Goal: Task Accomplishment & Management: Complete application form

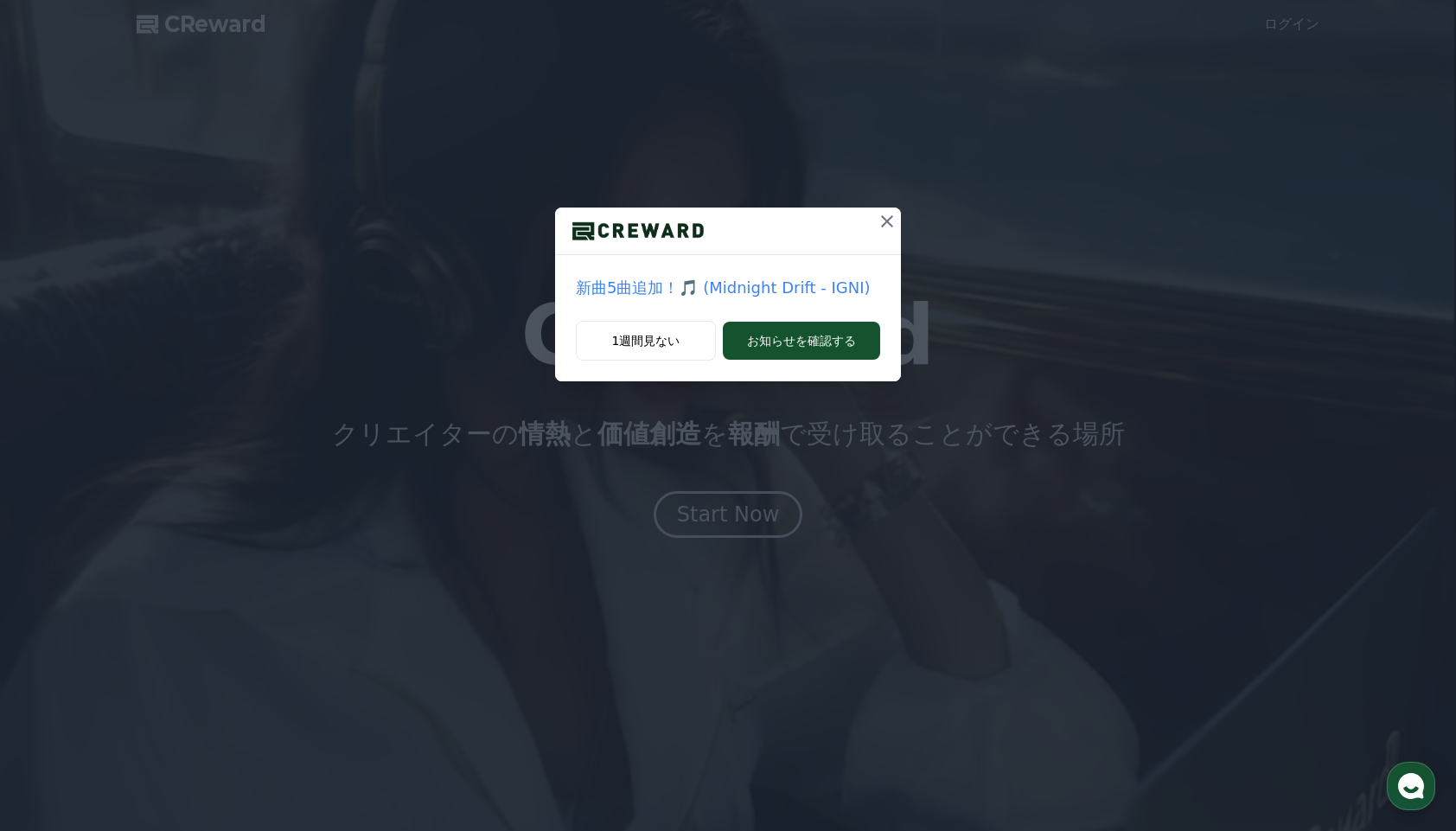
click at [883, 224] on icon at bounding box center [887, 220] width 12 height 12
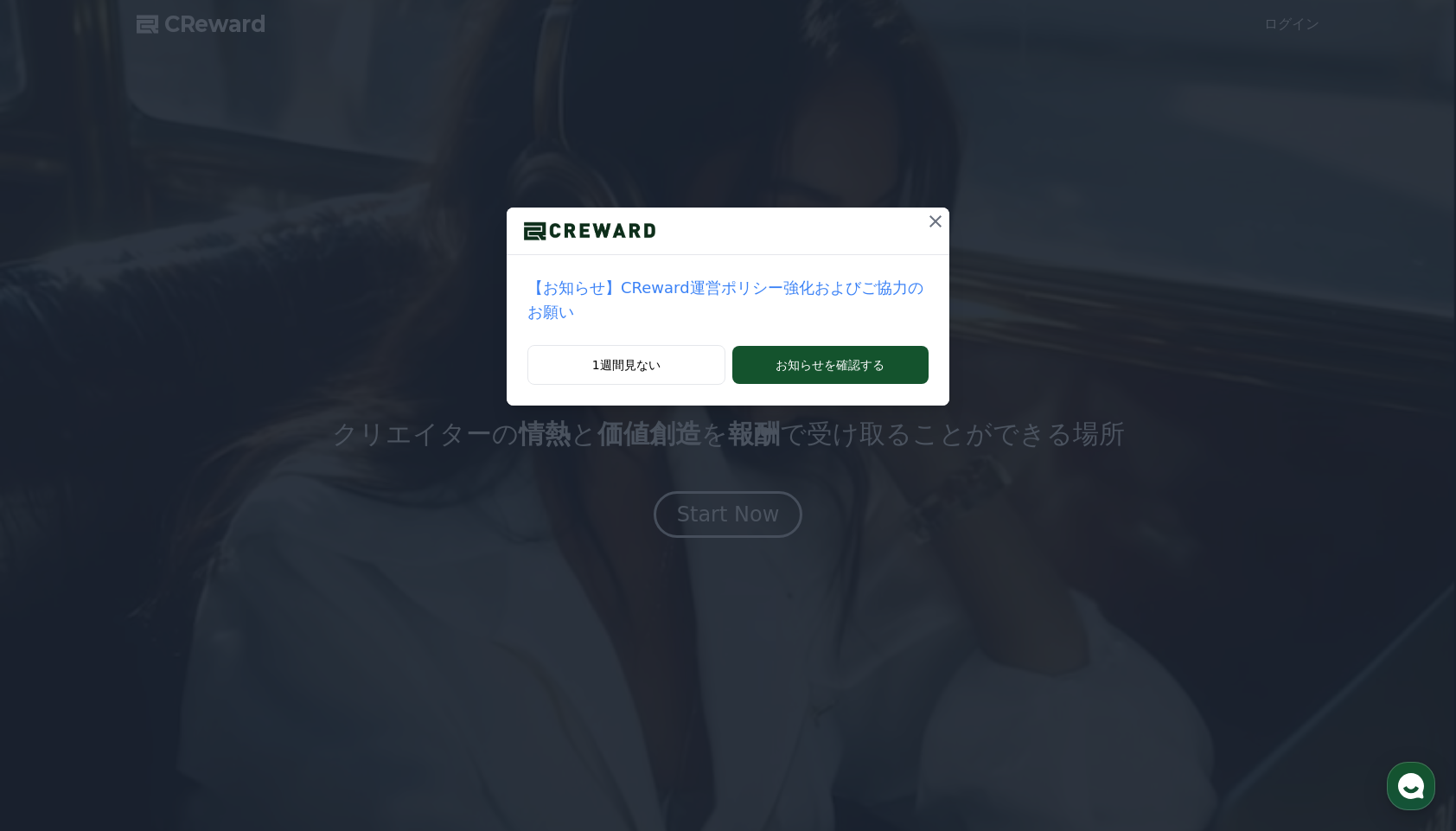
click at [935, 221] on icon at bounding box center [935, 220] width 12 height 12
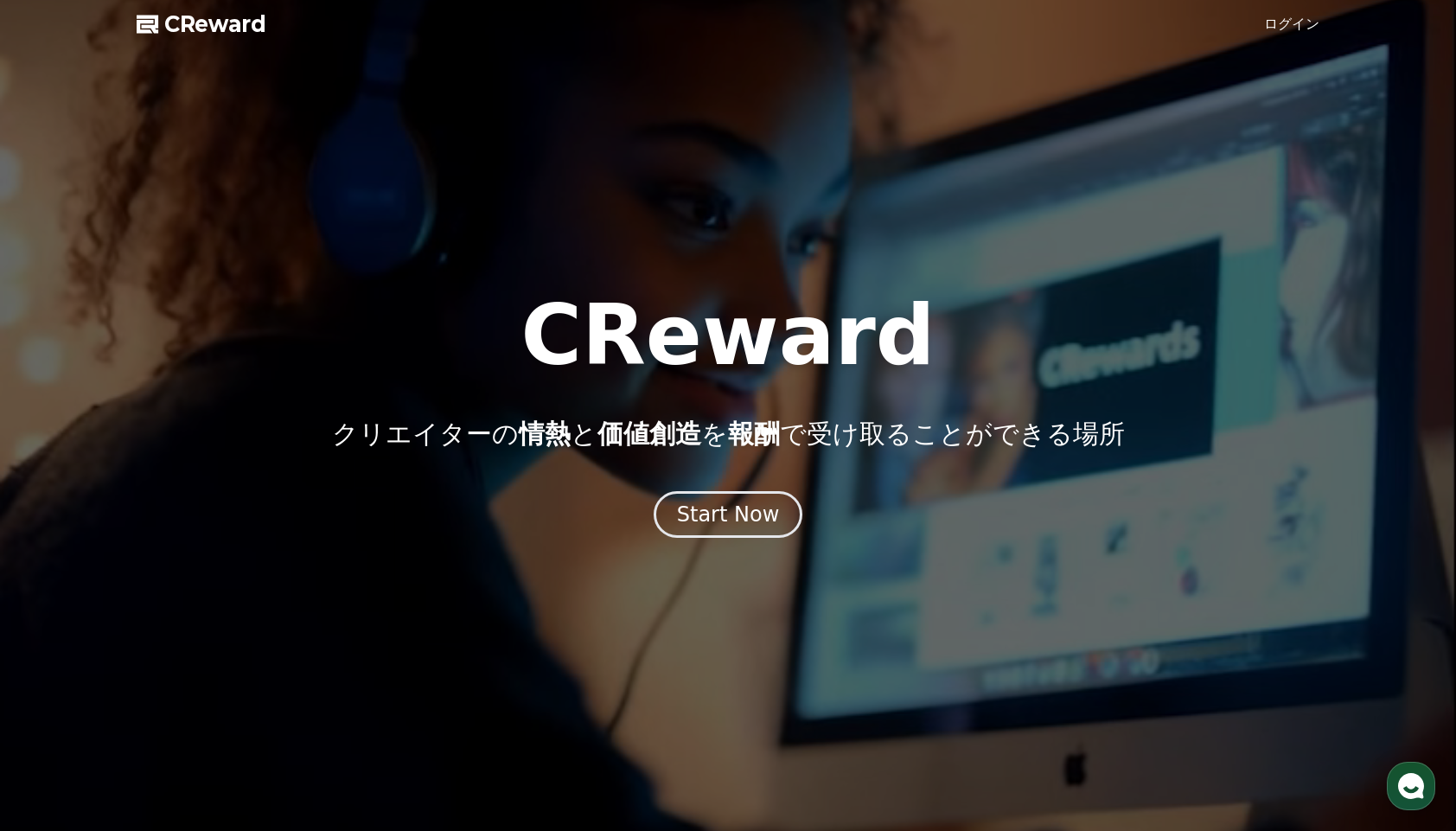
click at [1291, 23] on link "ログイン" at bounding box center [1291, 24] width 56 height 21
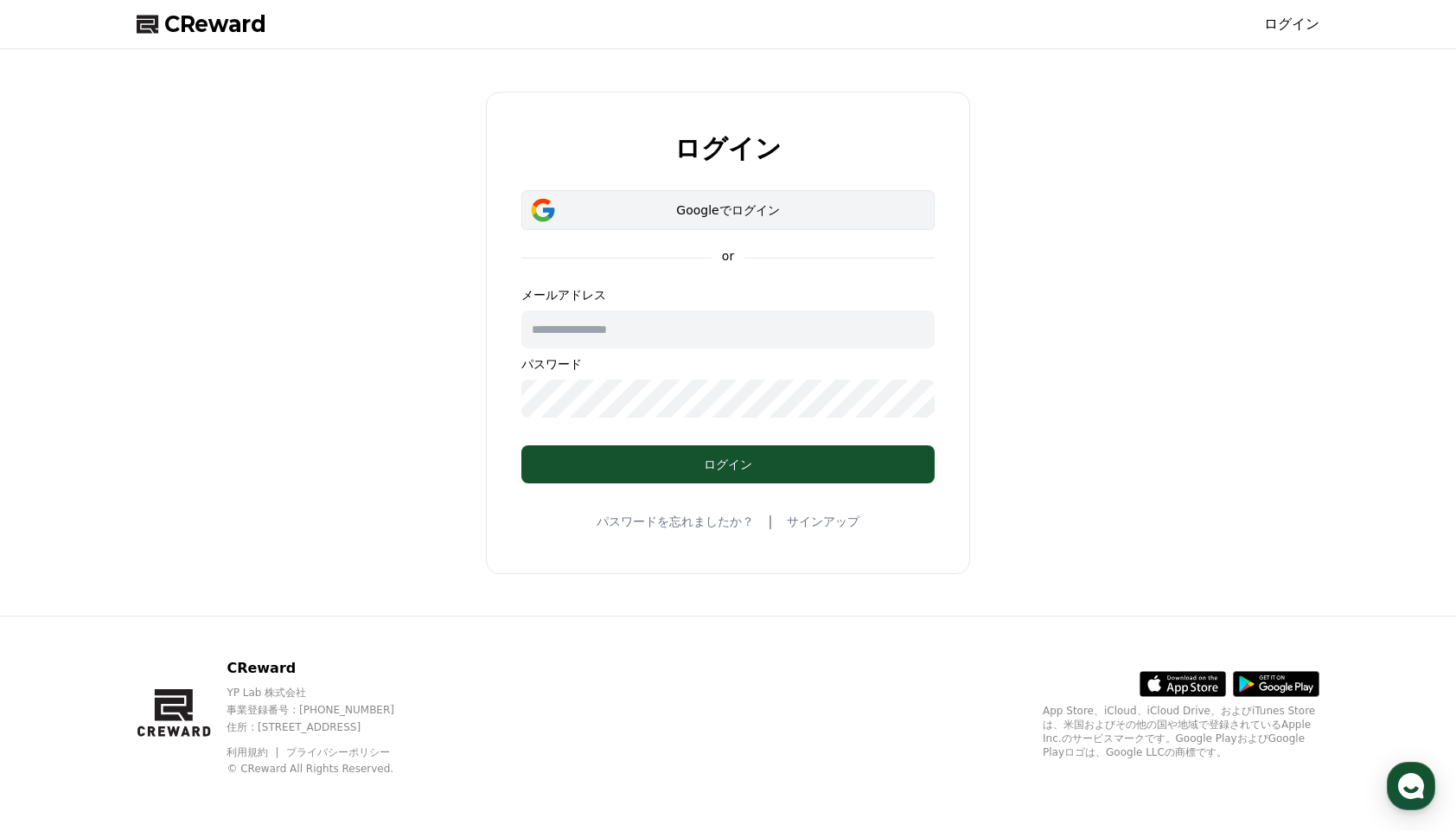
click at [727, 203] on div "Googleでログイン" at bounding box center [728, 210] width 363 height 17
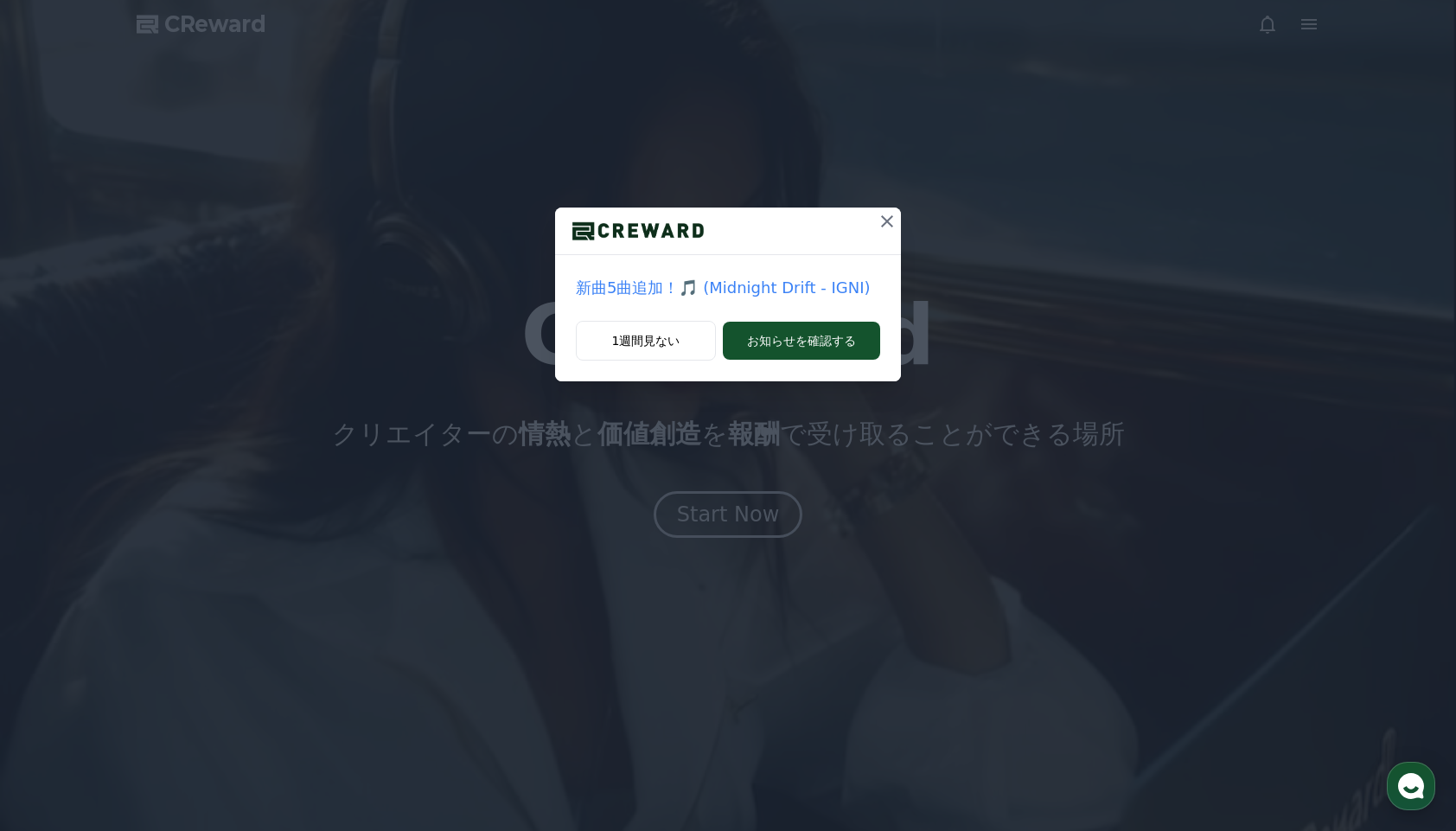
click at [891, 220] on icon at bounding box center [887, 221] width 21 height 21
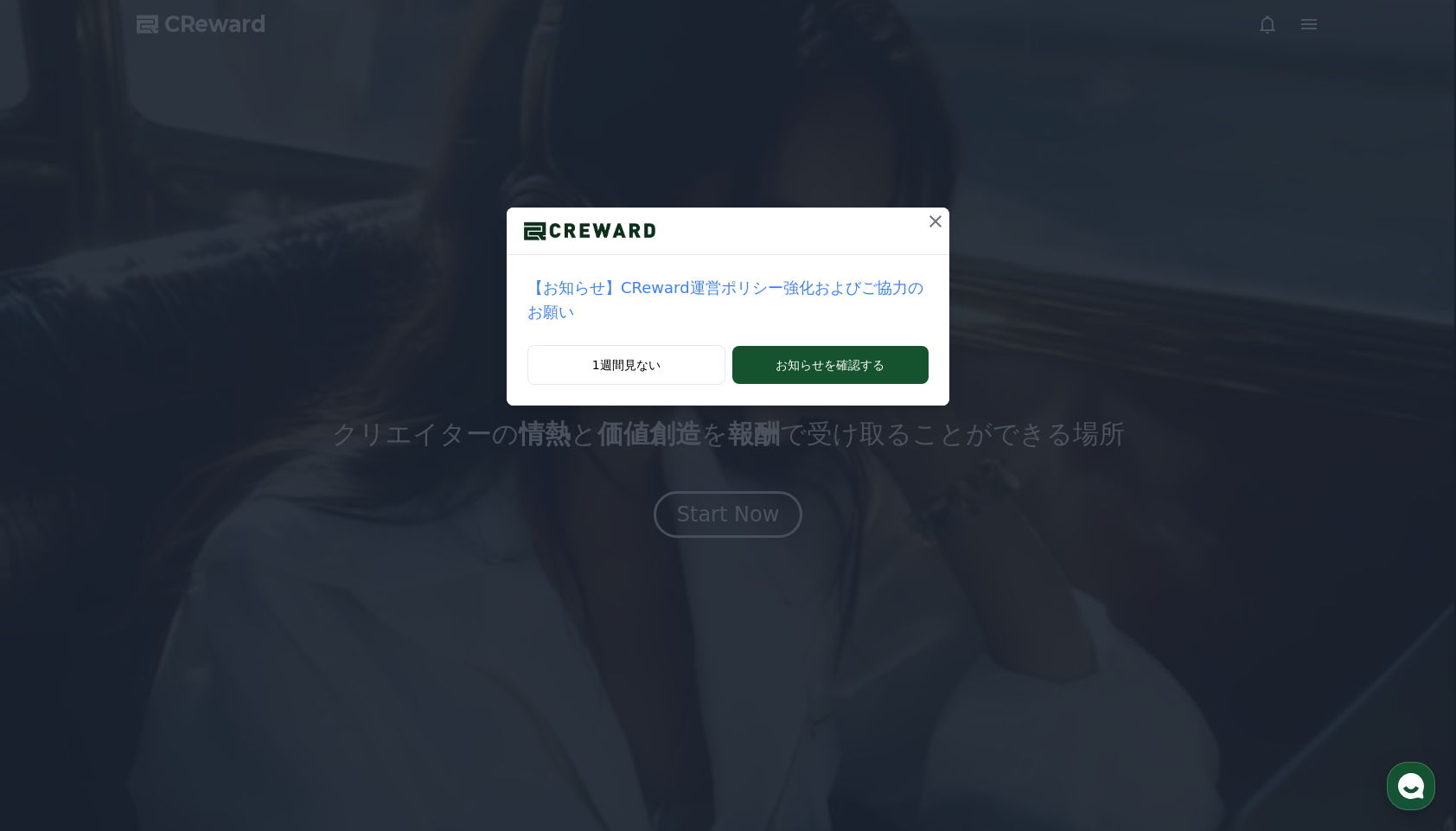
click at [883, 225] on div at bounding box center [728, 231] width 443 height 47
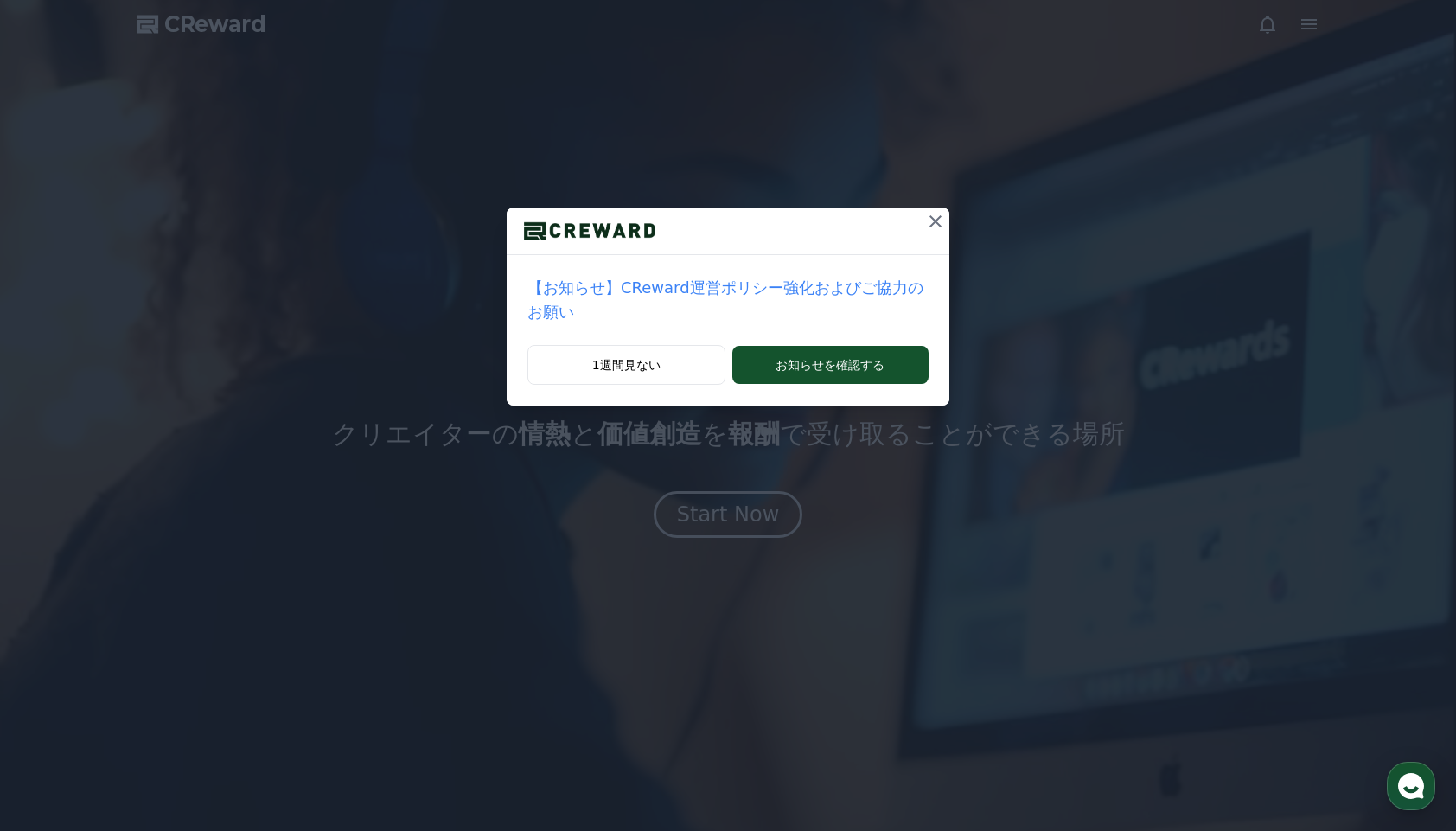
drag, startPoint x: 941, startPoint y: 220, endPoint x: 942, endPoint y: 242, distance: 22.0
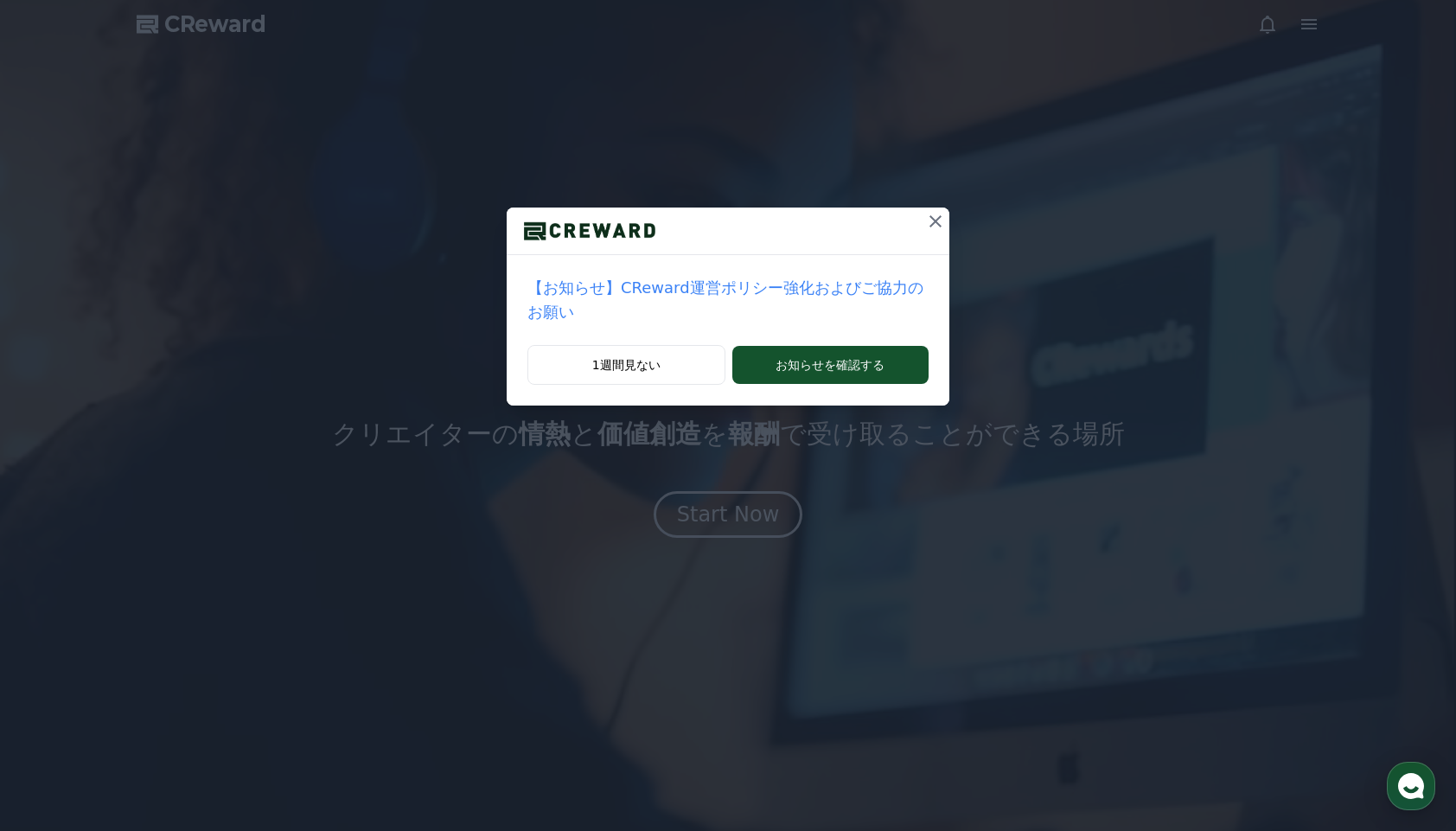
click at [936, 227] on icon at bounding box center [936, 221] width 21 height 21
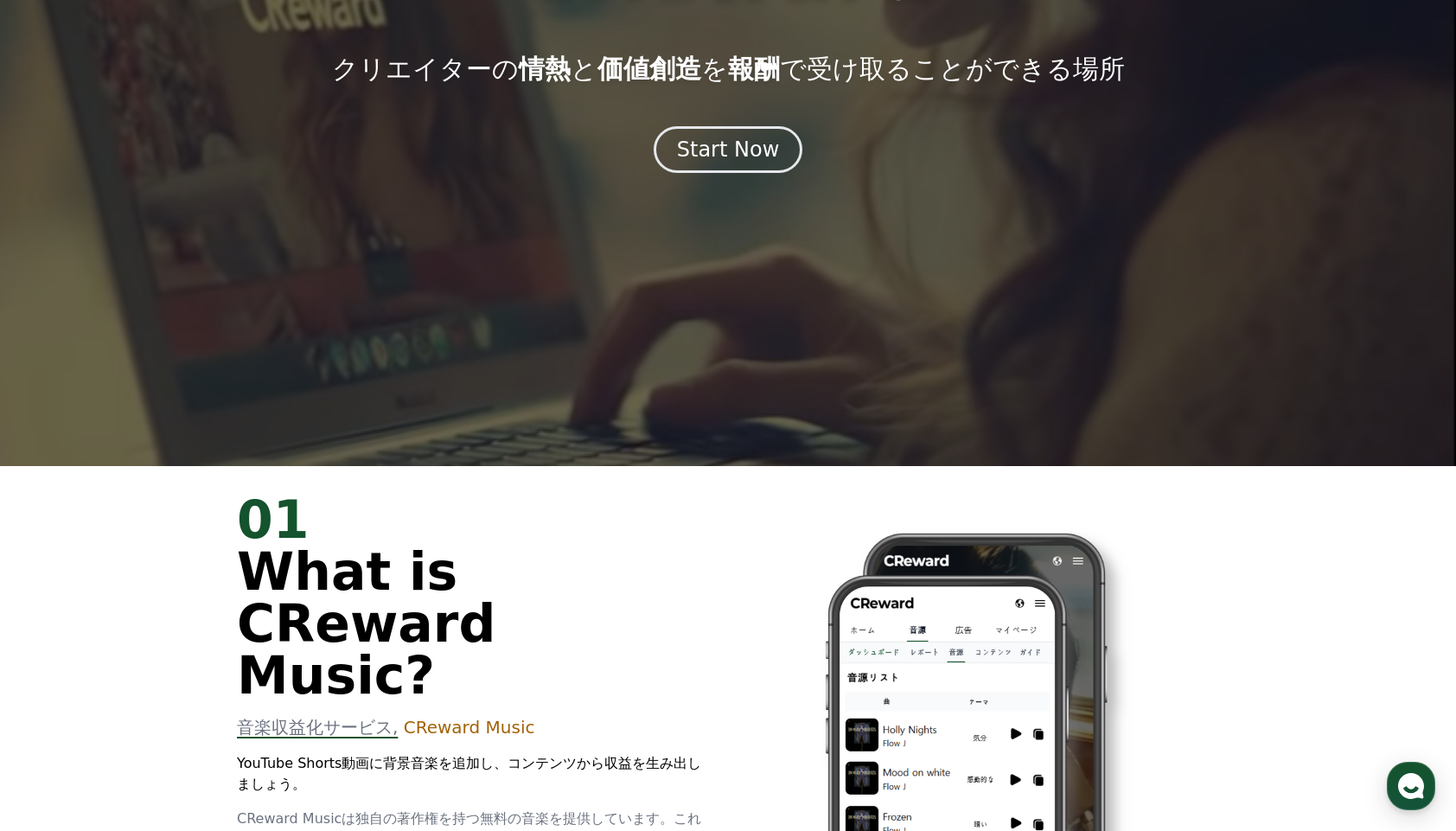
scroll to position [208, 0]
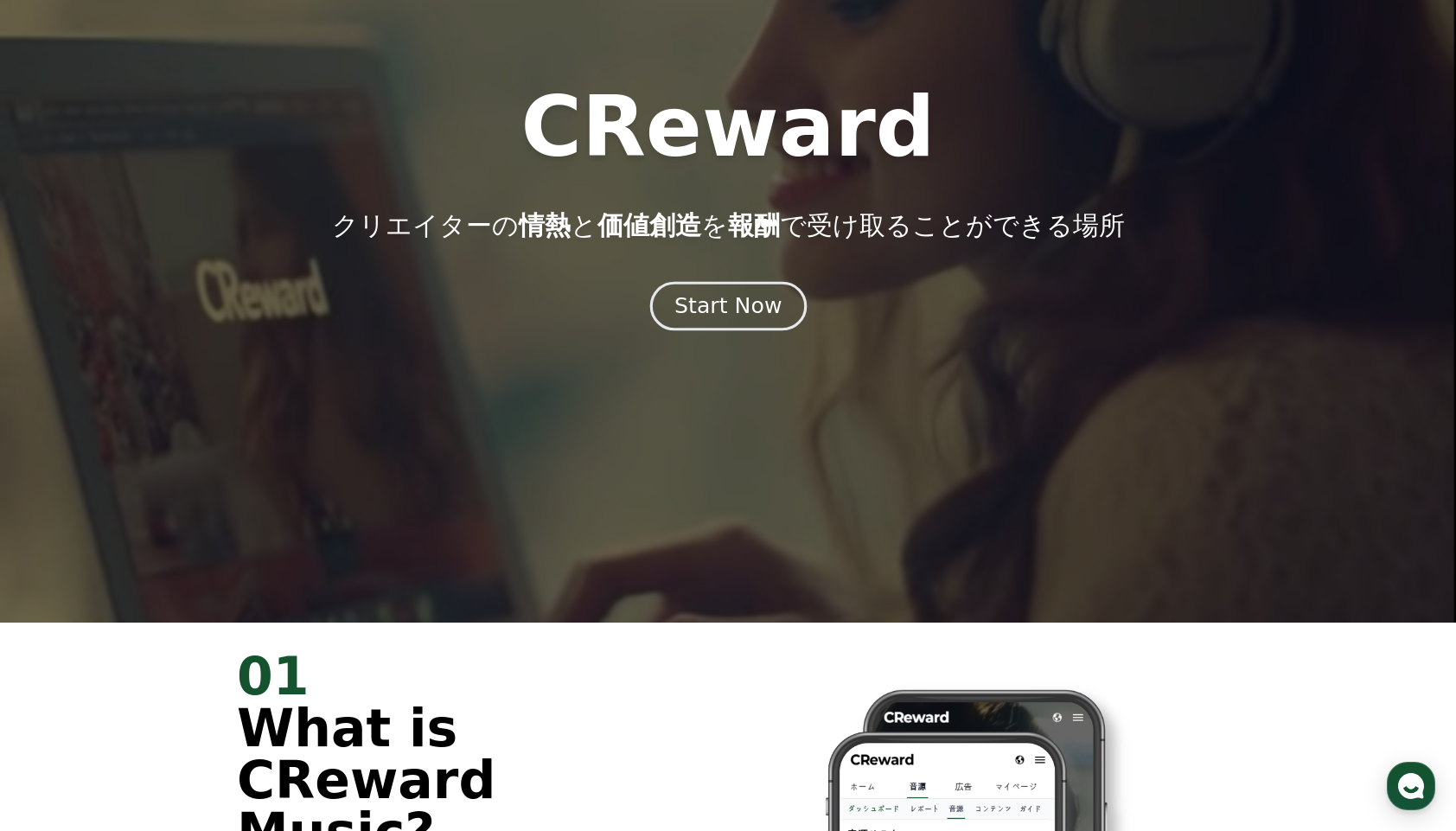
click at [727, 310] on div "Start Now" at bounding box center [728, 305] width 107 height 29
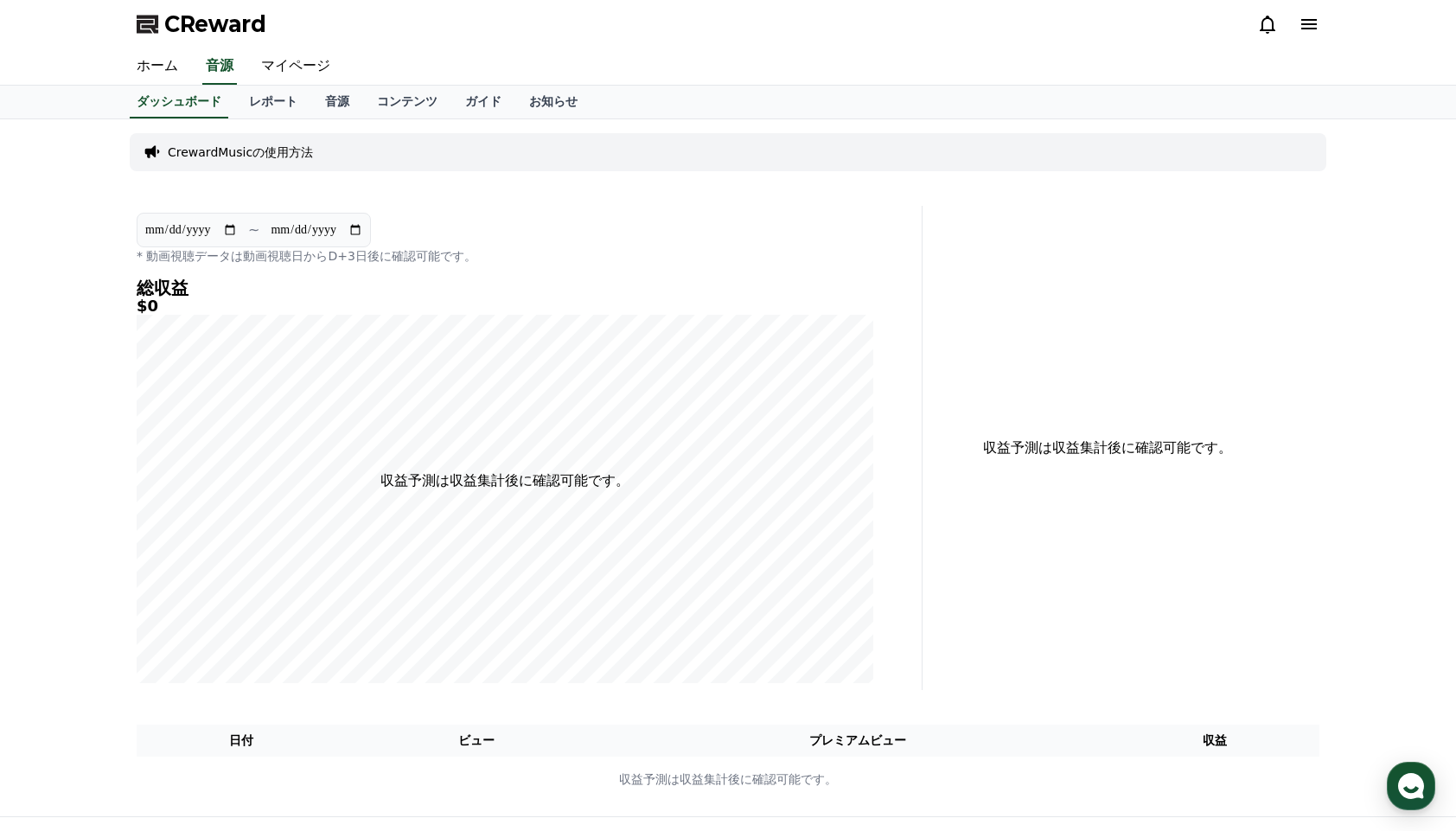
click at [1303, 26] on icon at bounding box center [1309, 24] width 21 height 21
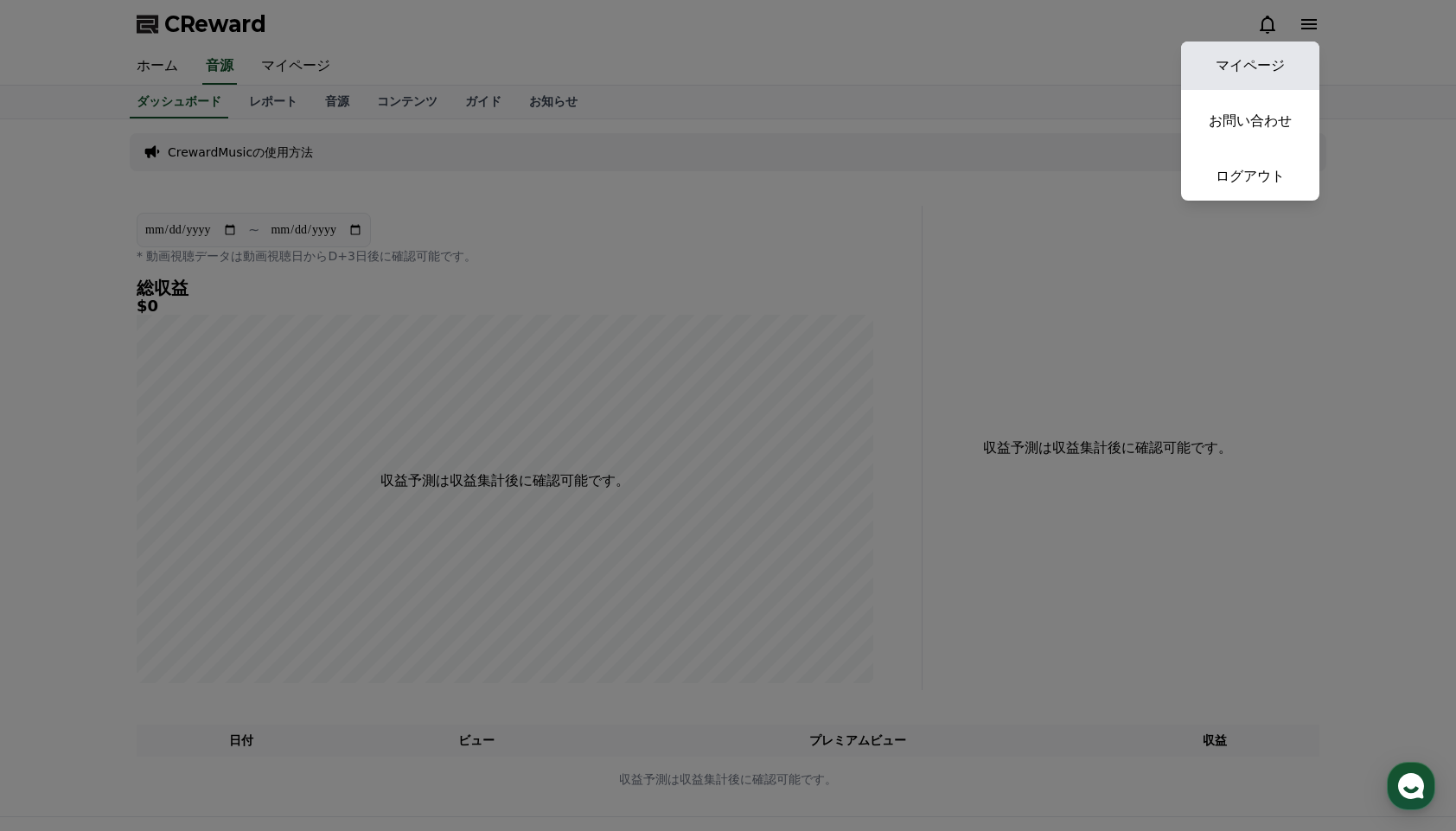
click at [1291, 61] on link "マイページ" at bounding box center [1250, 65] width 139 height 48
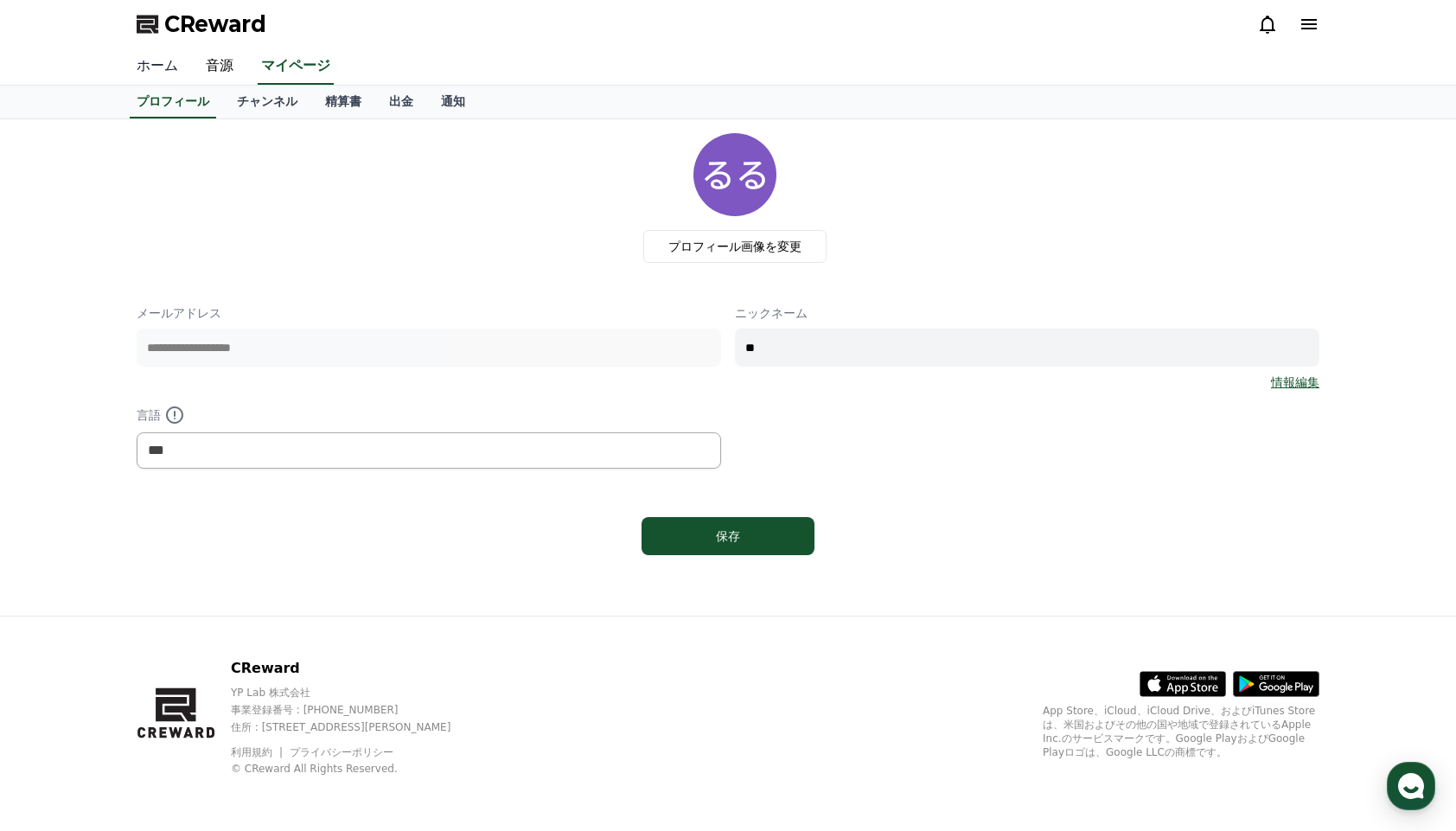
click at [153, 66] on link "ホーム" at bounding box center [156, 66] width 69 height 37
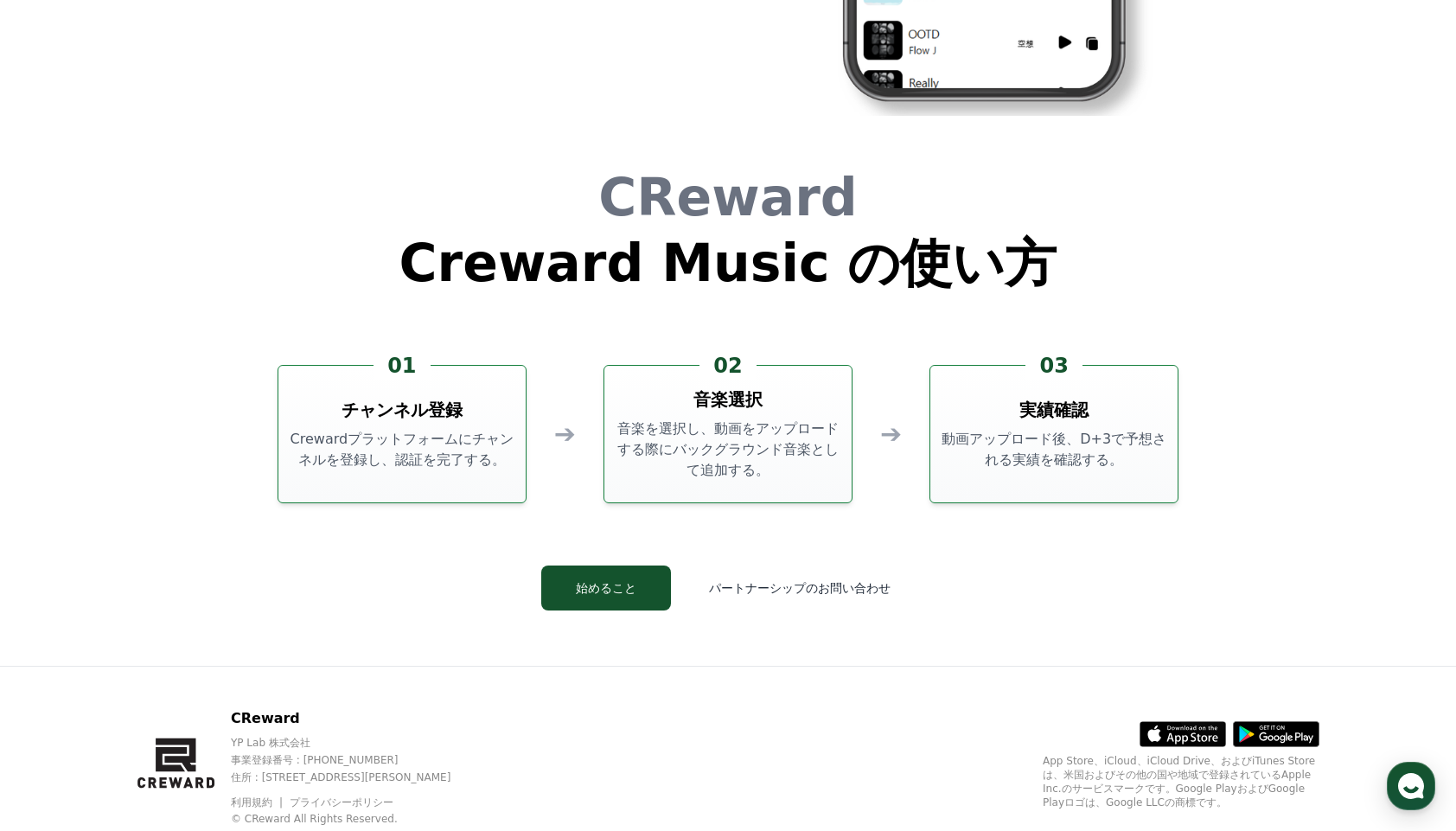
scroll to position [4683, 0]
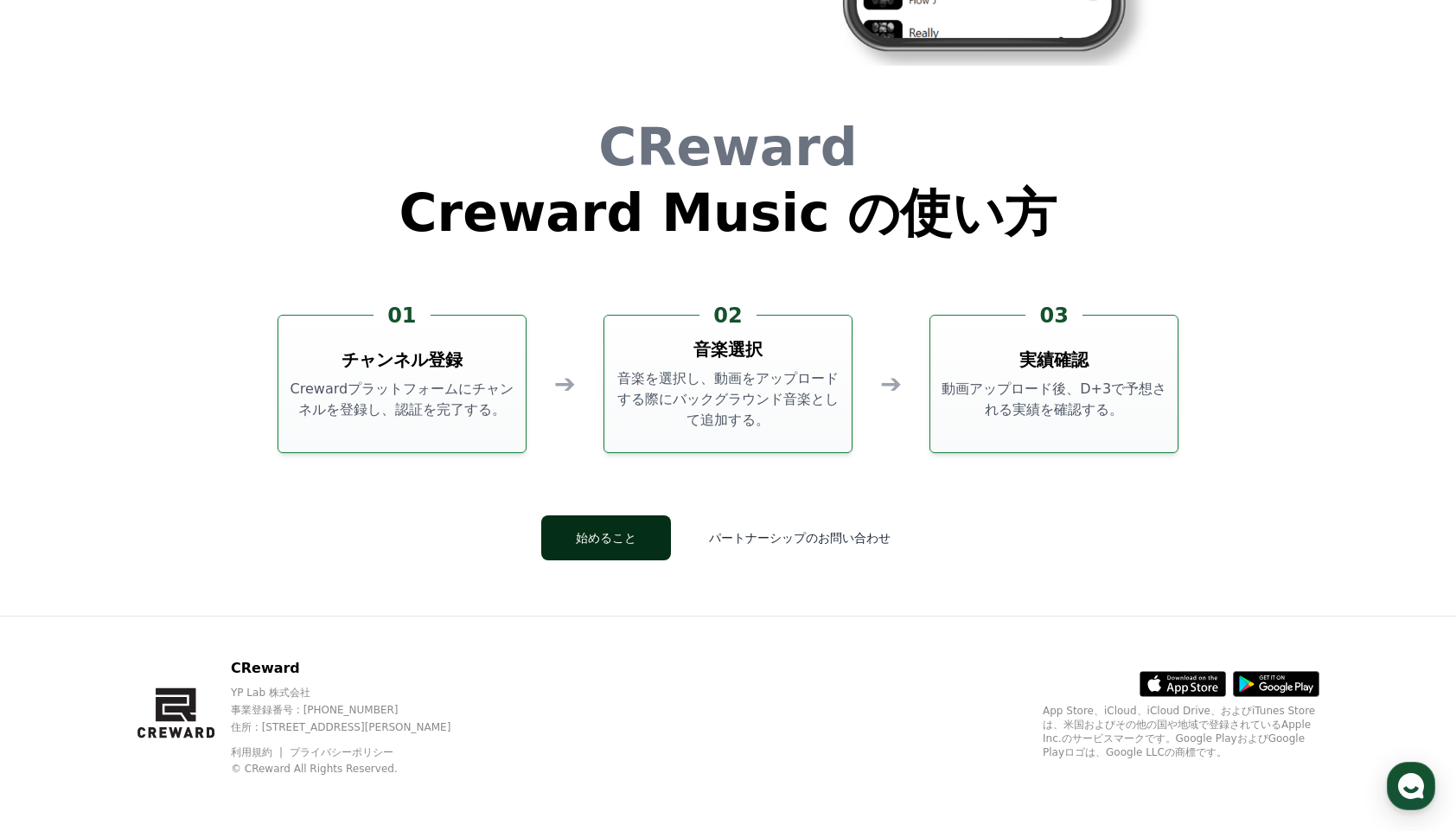
click at [572, 524] on button "始めること" at bounding box center [606, 538] width 130 height 45
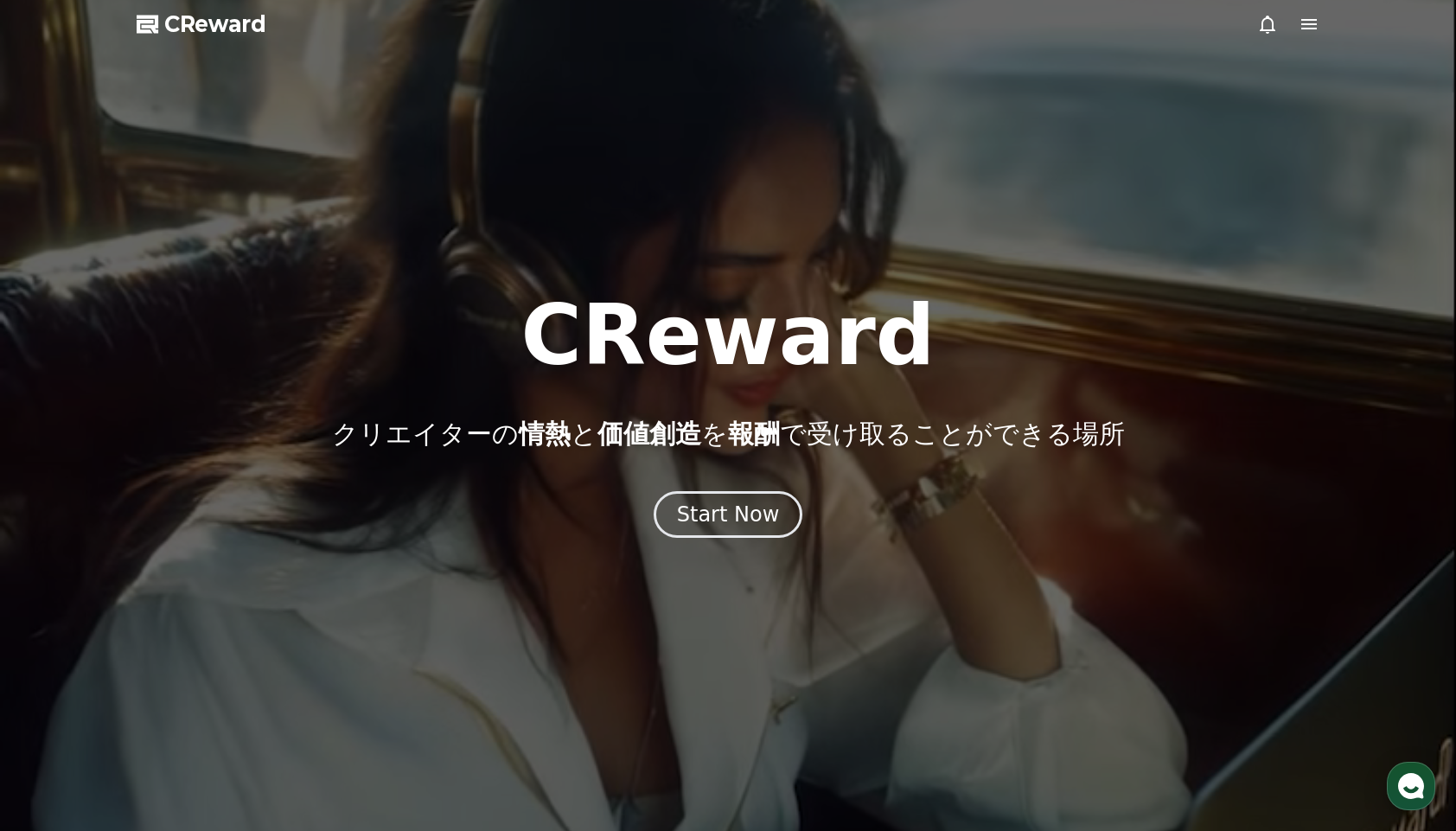
click at [1313, 33] on icon at bounding box center [1309, 24] width 21 height 21
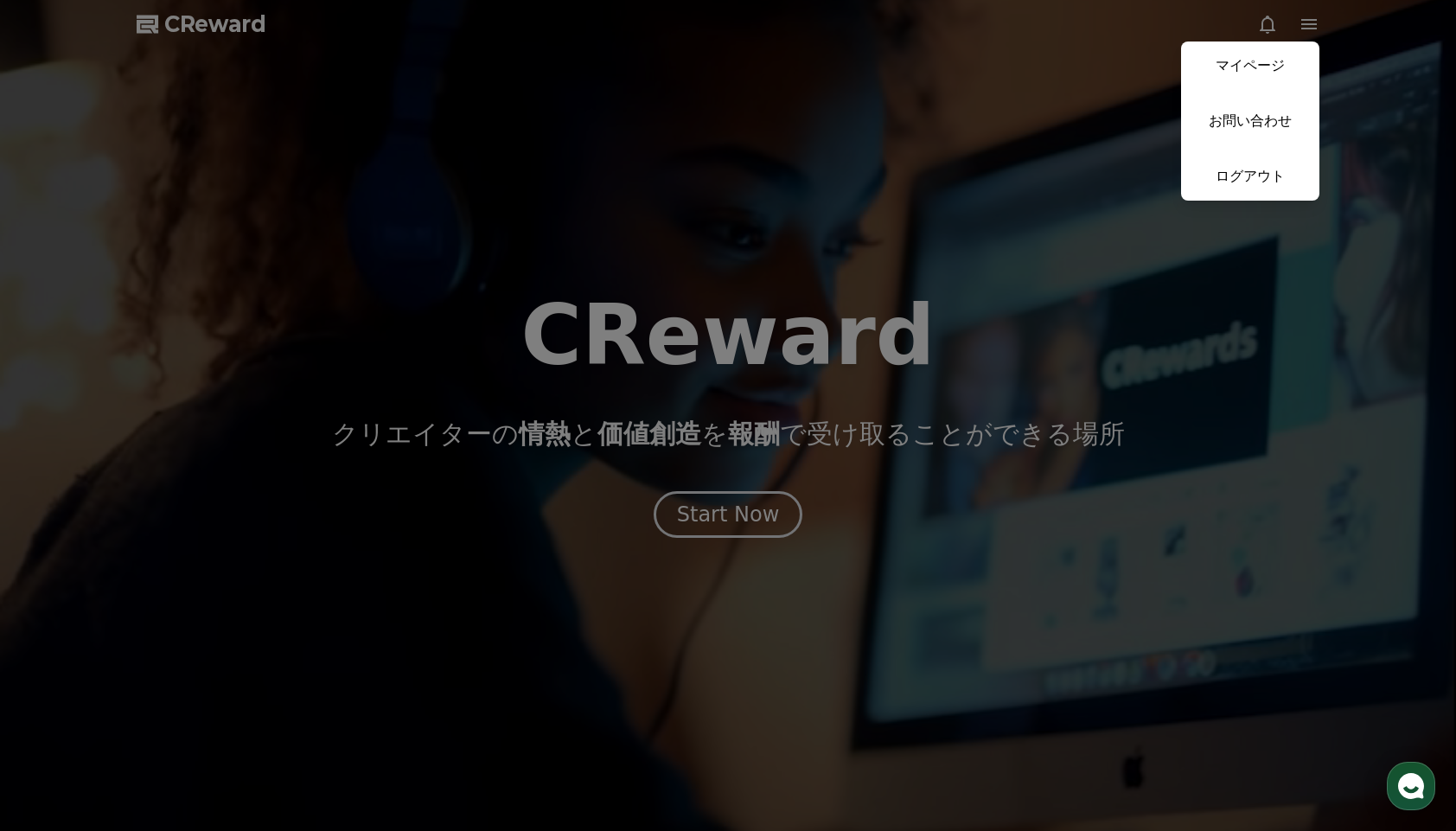
click at [1313, 30] on button "close" at bounding box center [728, 416] width 1456 height 831
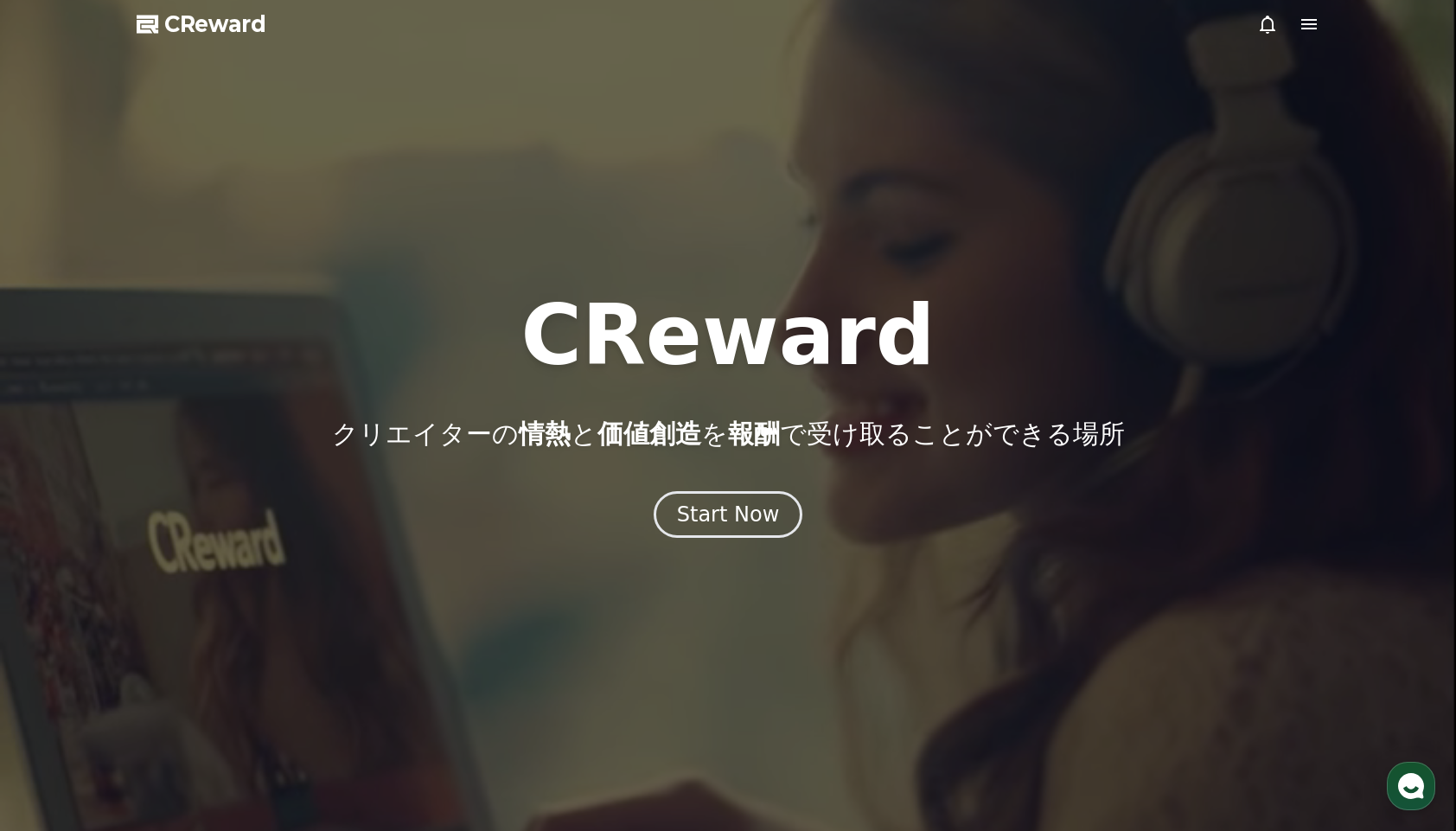
click at [247, 31] on span "CReward" at bounding box center [215, 24] width 102 height 27
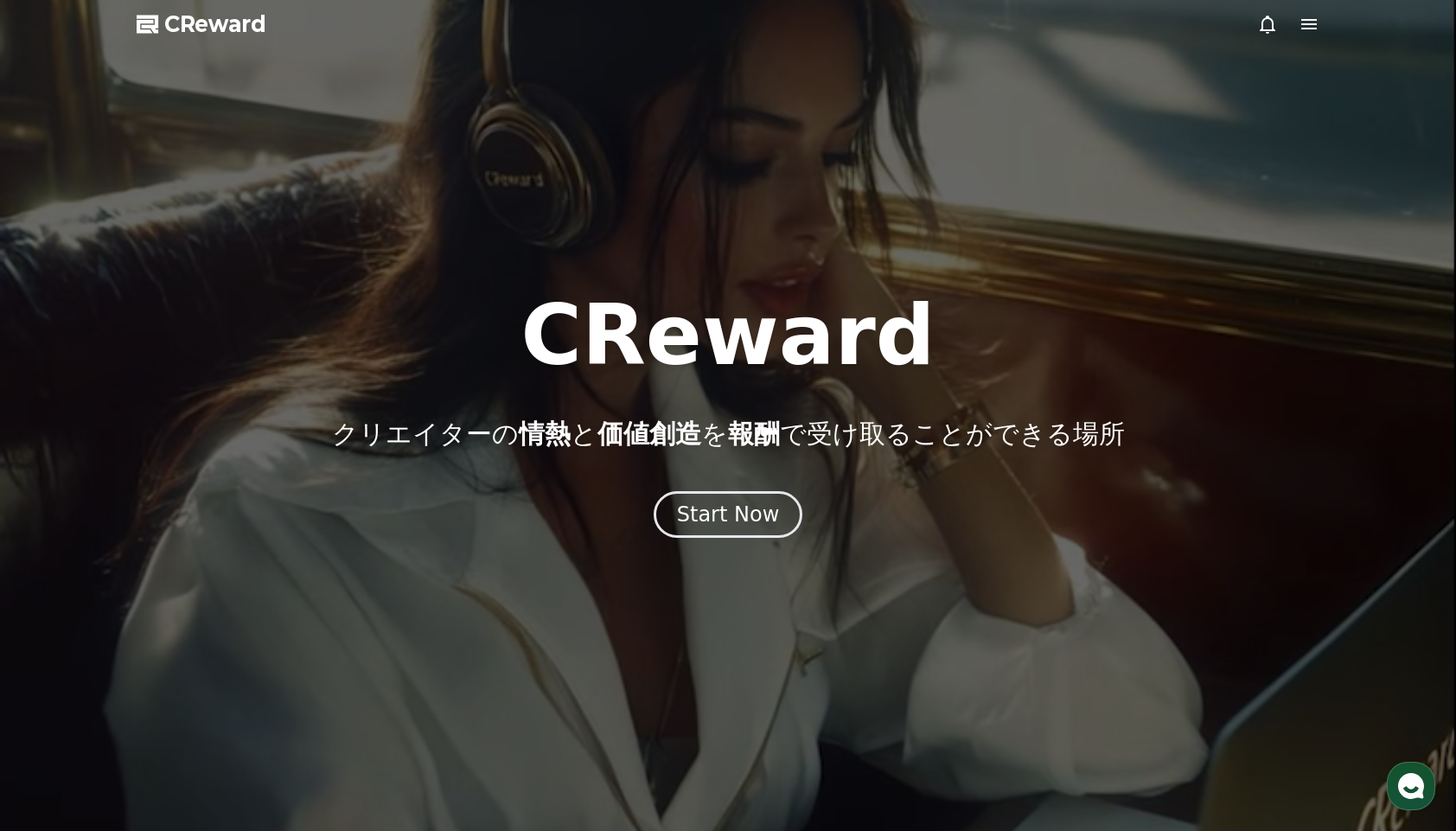
click at [1266, 28] on icon at bounding box center [1268, 24] width 21 height 21
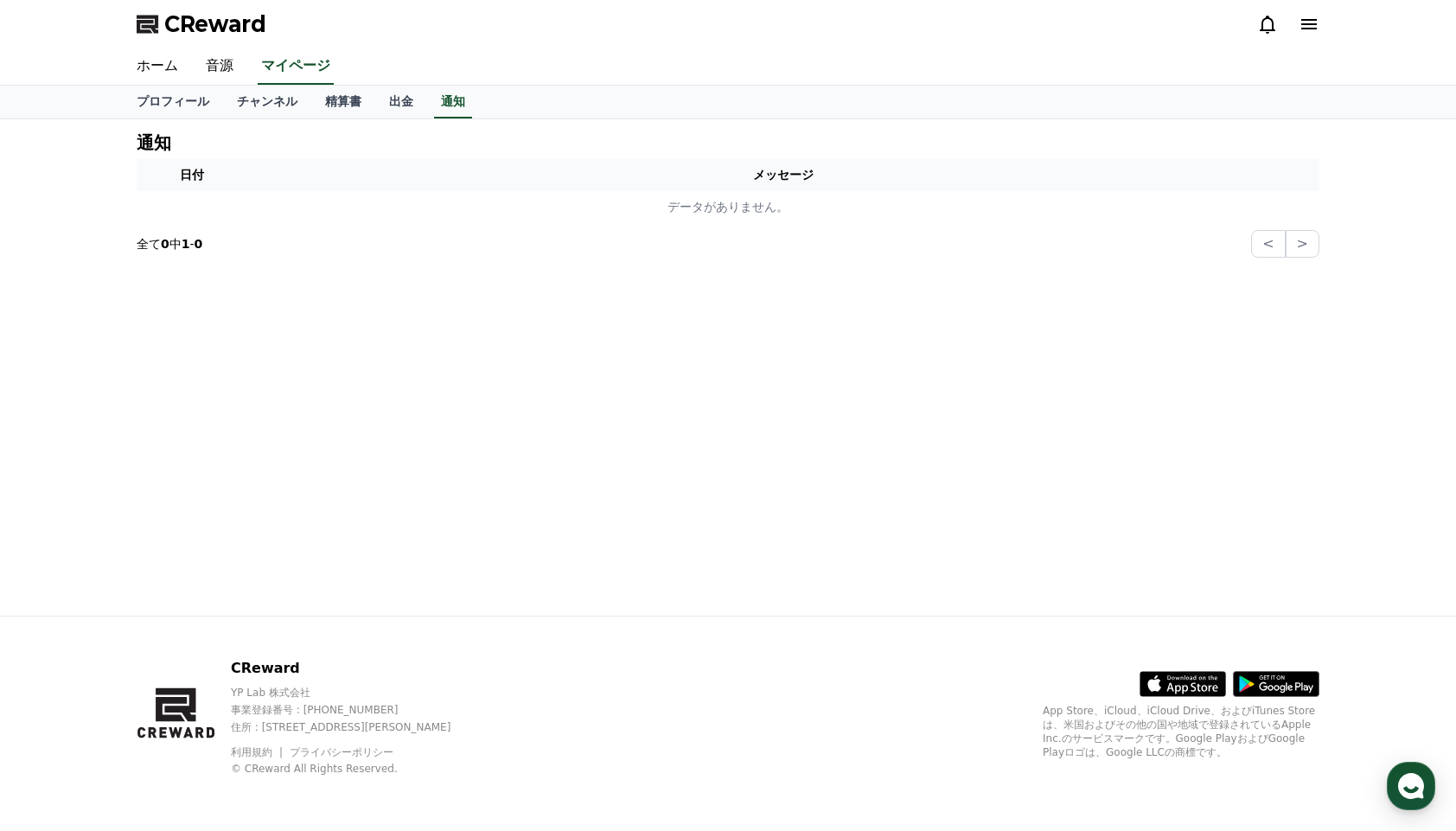
click at [1266, 28] on icon at bounding box center [1268, 24] width 21 height 21
click at [1302, 27] on icon at bounding box center [1309, 24] width 16 height 10
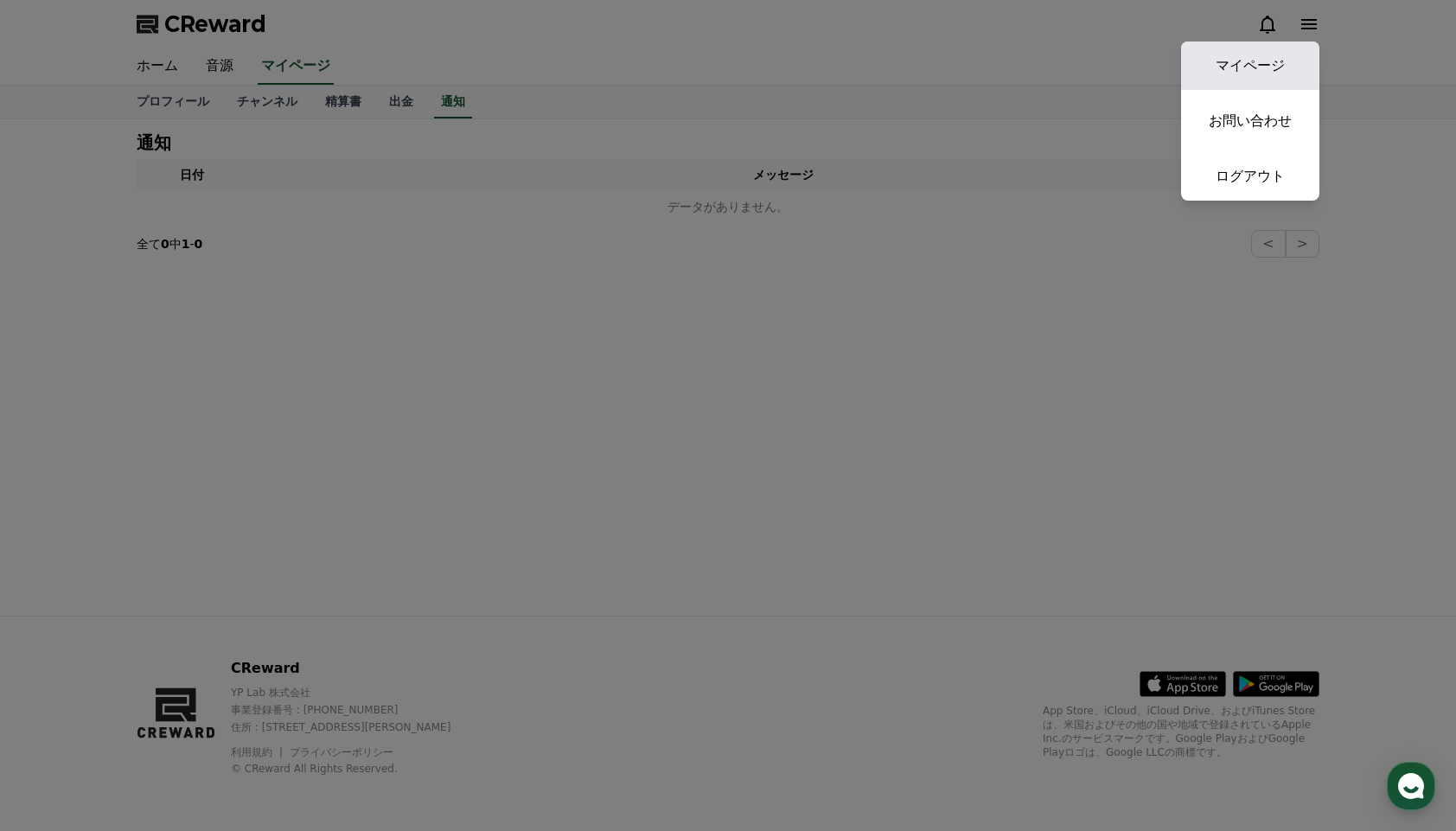
click at [1283, 69] on link "マイページ" at bounding box center [1250, 65] width 139 height 48
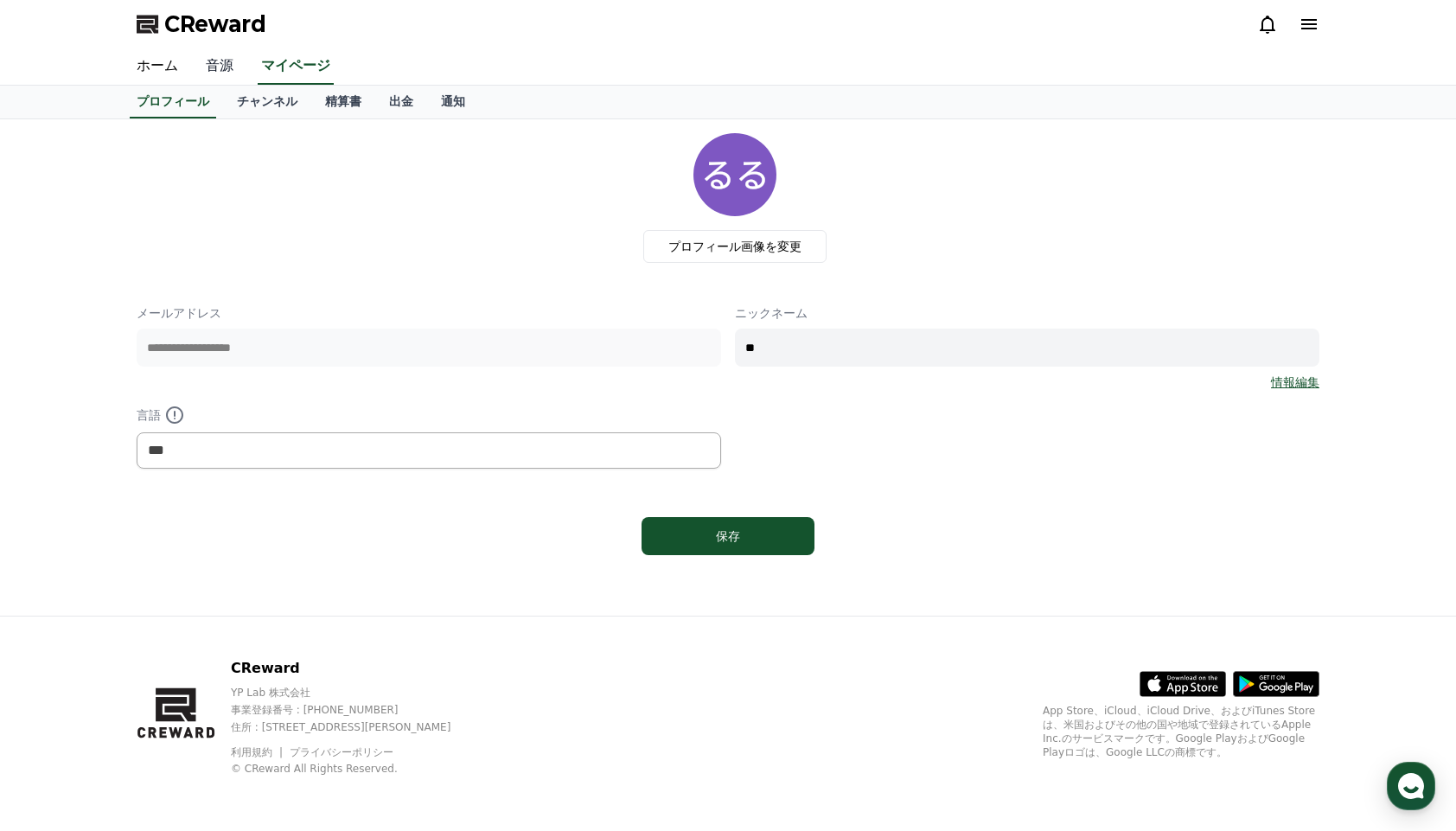
click at [231, 72] on link "音源" at bounding box center [220, 66] width 56 height 37
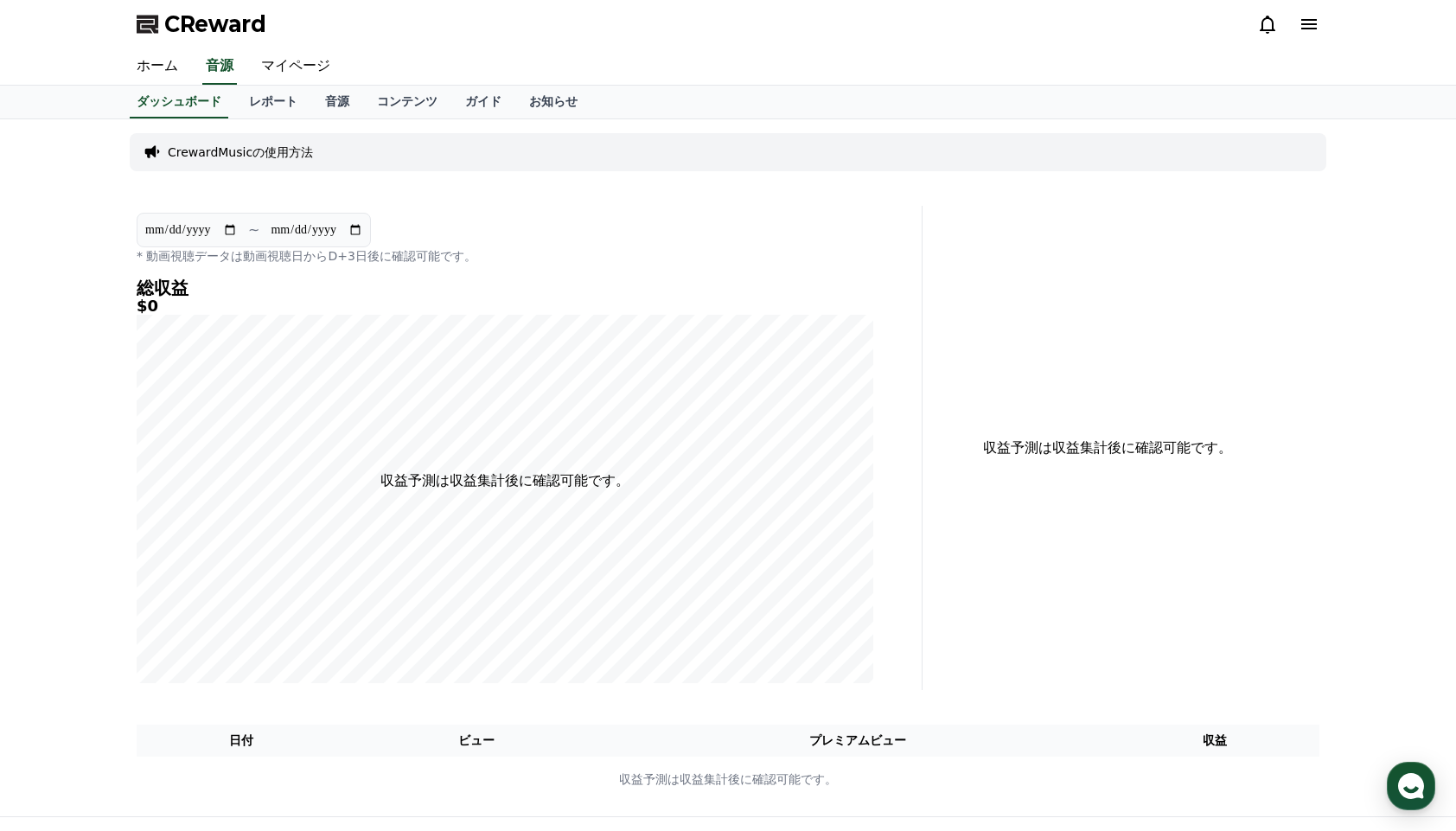
click at [262, 148] on p "CrewardMusicの使用方法" at bounding box center [240, 152] width 145 height 17
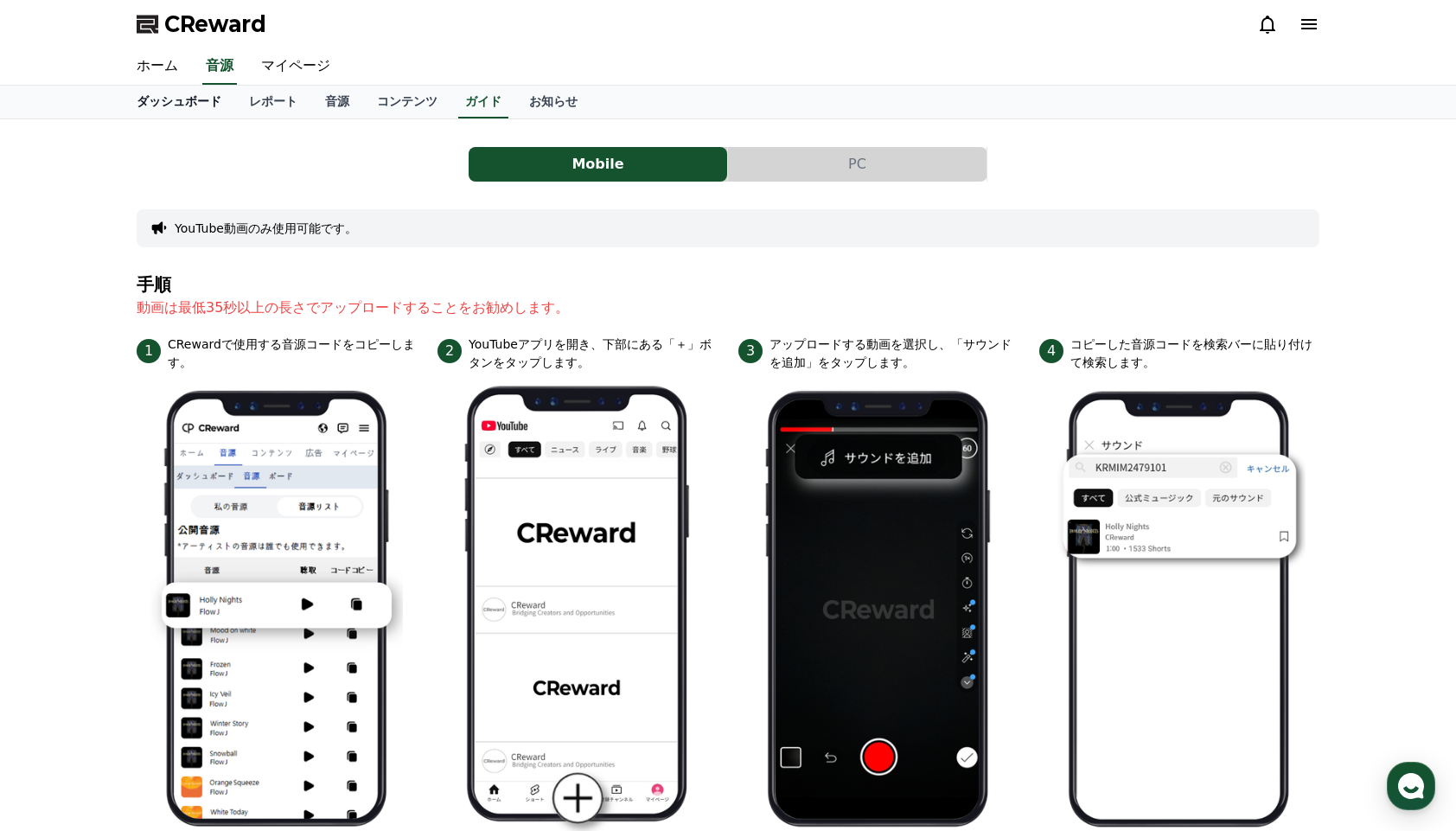
click at [159, 72] on link "ホーム" at bounding box center [156, 66] width 69 height 37
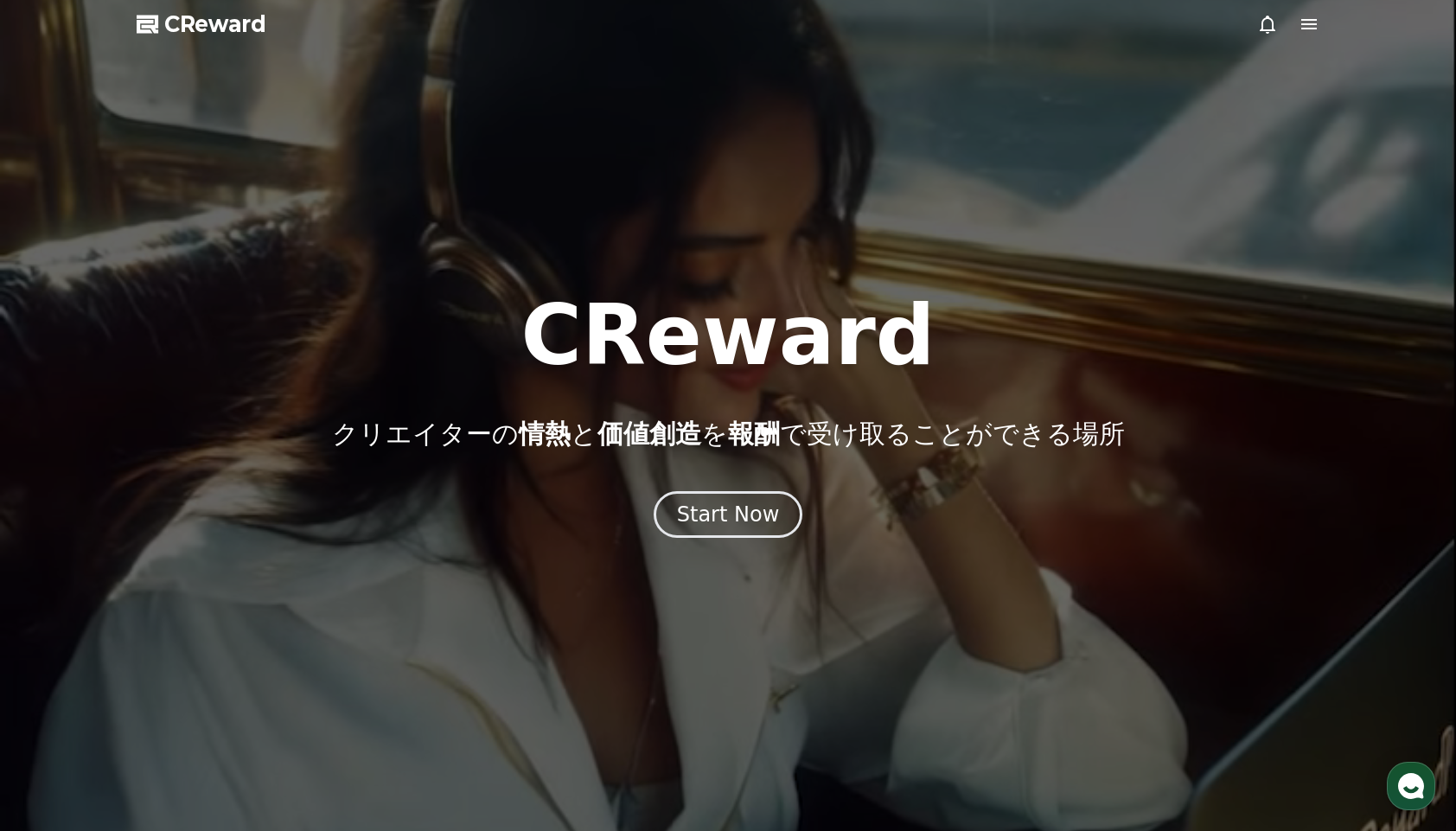
click at [1317, 25] on icon at bounding box center [1309, 24] width 21 height 21
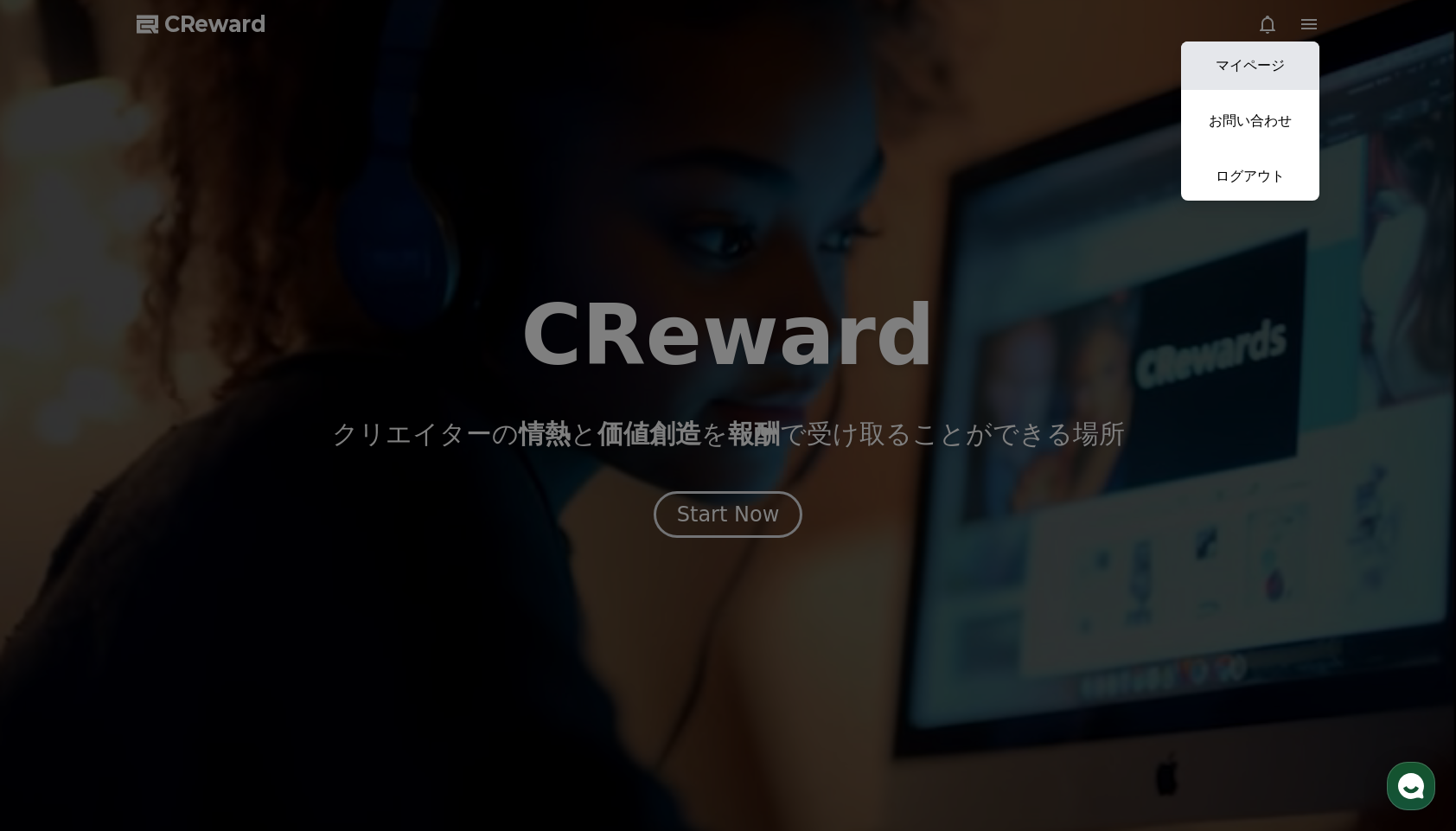
click at [1296, 68] on link "マイページ" at bounding box center [1250, 65] width 139 height 48
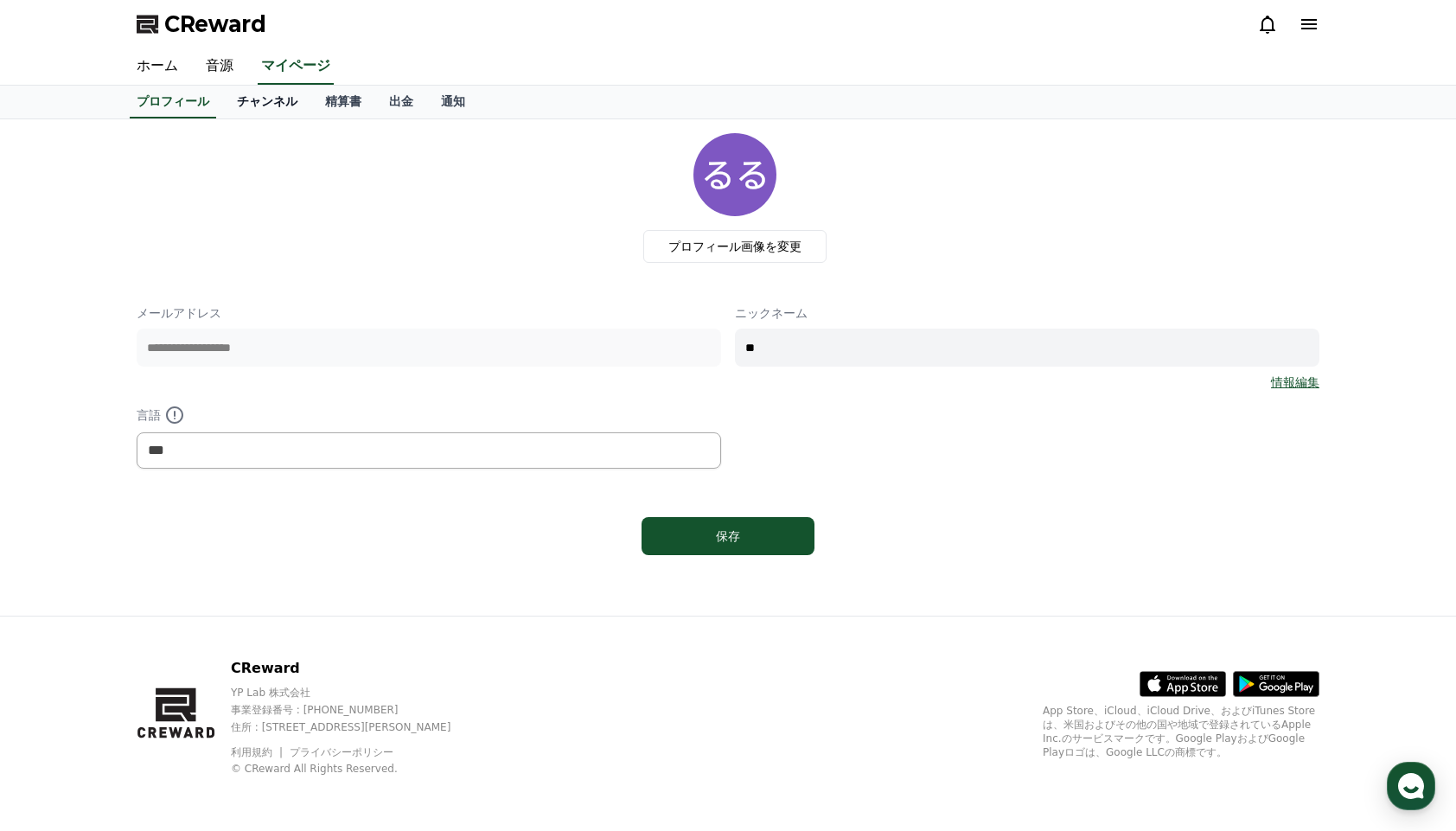
click at [287, 105] on link "チャンネル" at bounding box center [268, 102] width 89 height 33
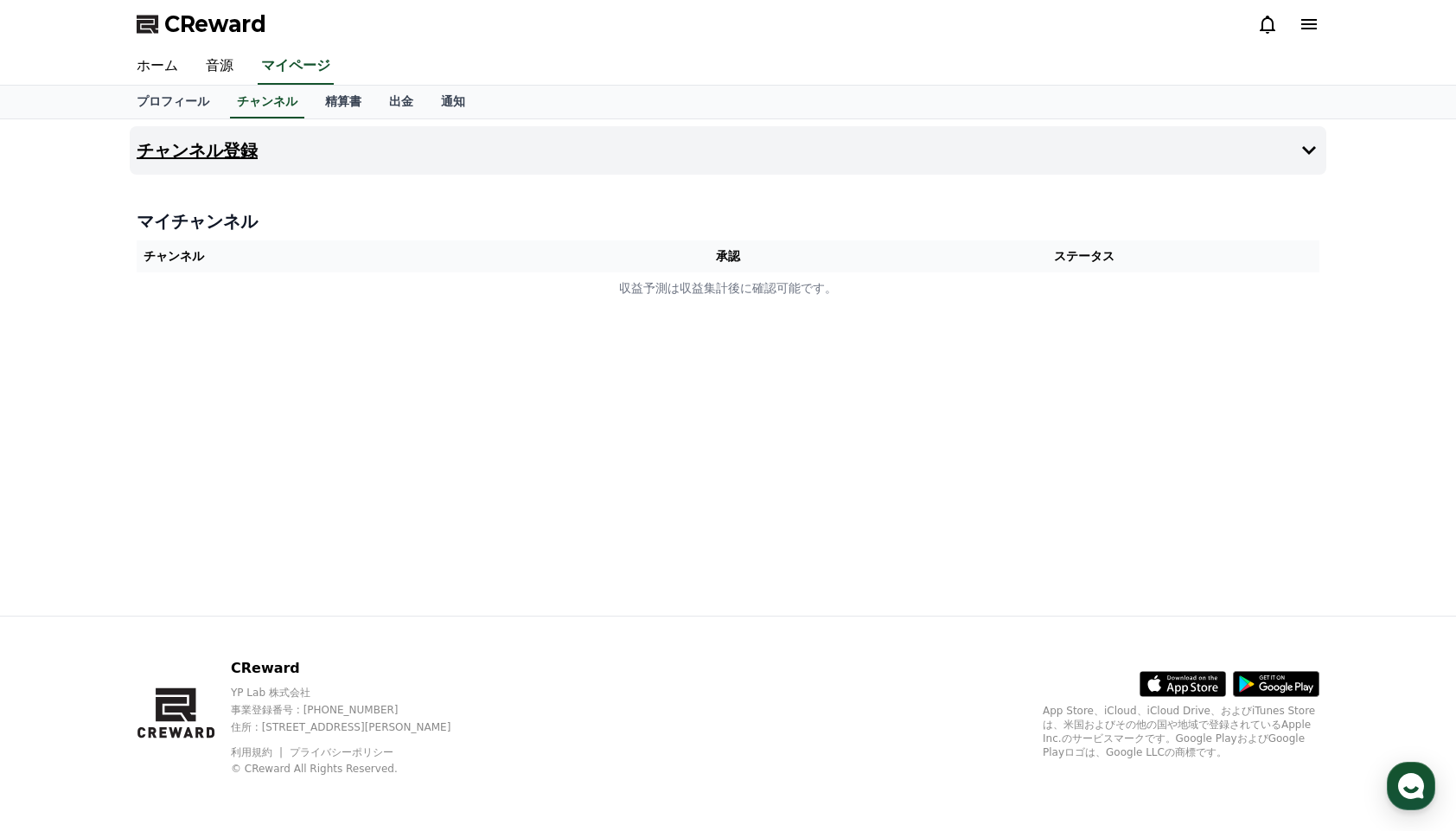
click at [168, 156] on h4 "チャンネル登録" at bounding box center [197, 151] width 121 height 19
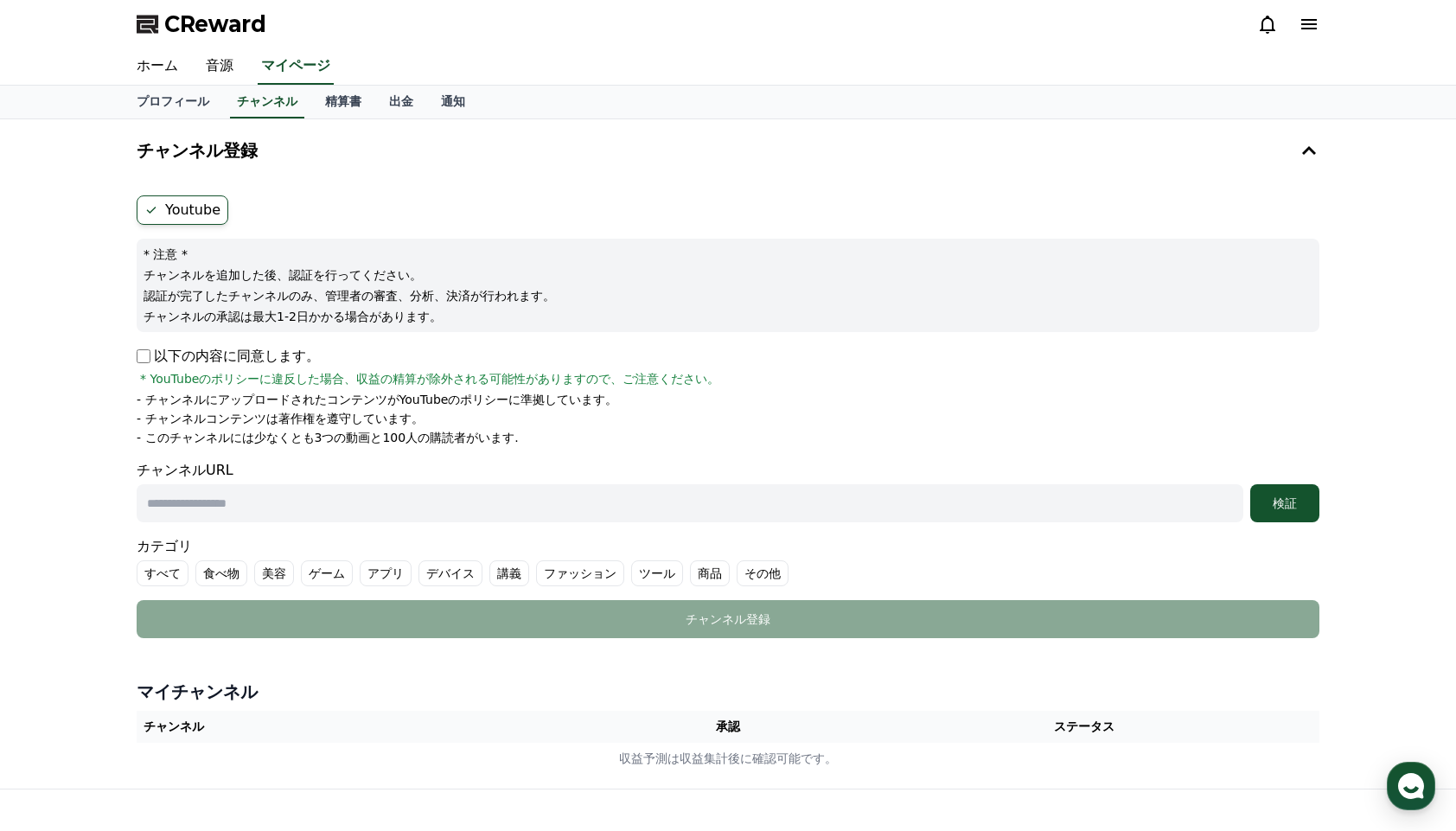
click at [296, 514] on input "text" at bounding box center [690, 503] width 1106 height 38
paste input "**********"
type input "**********"
click at [1278, 513] on button "検証" at bounding box center [1284, 503] width 69 height 38
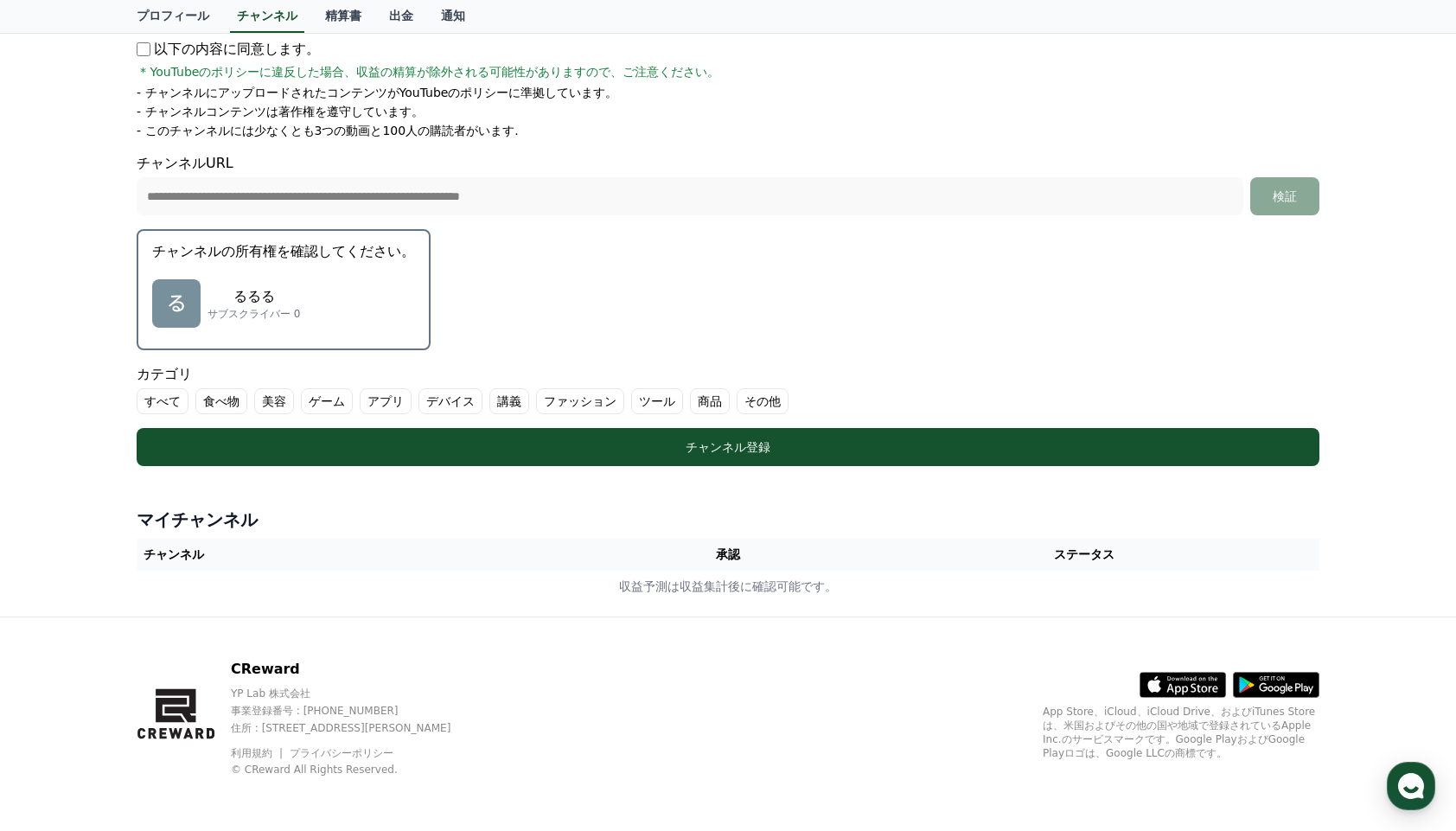
scroll to position [308, 0]
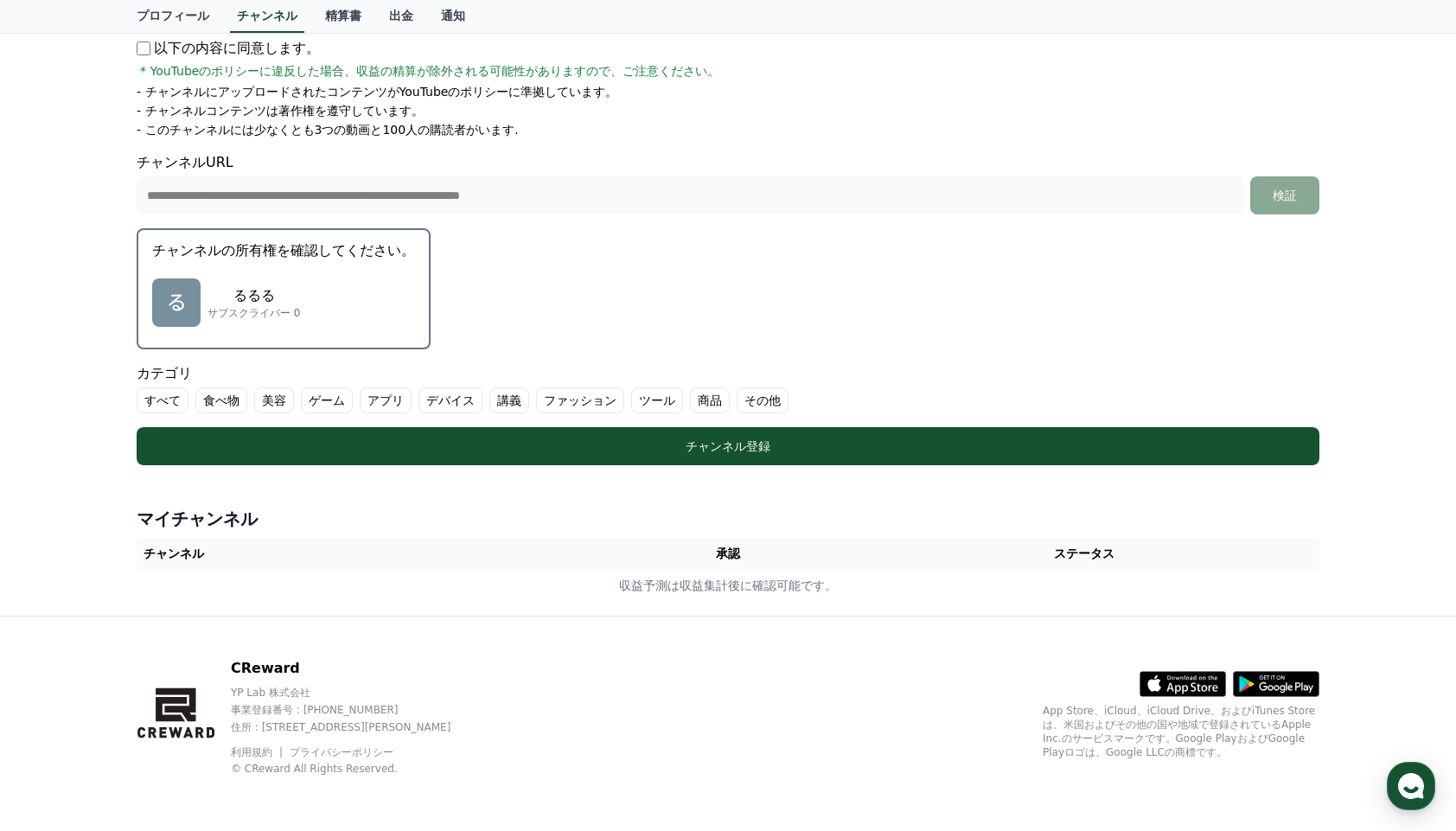
click at [748, 395] on label "その他" at bounding box center [762, 400] width 52 height 26
click at [768, 397] on label "その他" at bounding box center [773, 400] width 73 height 26
click at [165, 399] on label "すべて" at bounding box center [162, 400] width 52 height 26
click at [165, 399] on label "すべて" at bounding box center [172, 400] width 73 height 26
click at [759, 404] on label "その他" at bounding box center [762, 400] width 52 height 26
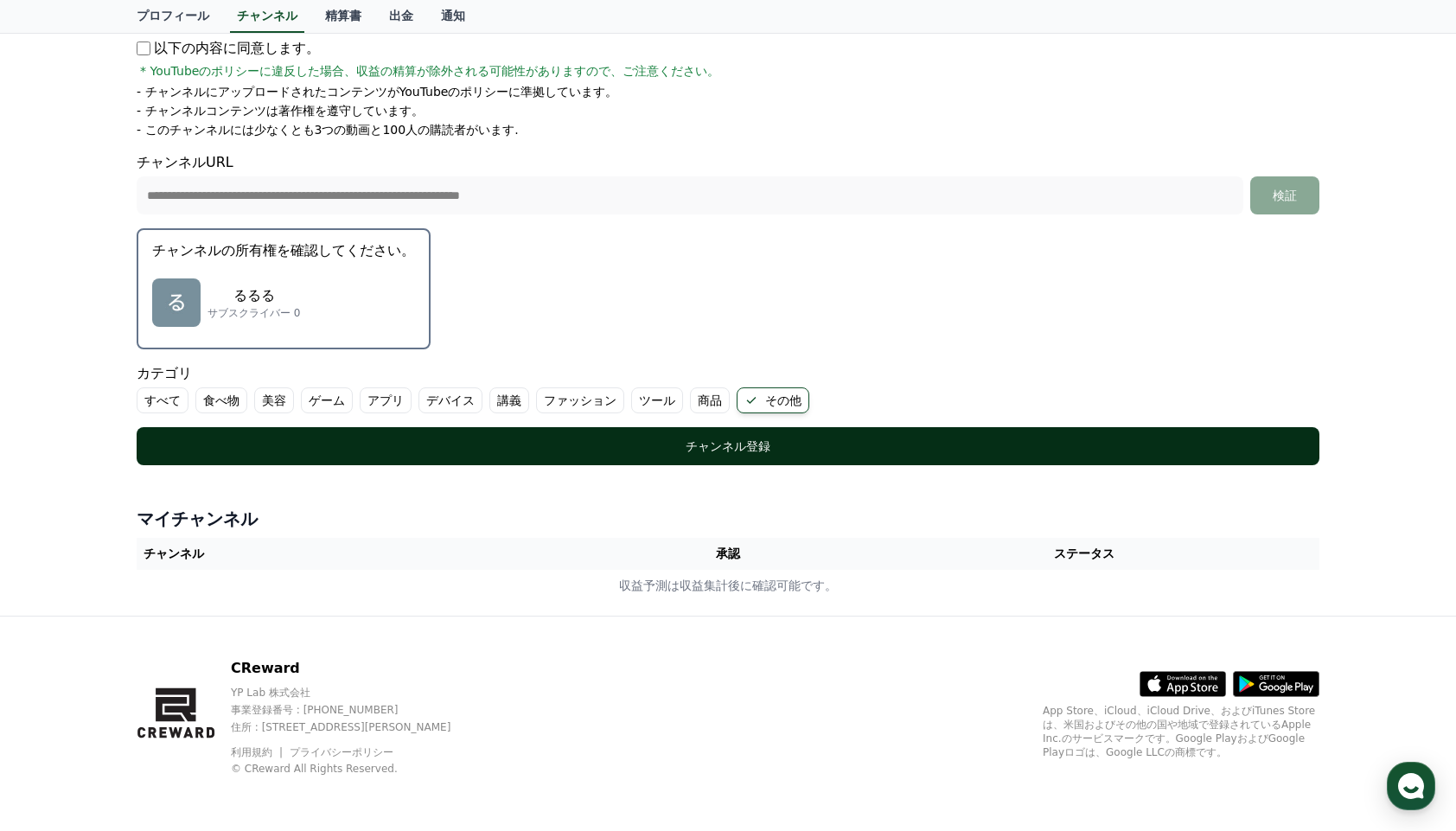
click at [721, 444] on div "チャンネル登録" at bounding box center [728, 446] width 1113 height 17
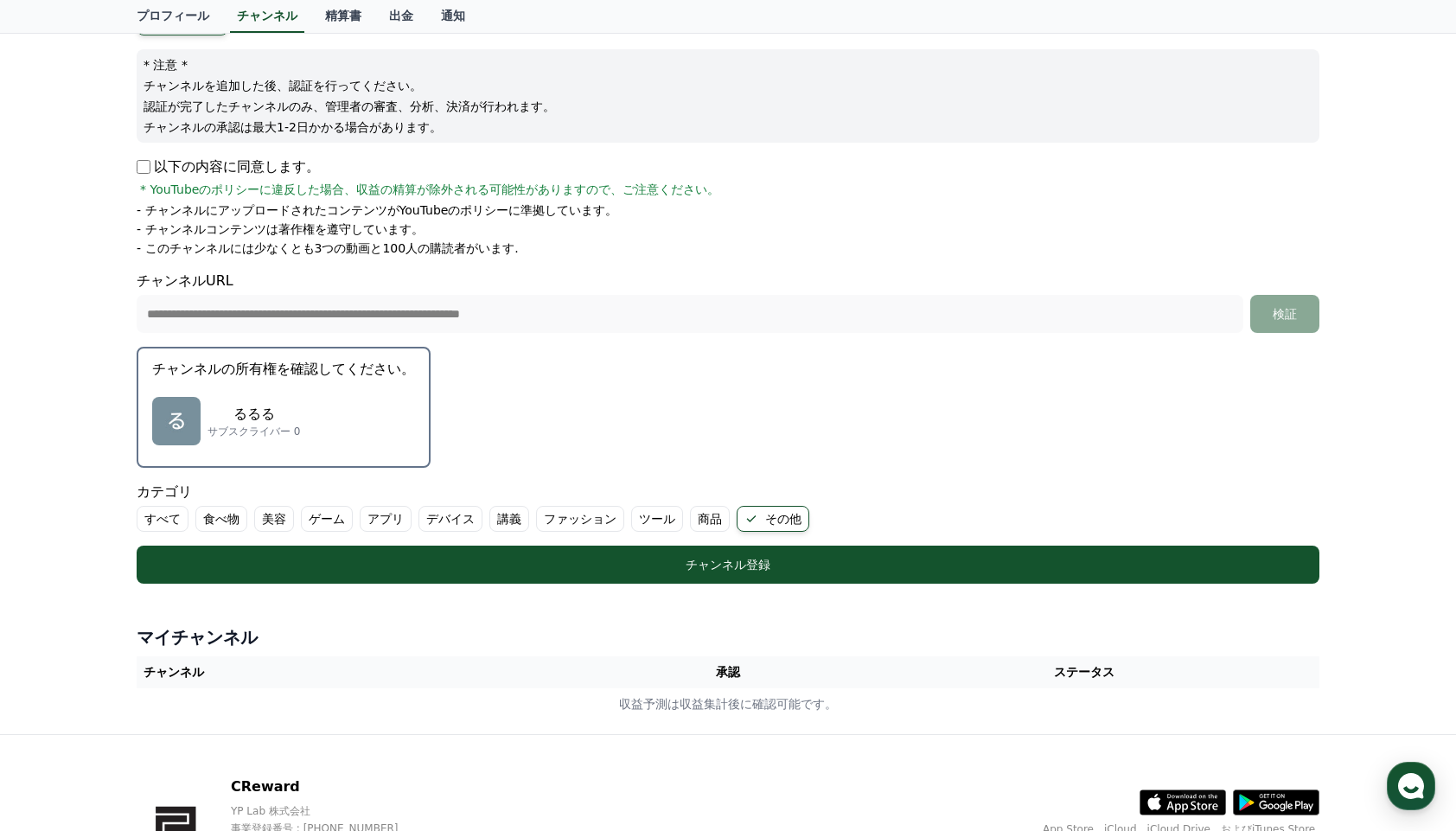
scroll to position [195, 0]
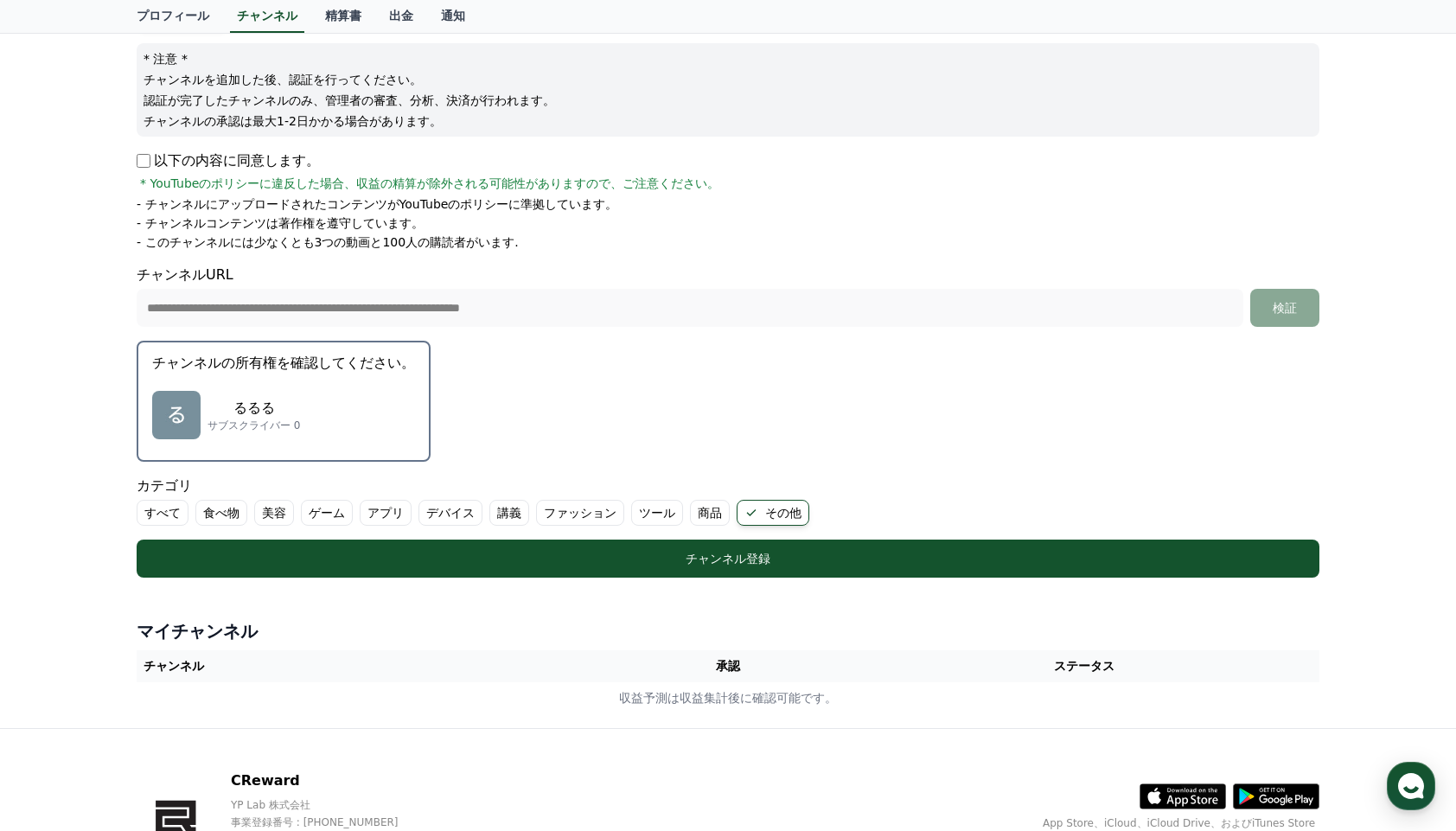
click at [334, 409] on div "るるる サブスクライバー 0" at bounding box center [283, 415] width 263 height 69
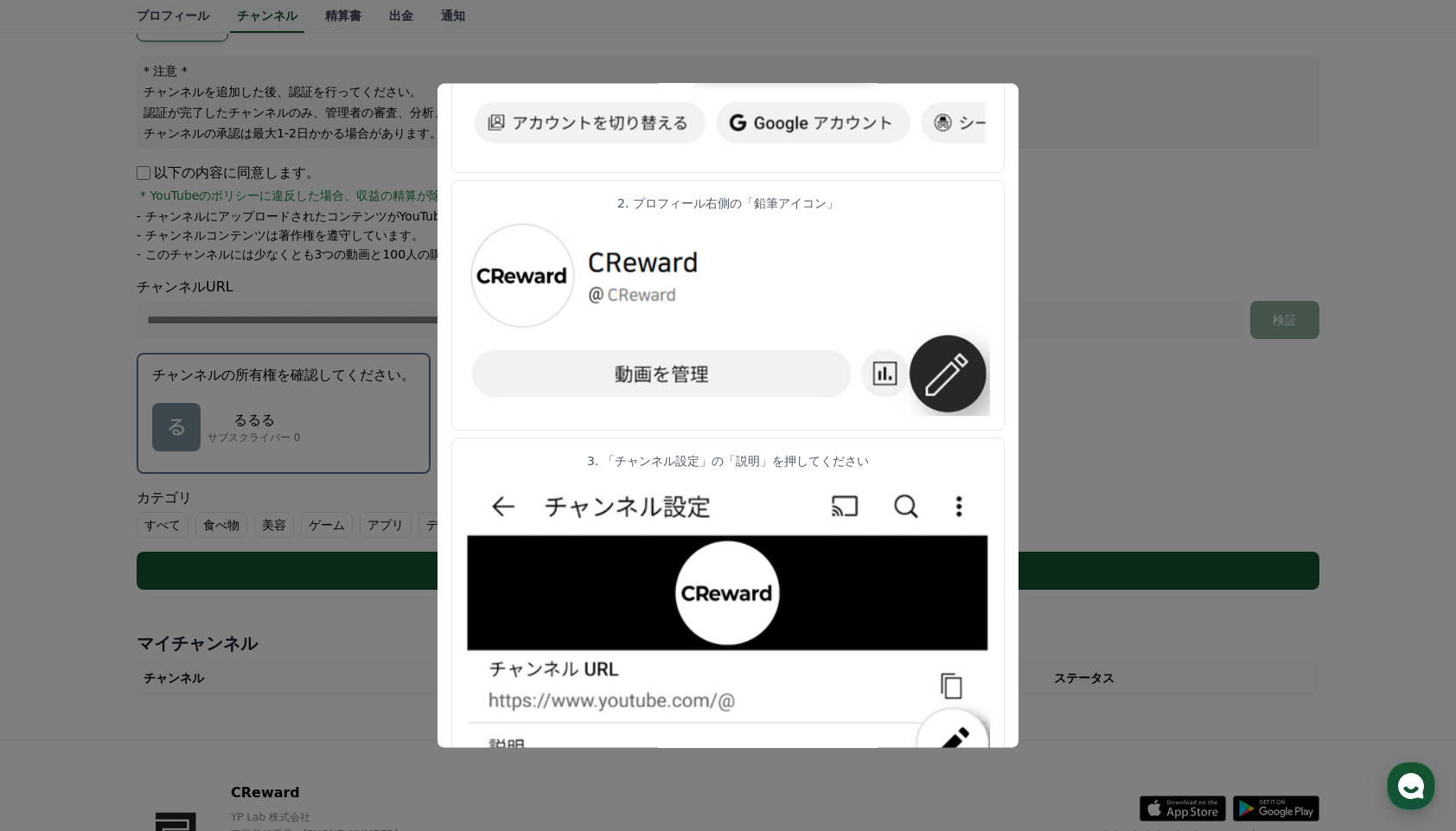
scroll to position [264, 0]
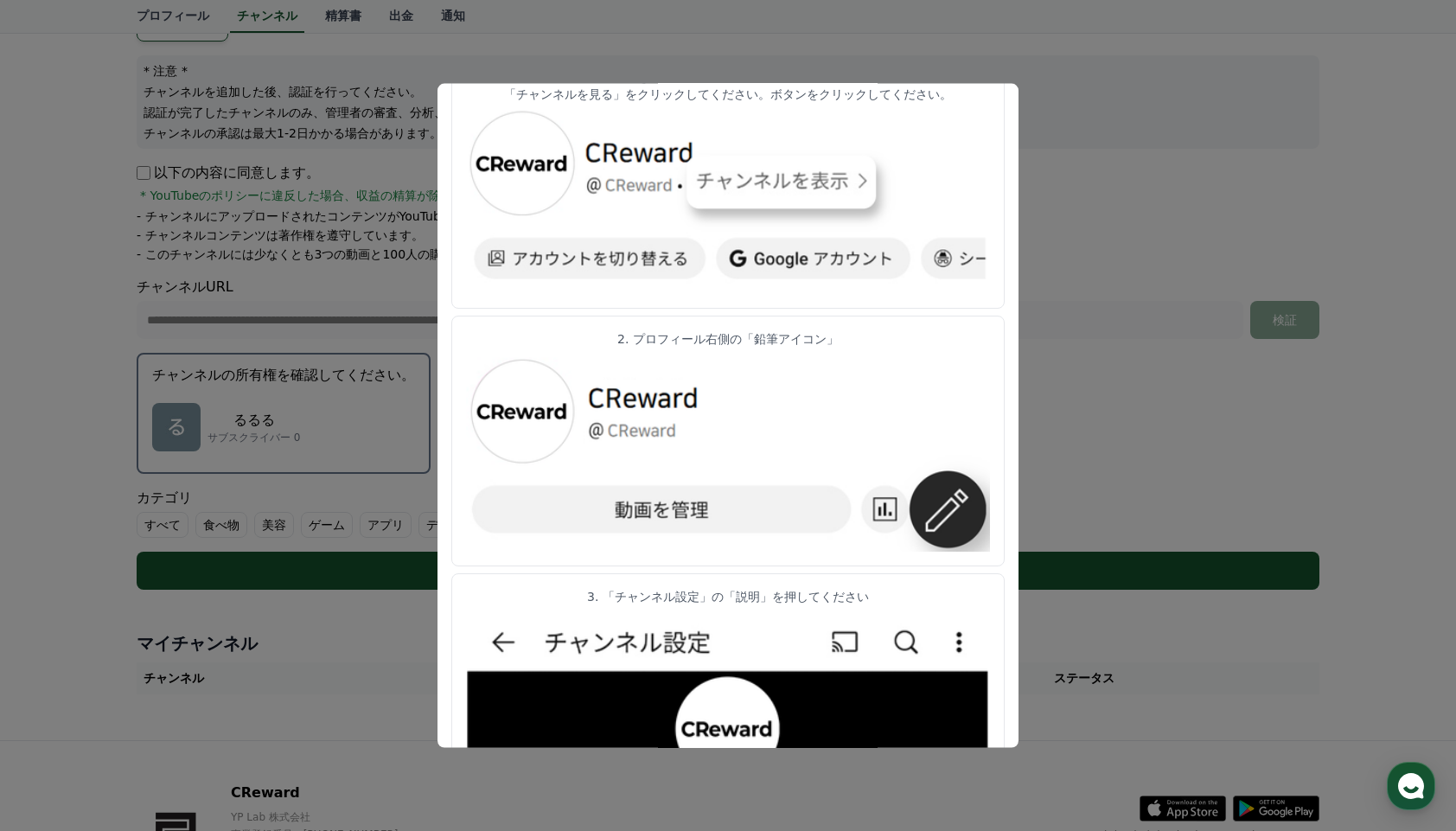
click at [1076, 436] on button "close modal" at bounding box center [728, 416] width 1456 height 831
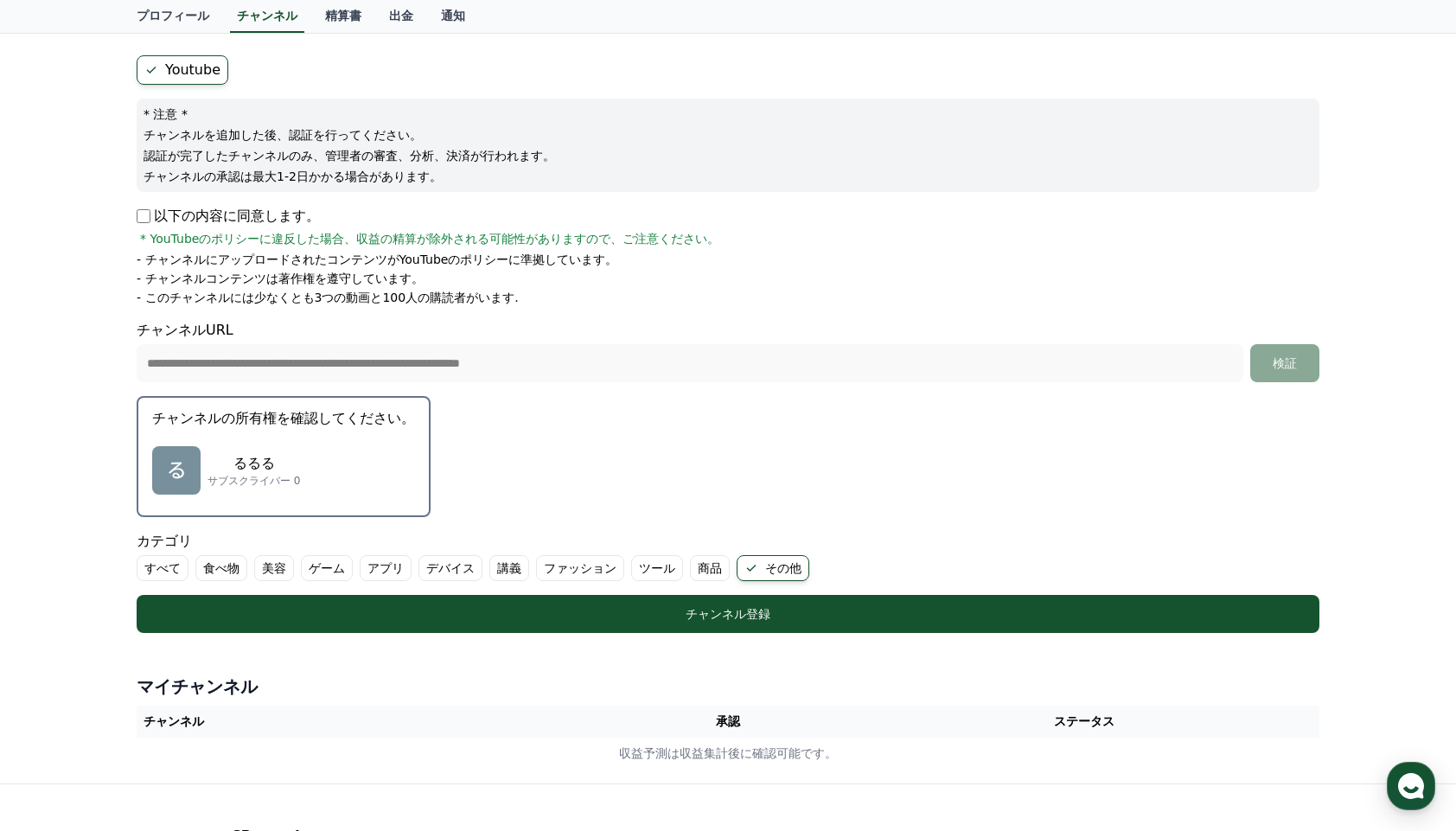
scroll to position [138, 0]
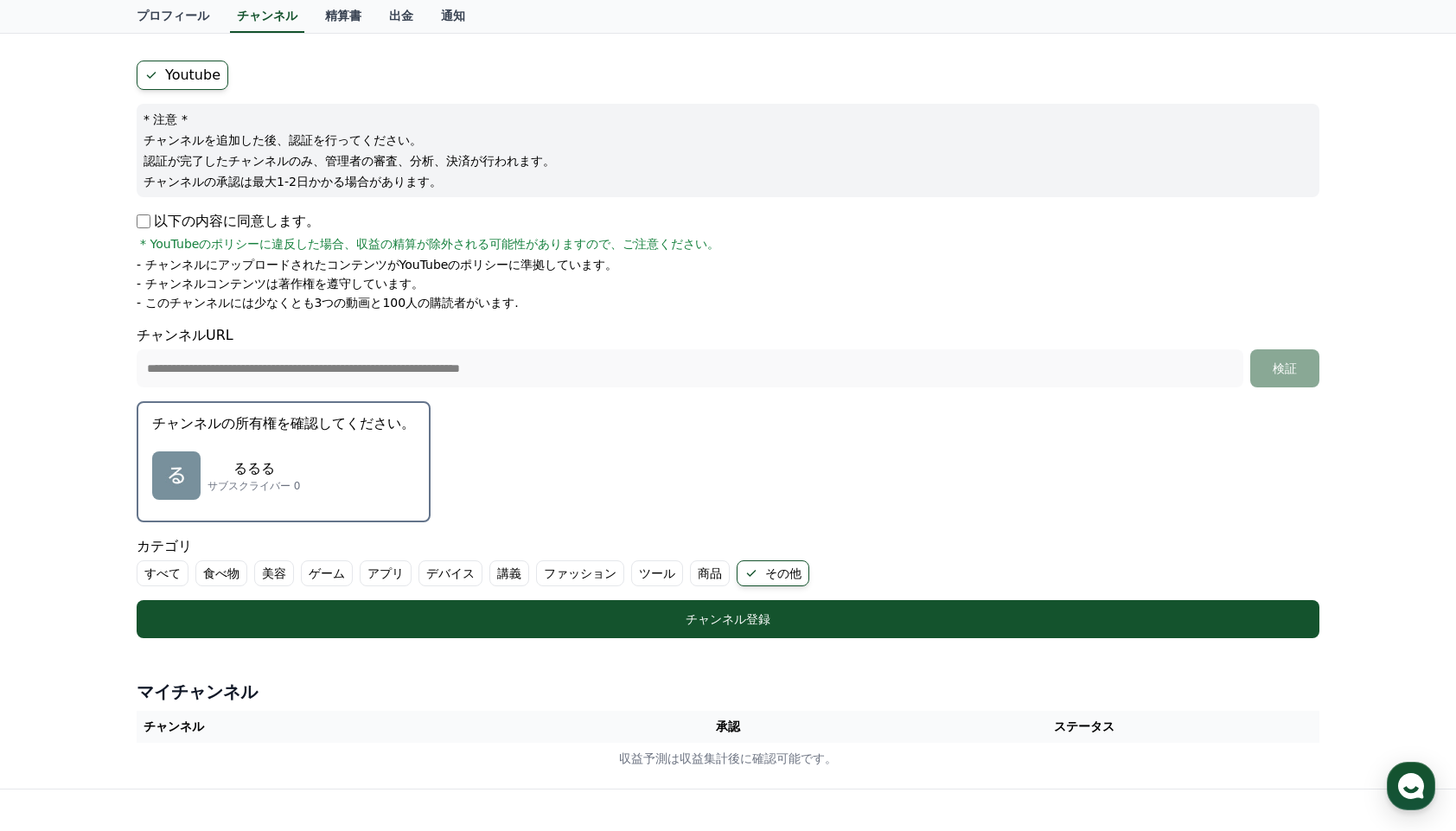
click at [179, 485] on img "button" at bounding box center [175, 475] width 48 height 48
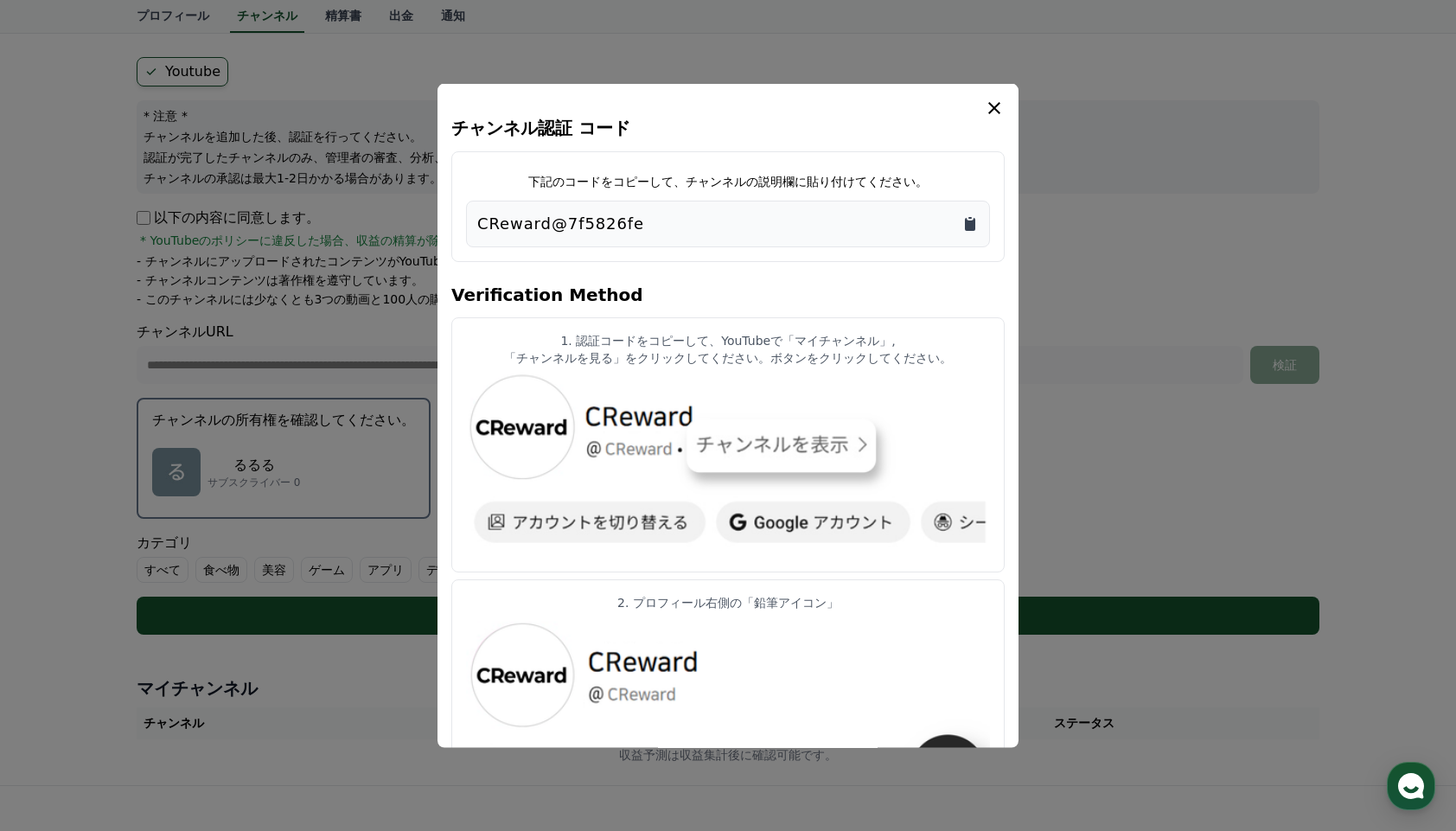
click at [974, 226] on icon "Copy to clipboard" at bounding box center [970, 223] width 10 height 13
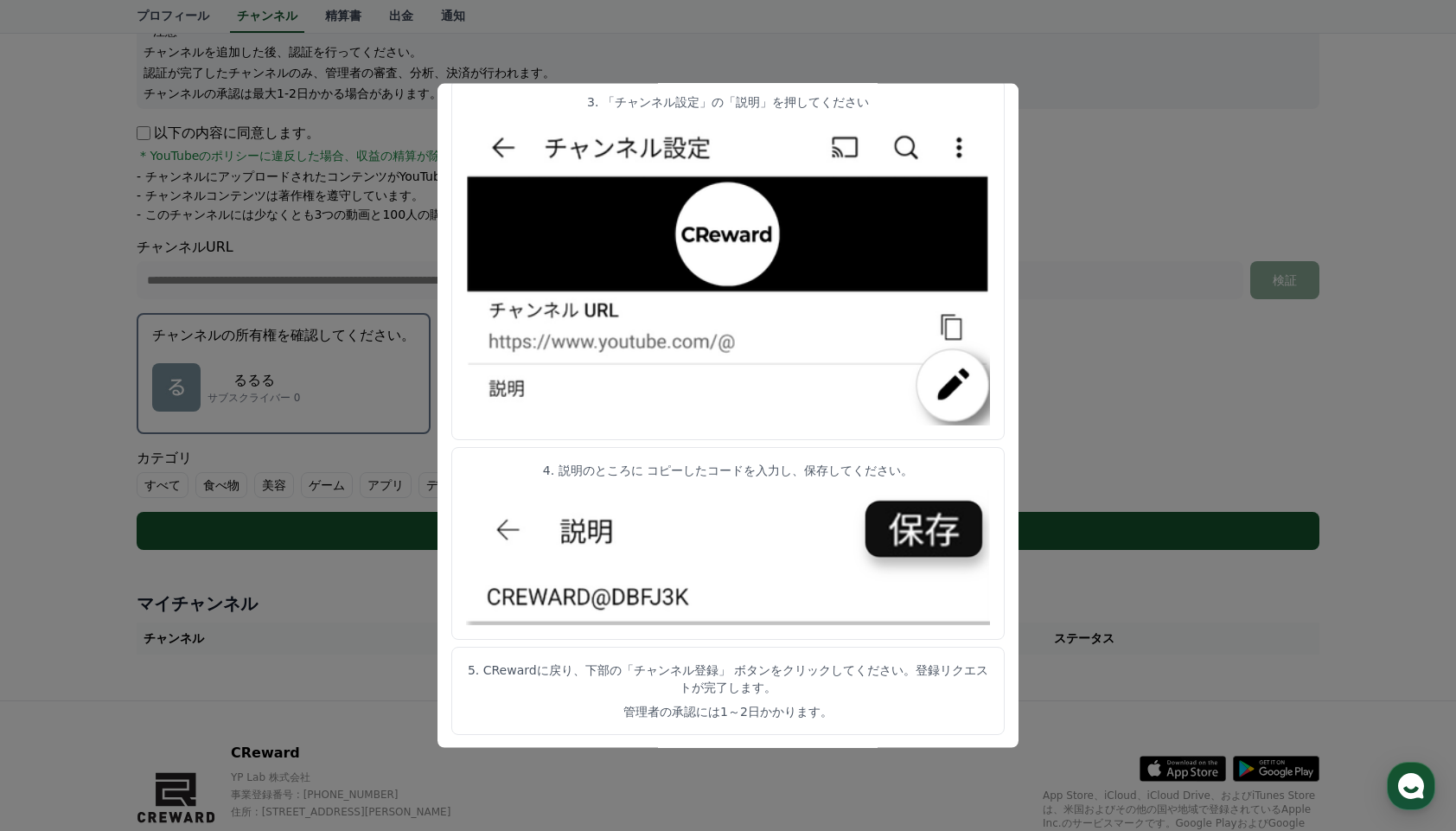
scroll to position [269, 0]
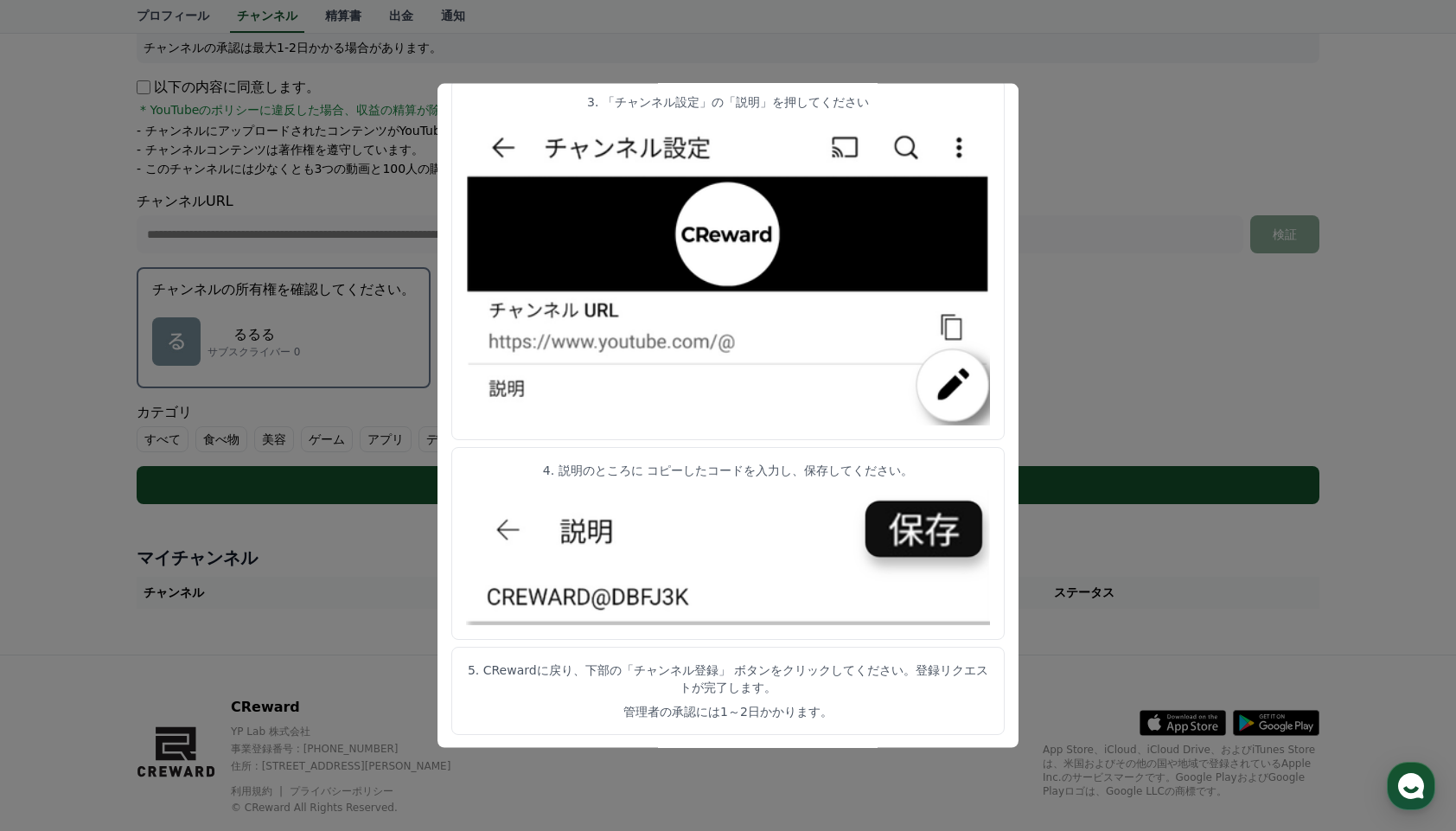
click at [1132, 119] on button "close modal" at bounding box center [728, 416] width 1456 height 831
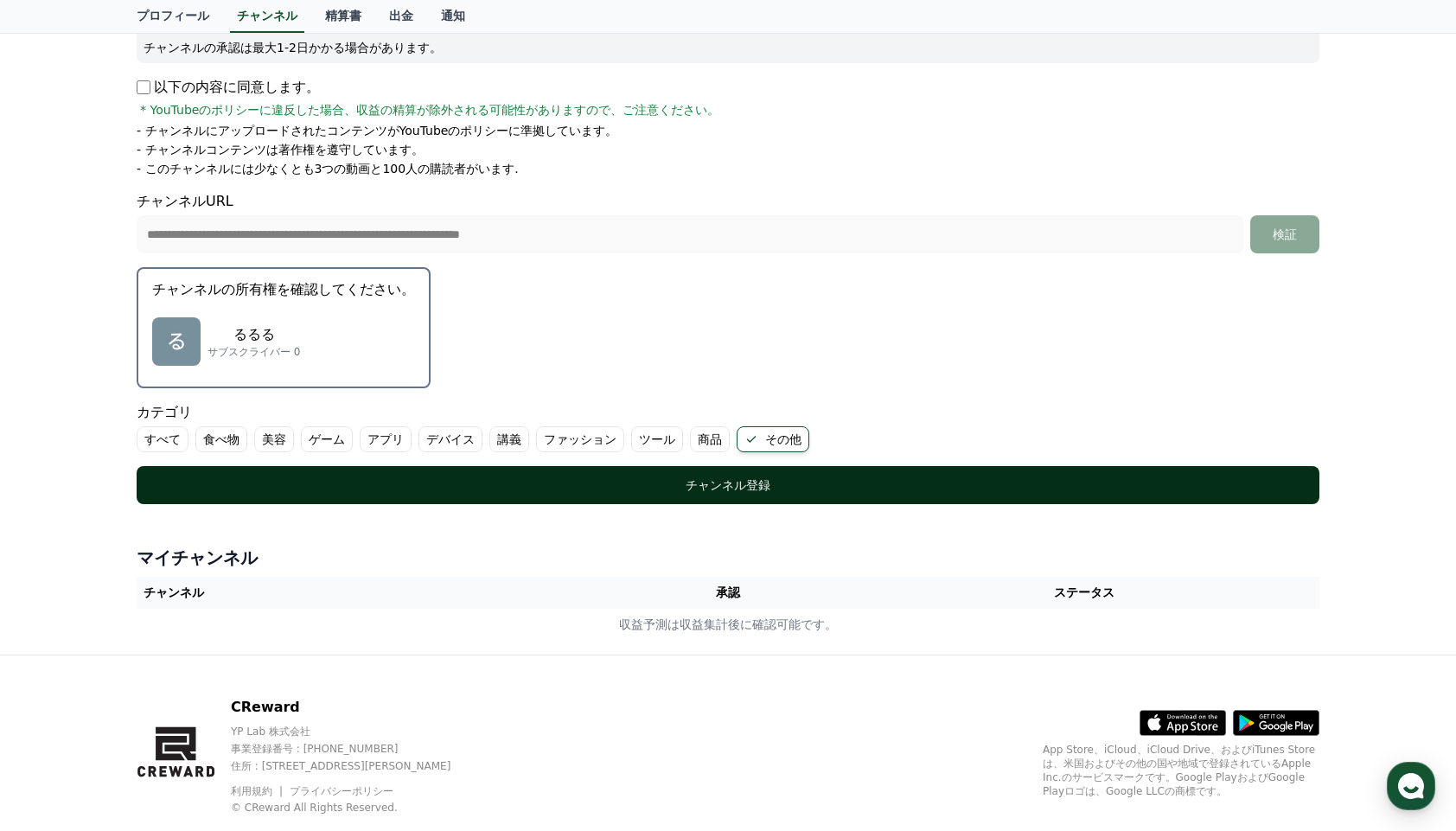
click at [836, 491] on div "チャンネル登録" at bounding box center [728, 484] width 1113 height 17
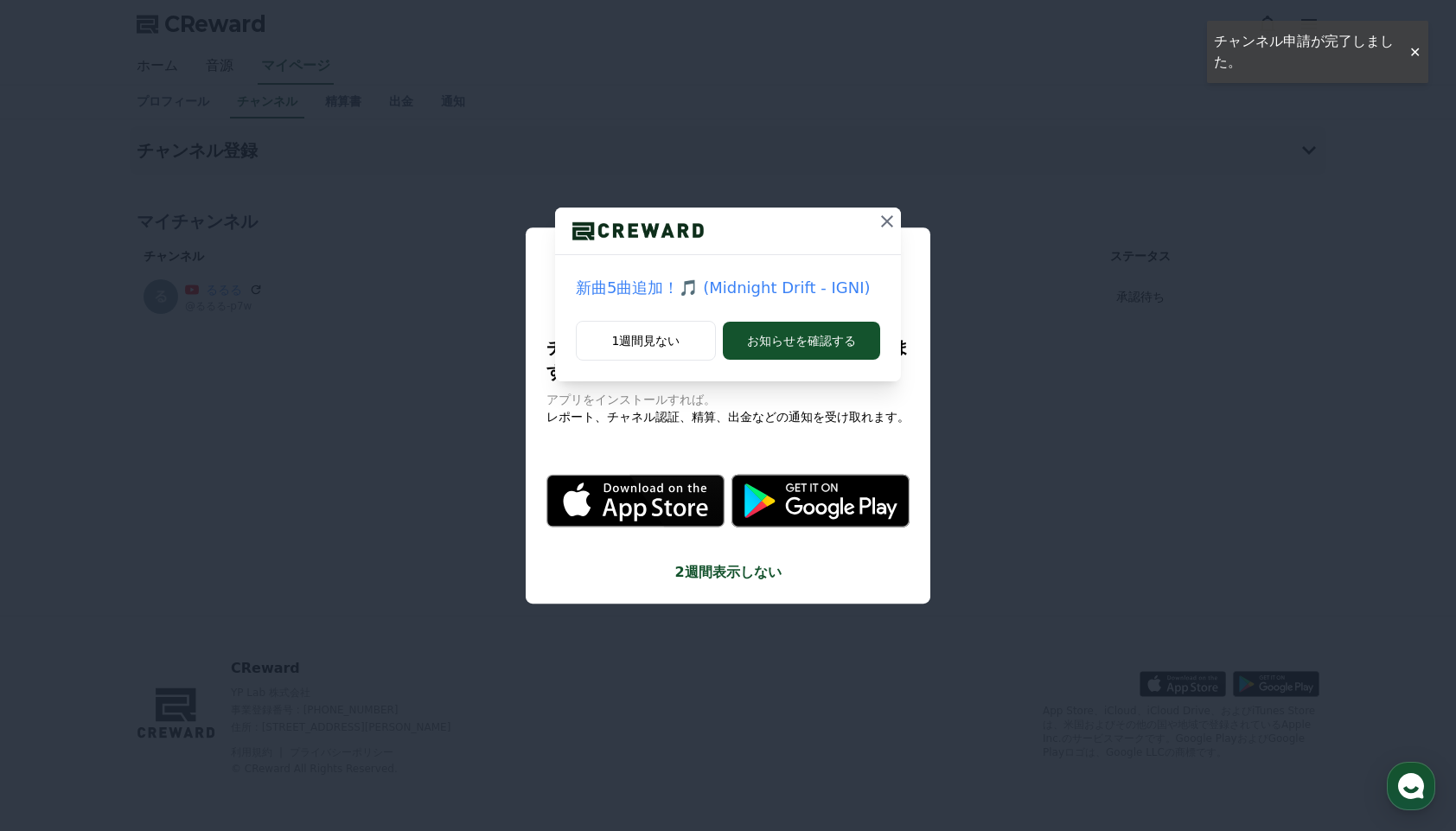
click at [892, 223] on icon at bounding box center [887, 221] width 21 height 21
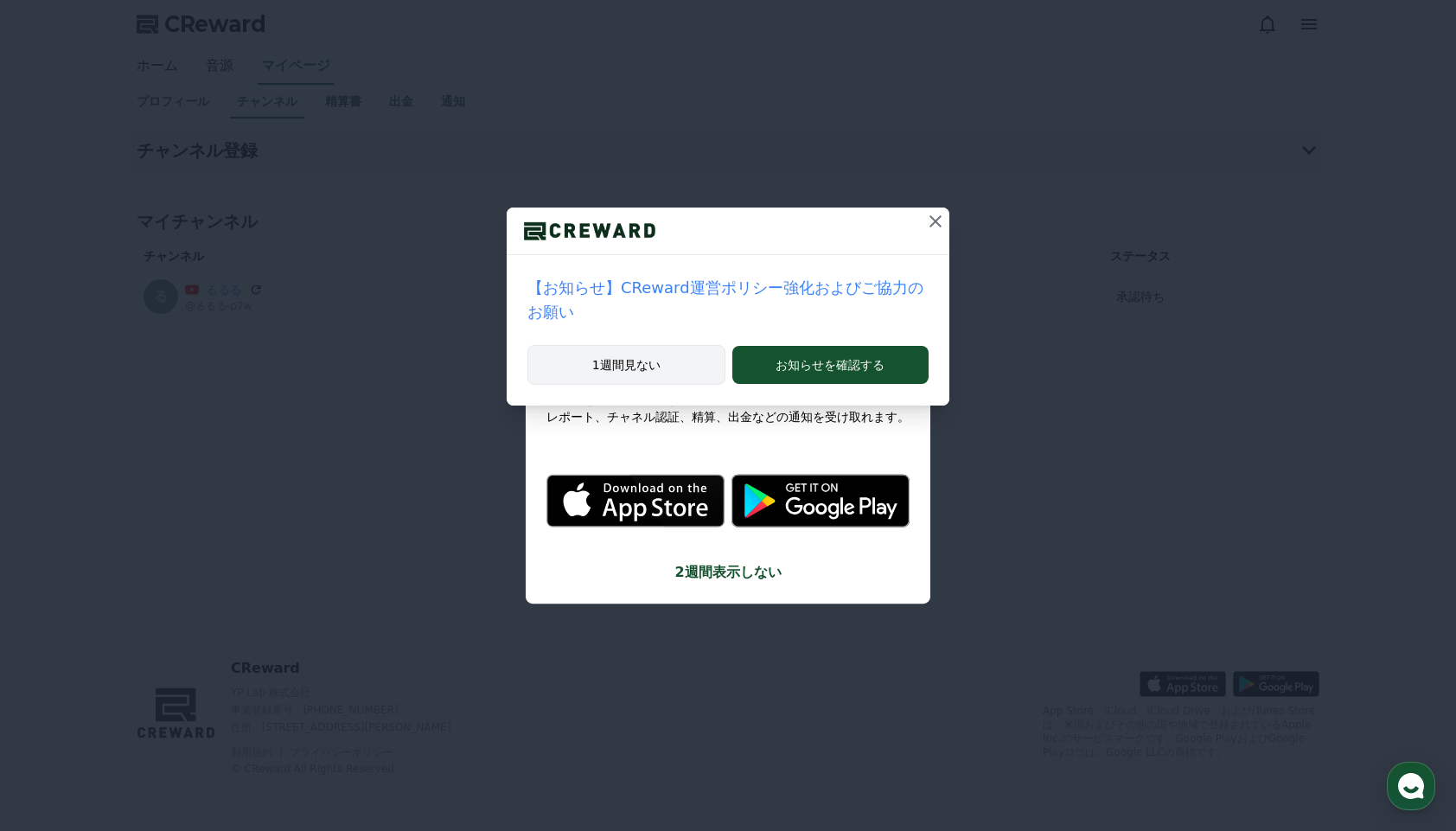
click at [703, 356] on button "1週間見ない" at bounding box center [627, 365] width 198 height 40
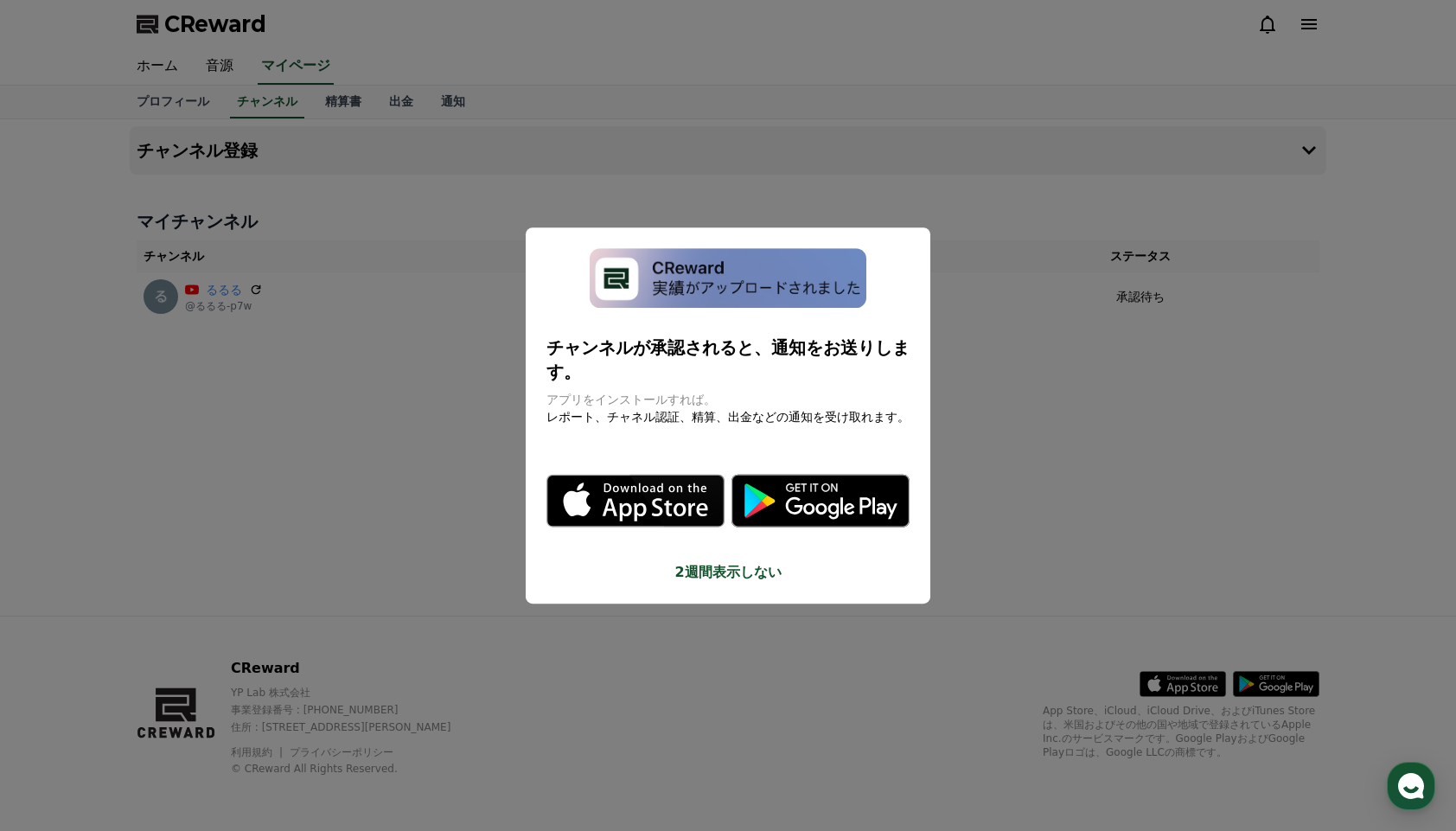
click at [729, 564] on button "2週間表示しない" at bounding box center [728, 572] width 363 height 21
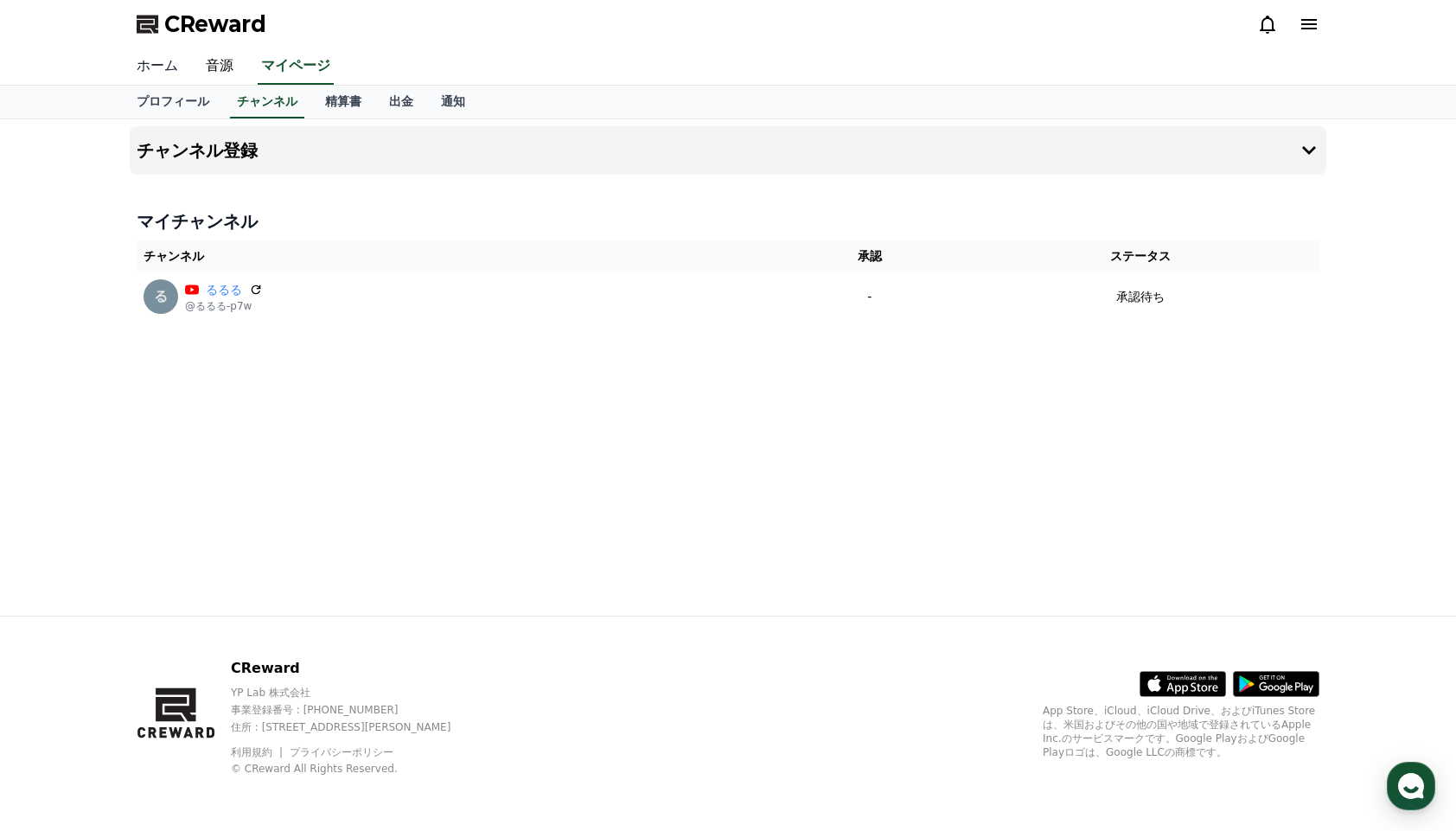
click at [147, 63] on link "ホーム" at bounding box center [156, 66] width 69 height 37
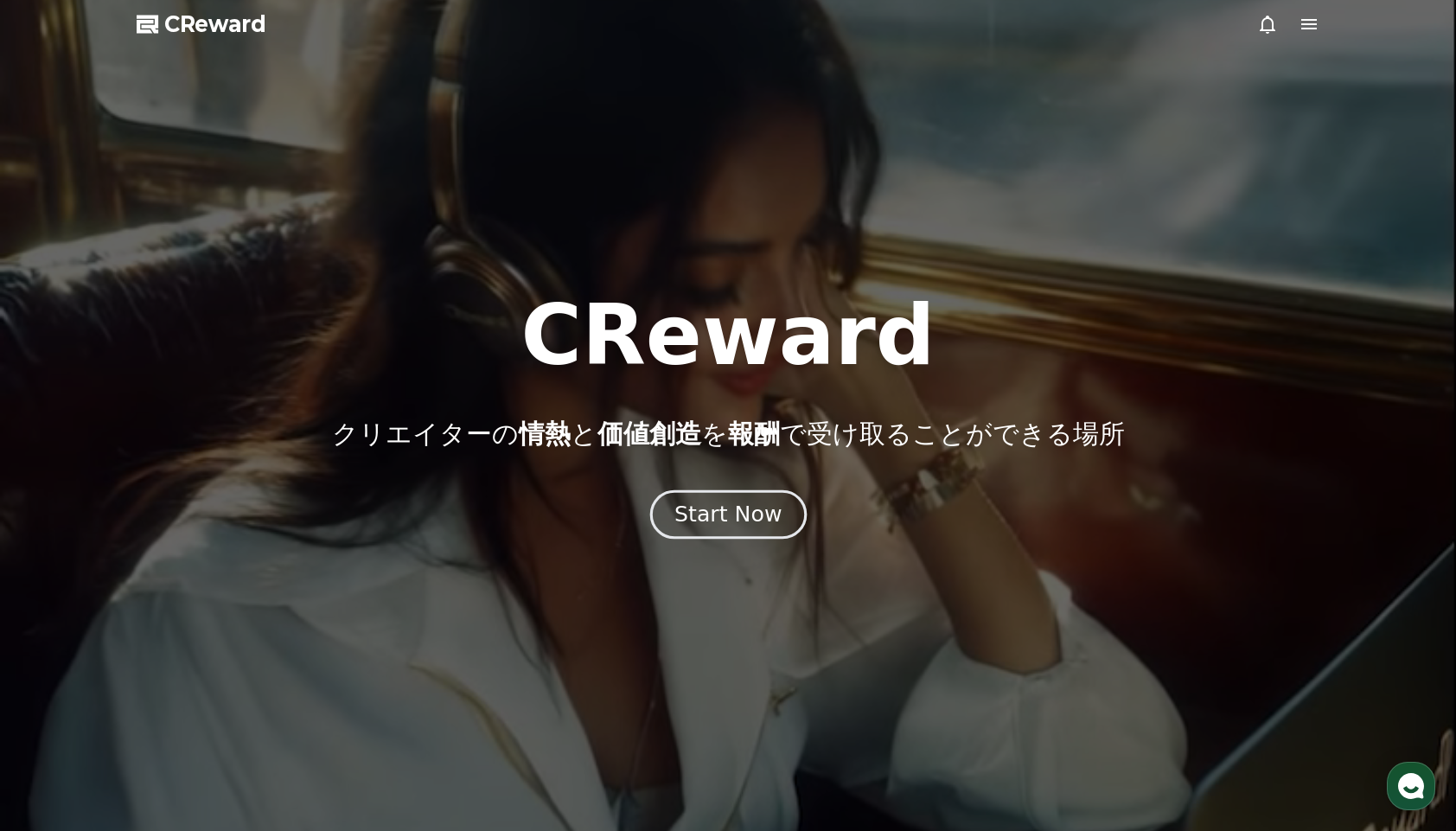
click at [767, 533] on button "Start Now" at bounding box center [728, 513] width 156 height 49
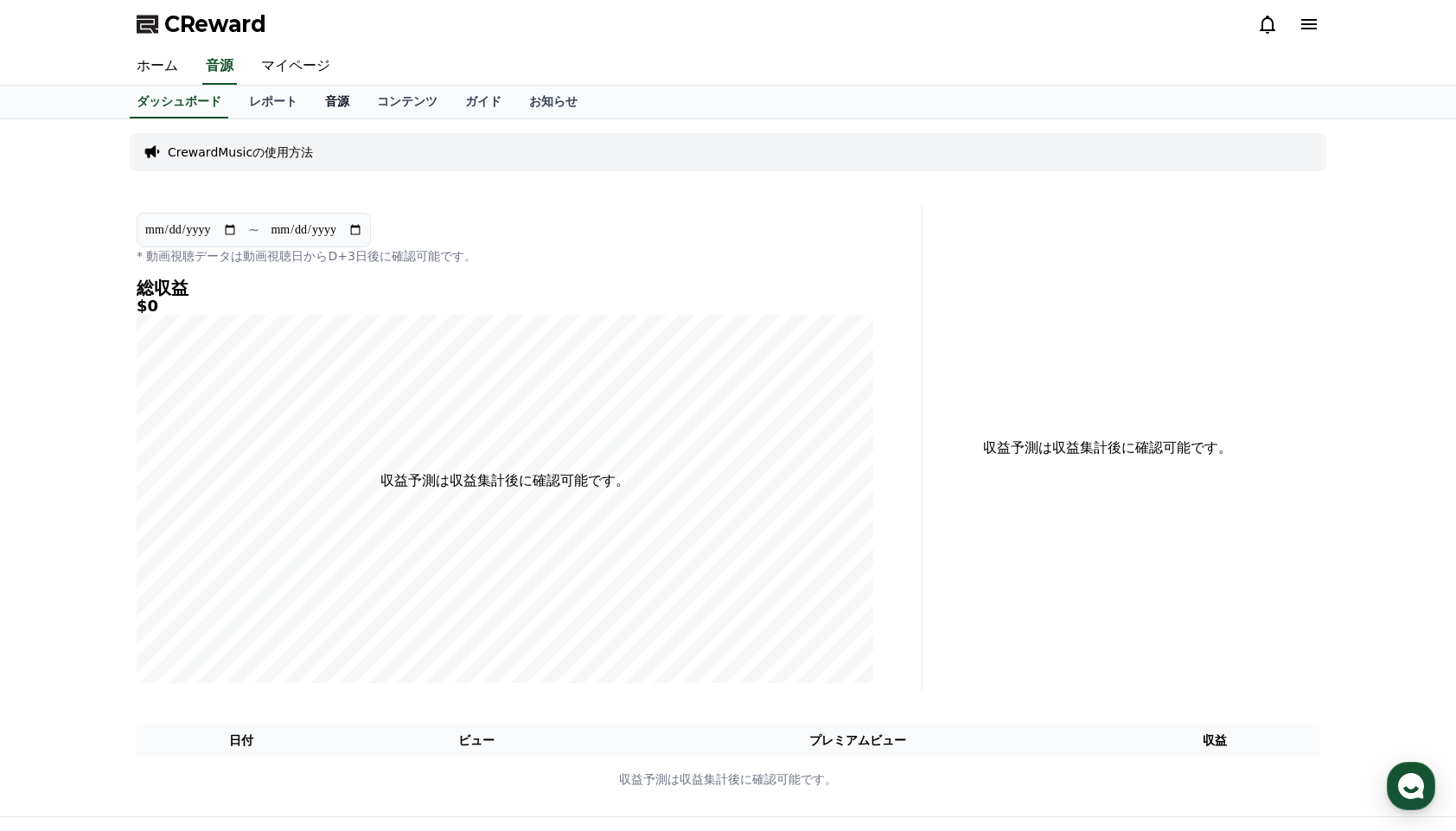
click at [352, 99] on link "音源" at bounding box center [336, 102] width 52 height 33
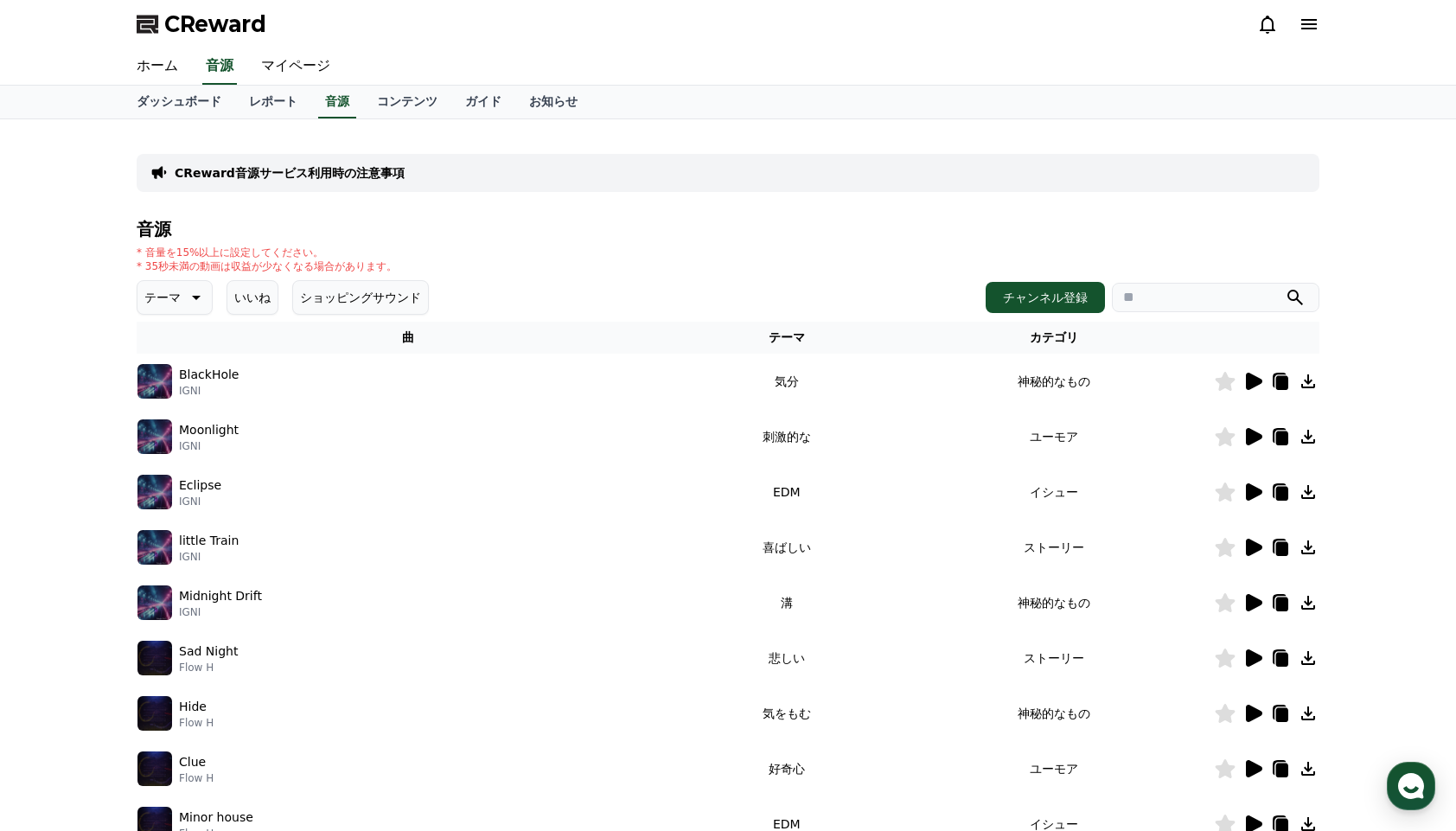
click at [1252, 380] on icon at bounding box center [1253, 381] width 16 height 17
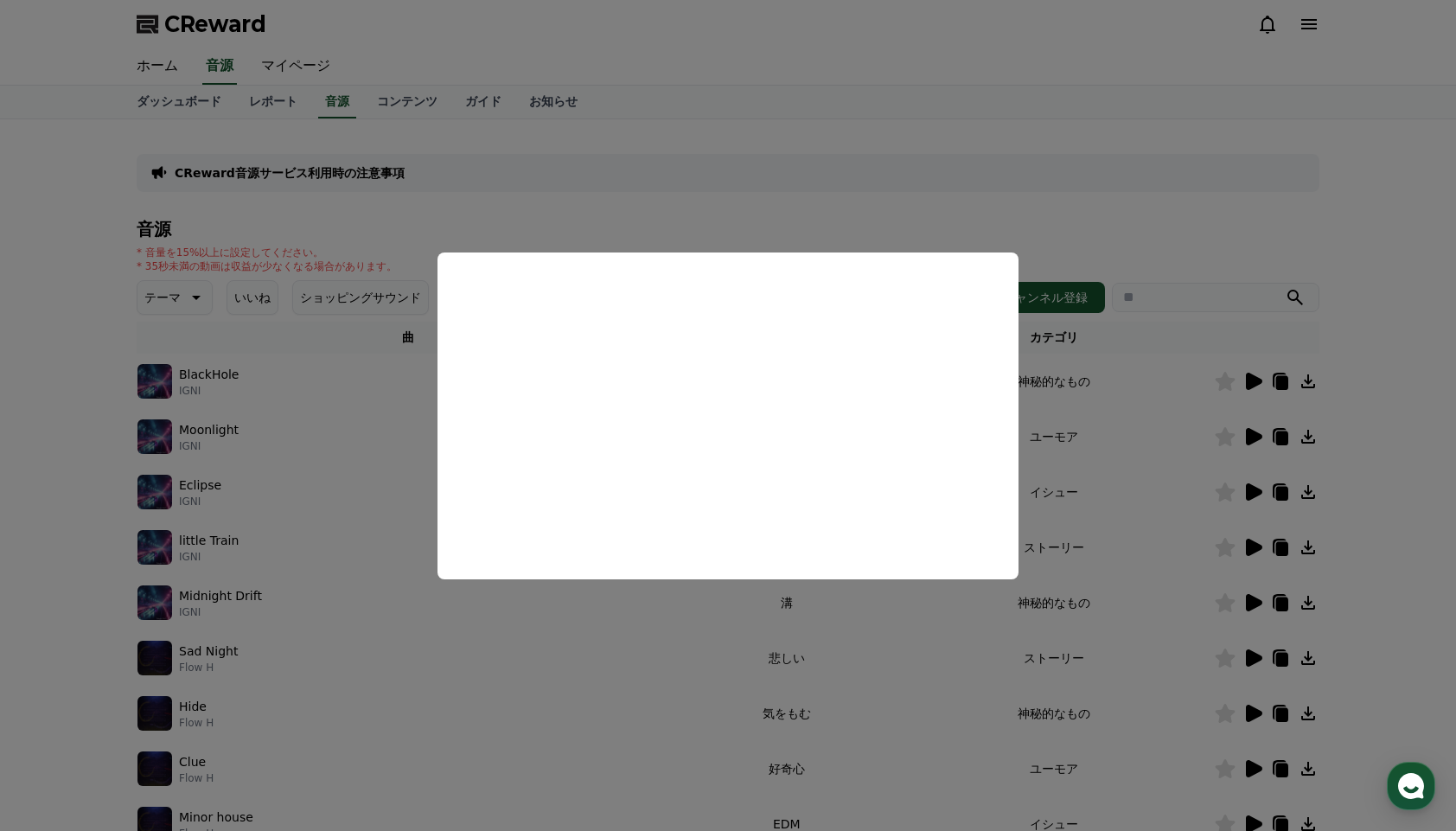
click at [1258, 440] on button "close modal" at bounding box center [728, 416] width 1456 height 831
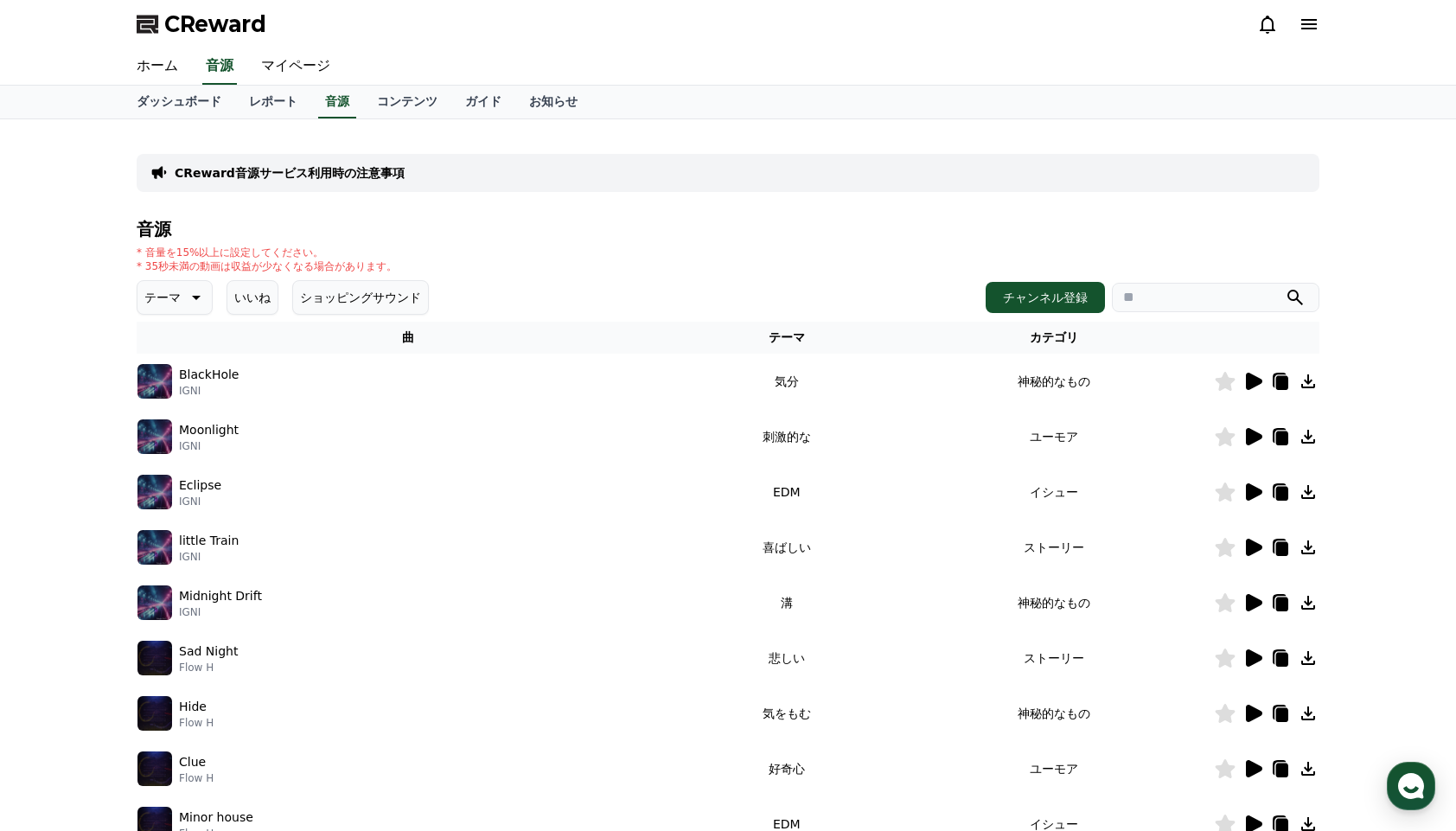
click at [1257, 436] on icon at bounding box center [1253, 436] width 16 height 17
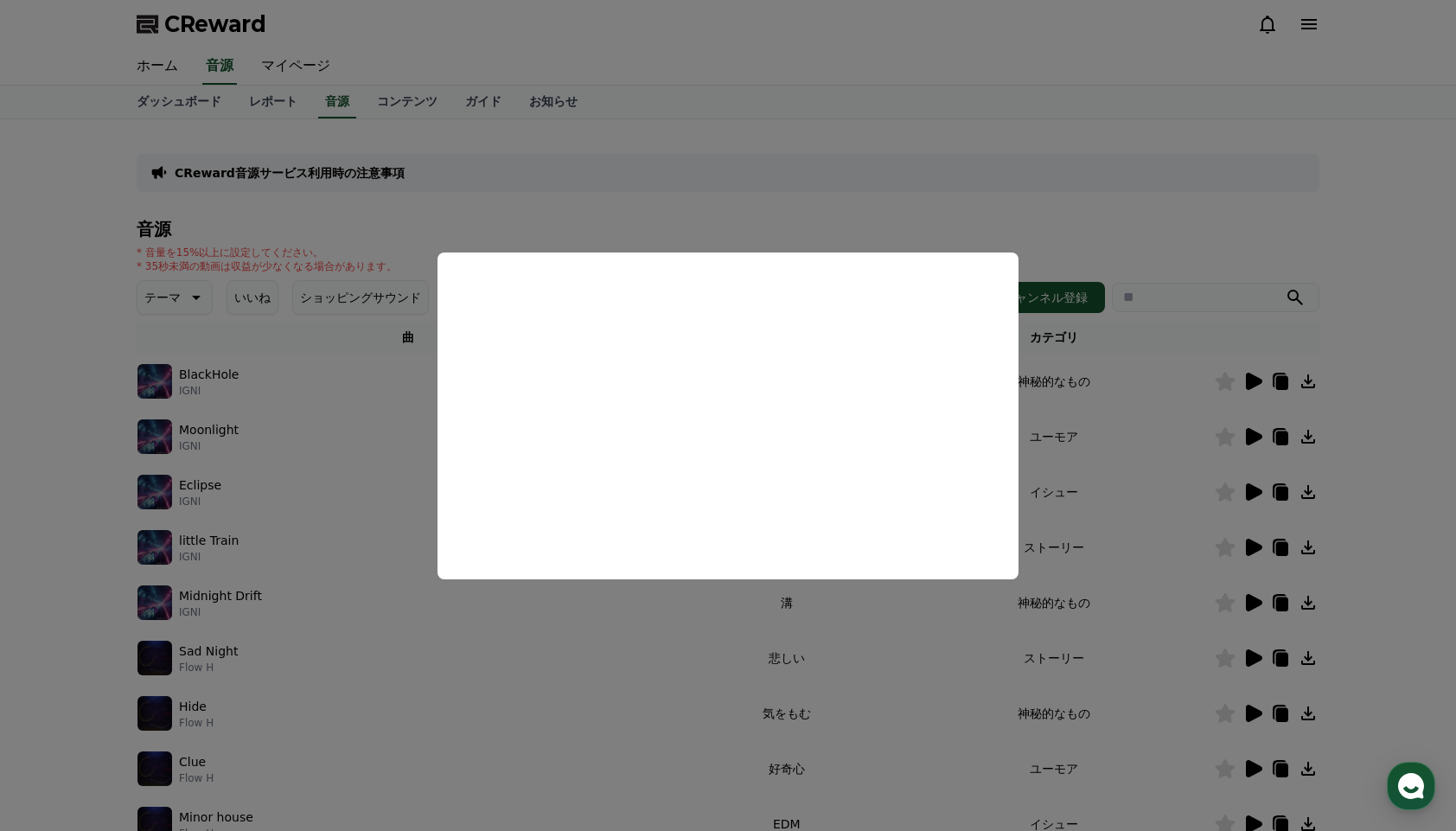
click at [1182, 340] on button "close modal" at bounding box center [728, 416] width 1456 height 831
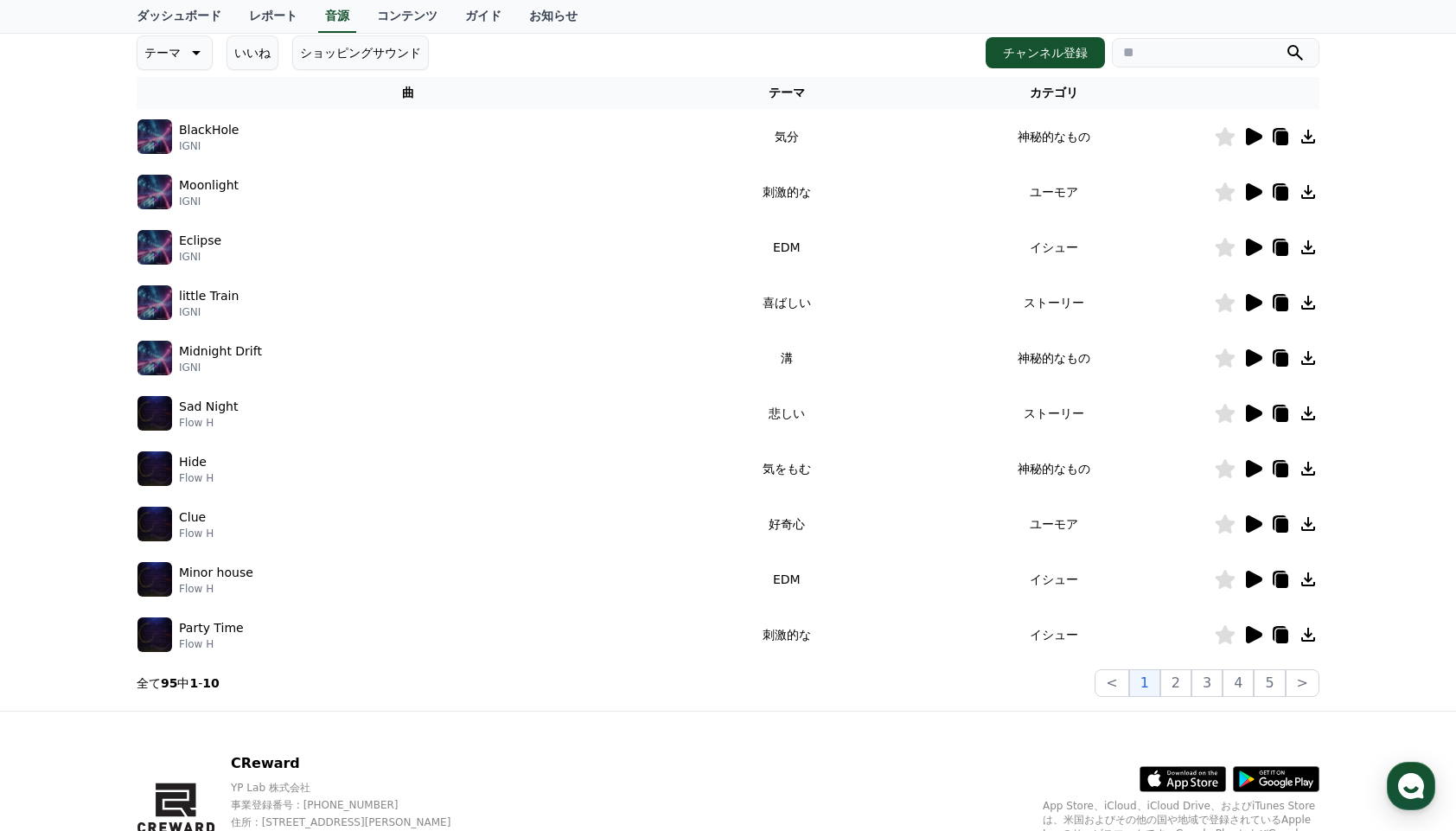
scroll to position [257, 0]
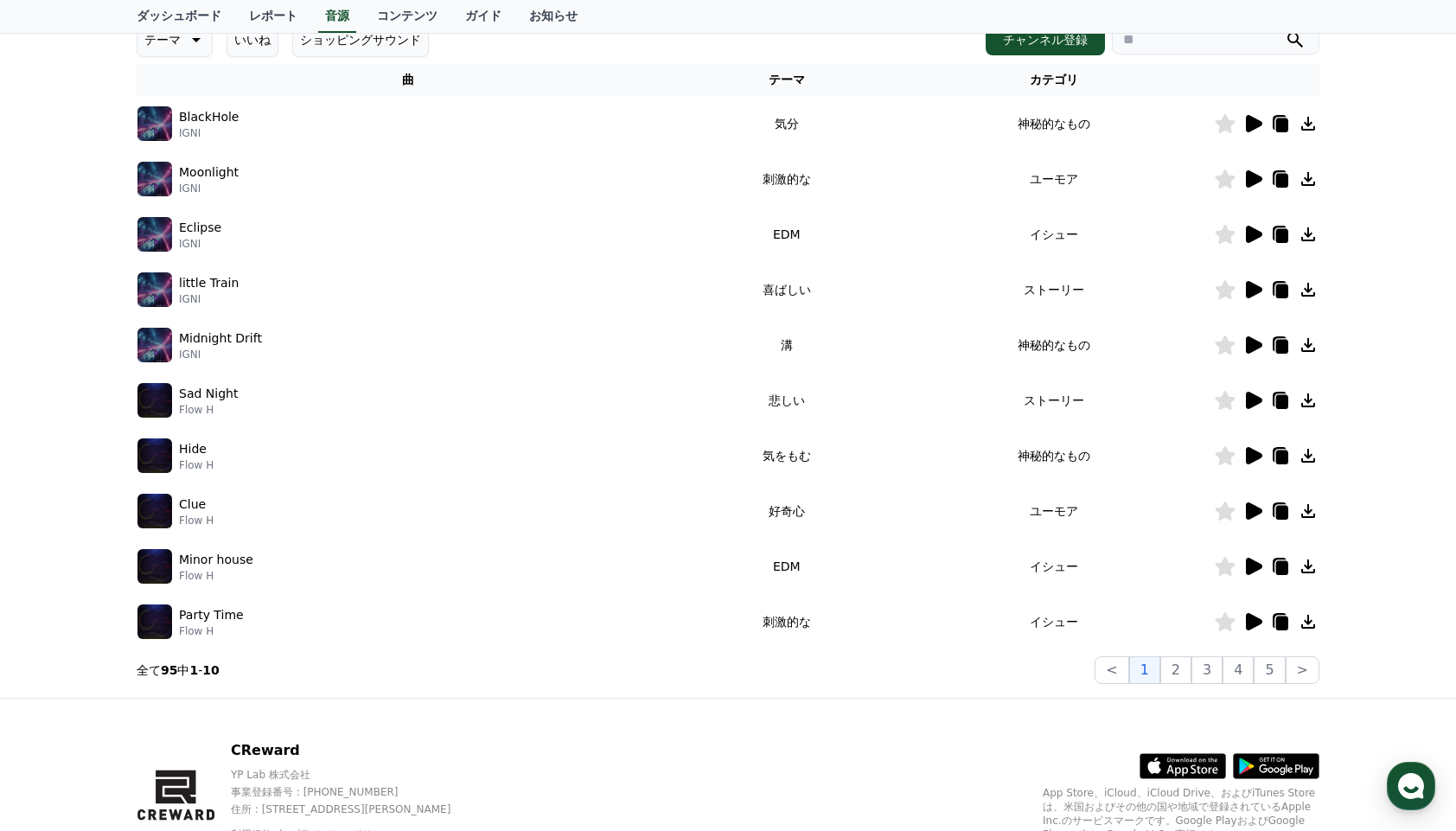
click at [1257, 620] on icon at bounding box center [1253, 621] width 16 height 17
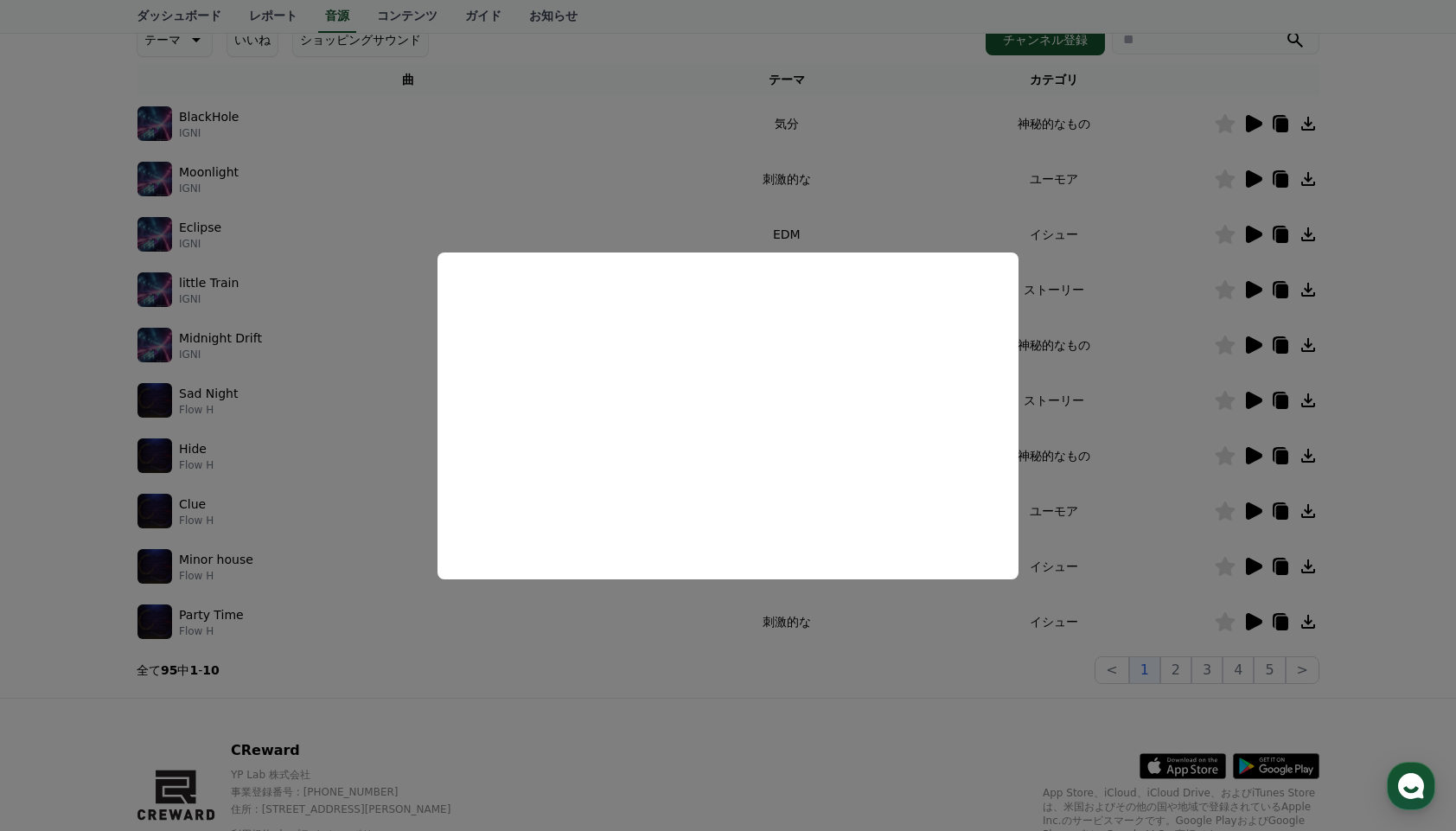
click at [869, 162] on button "close modal" at bounding box center [728, 416] width 1456 height 831
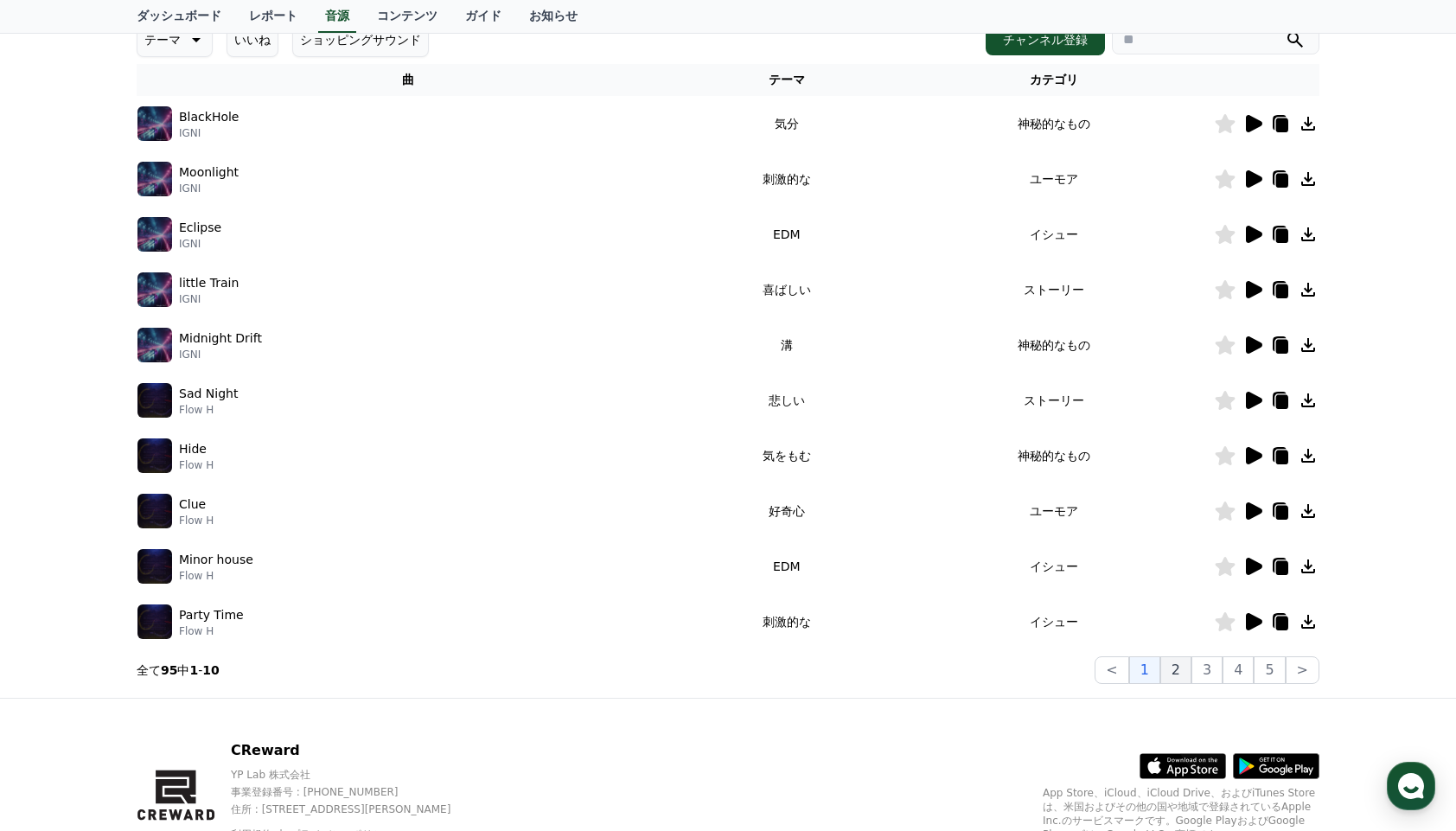
click at [1177, 676] on button "2" at bounding box center [1175, 669] width 31 height 27
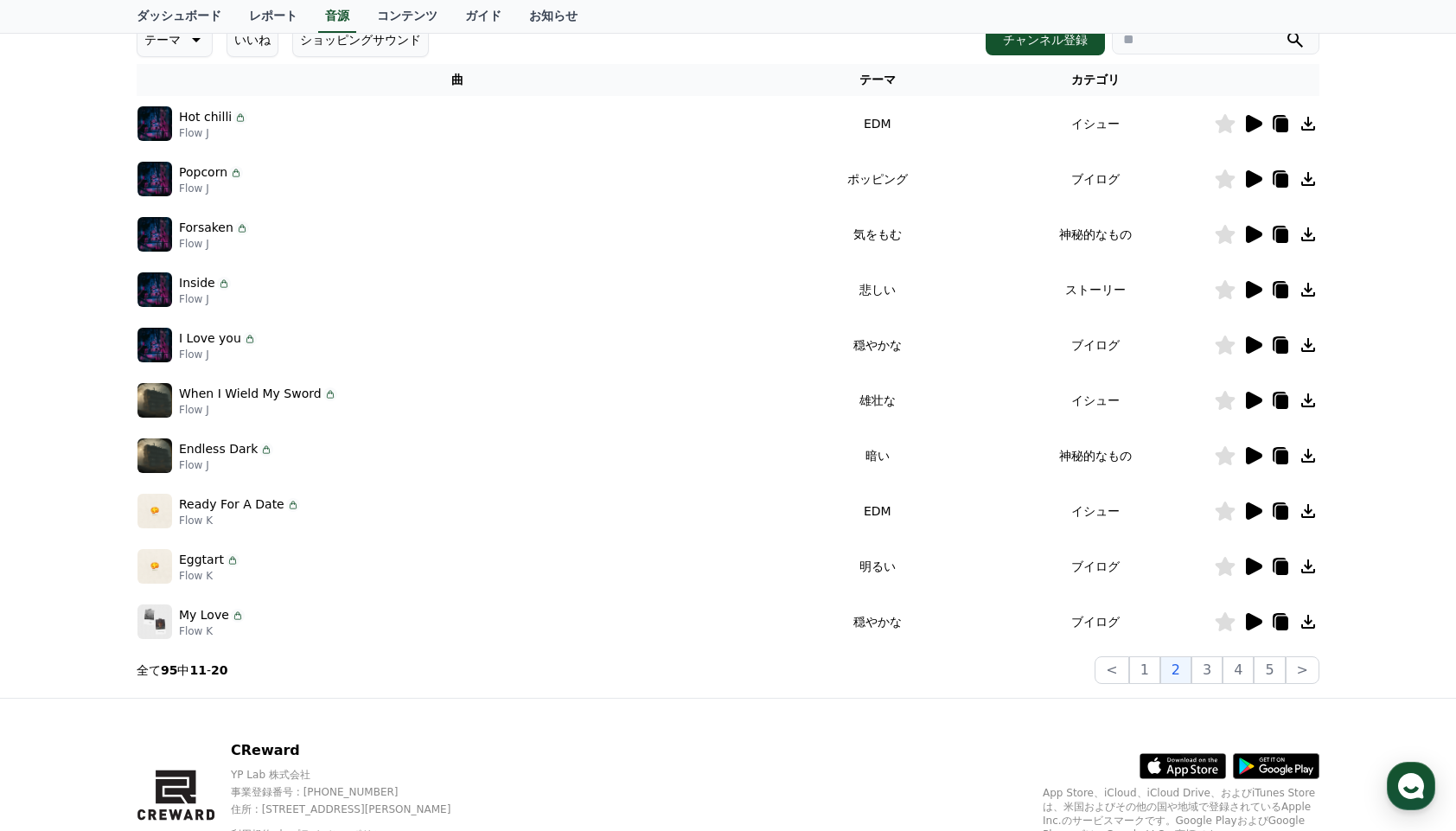
click at [1255, 182] on icon at bounding box center [1253, 179] width 16 height 17
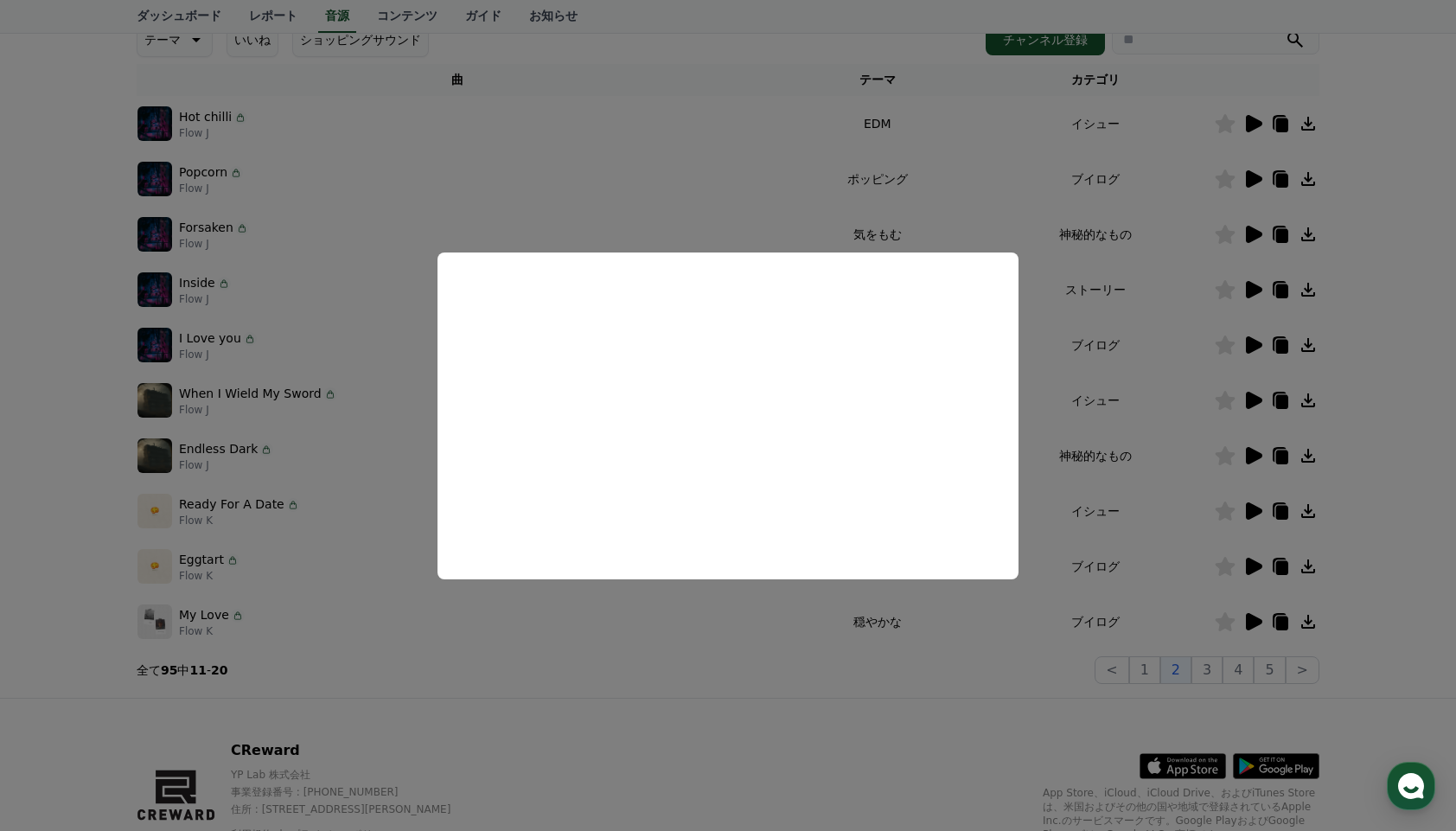
click at [909, 652] on button "close modal" at bounding box center [728, 416] width 1456 height 831
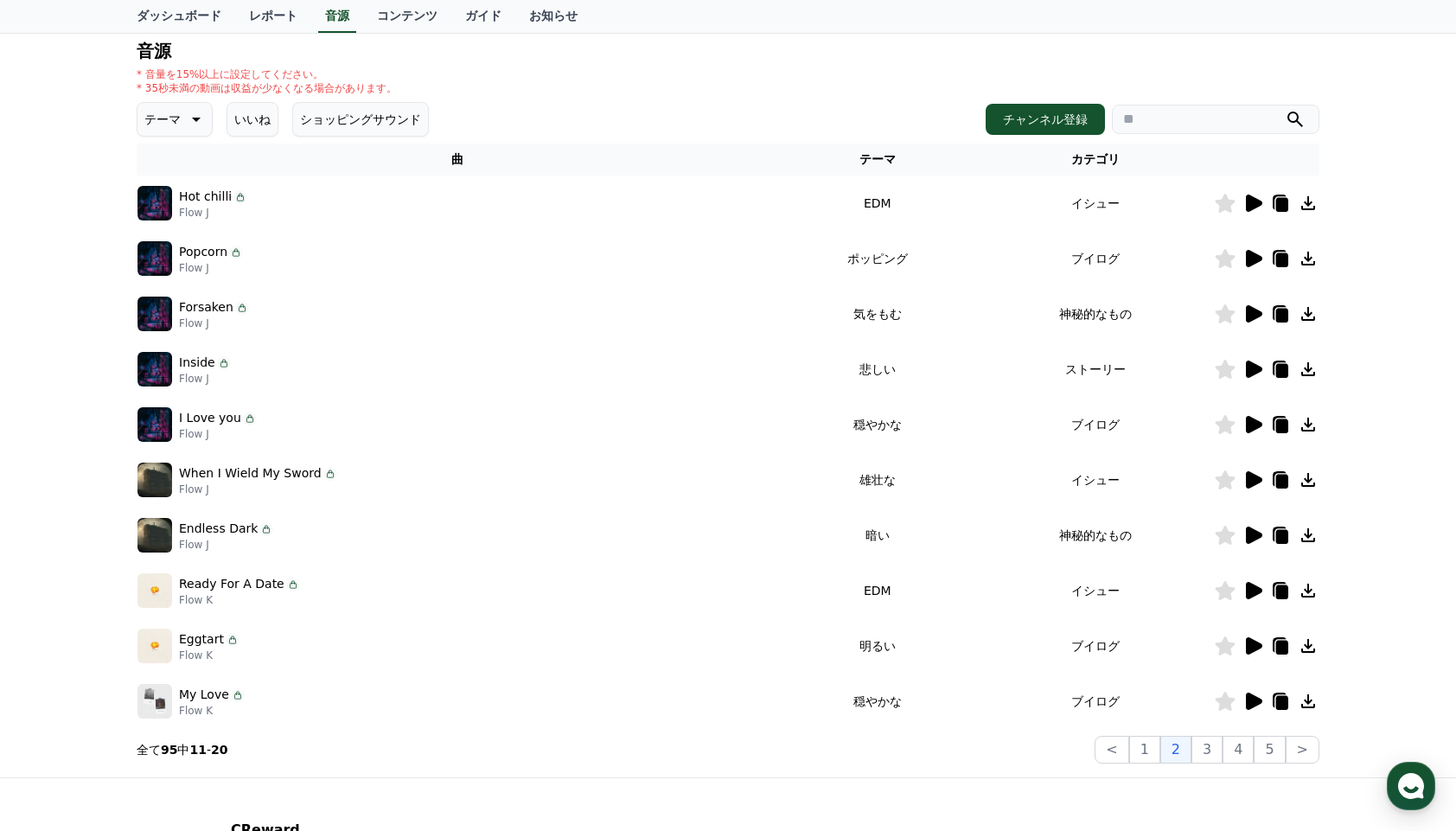
scroll to position [165, 0]
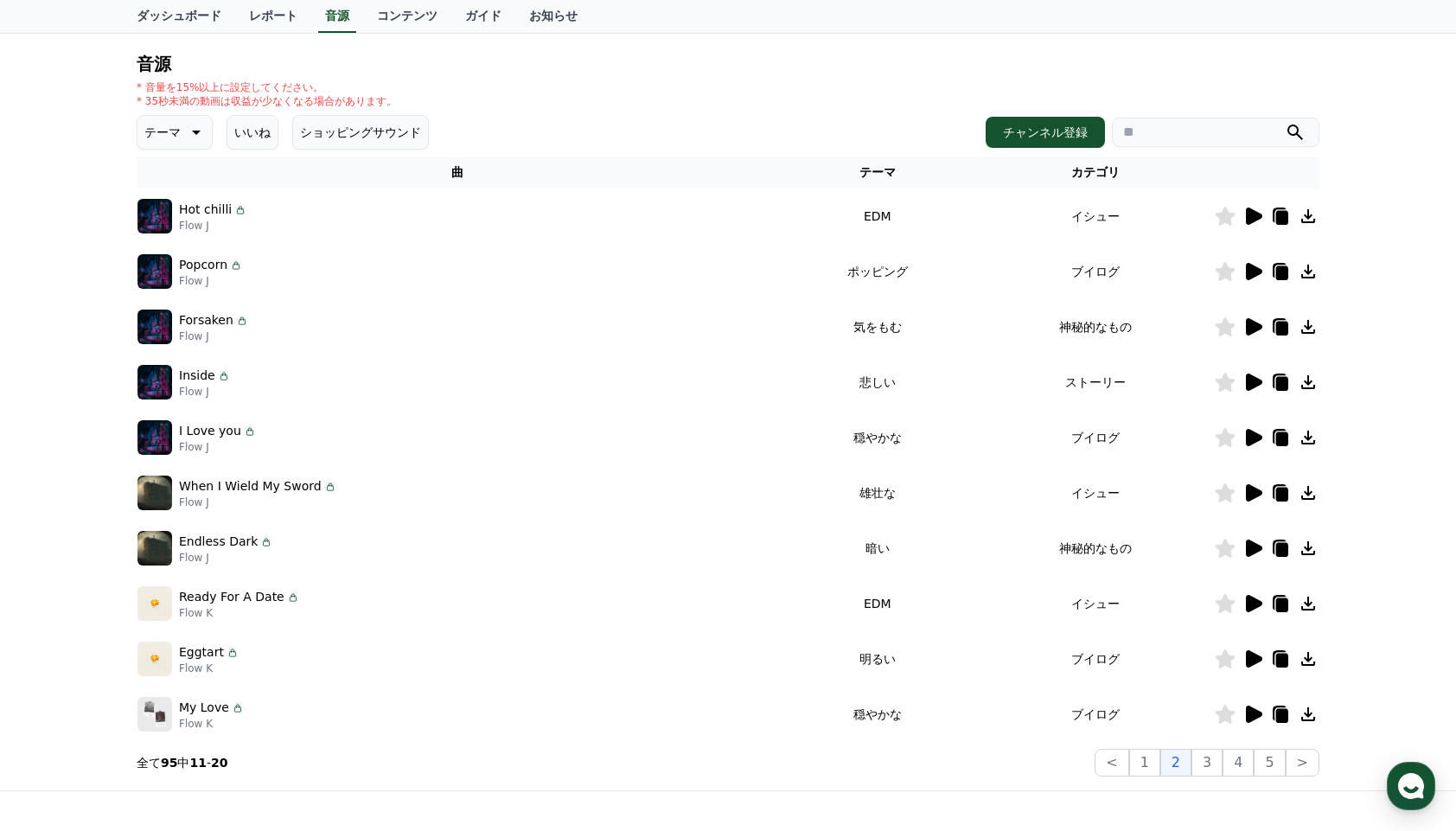
click at [1242, 659] on icon at bounding box center [1252, 659] width 21 height 21
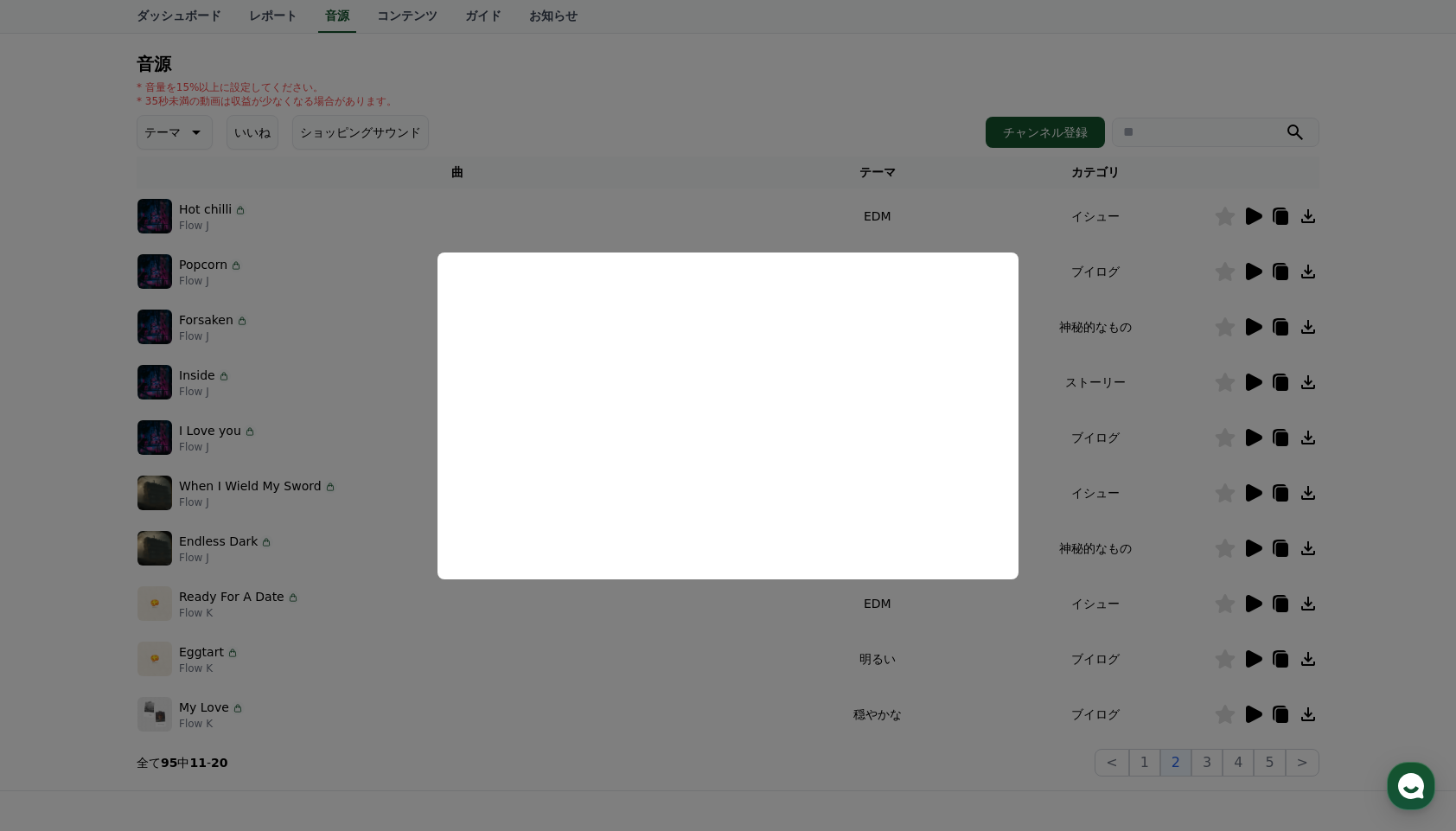
click at [1343, 674] on button "close modal" at bounding box center [728, 416] width 1456 height 831
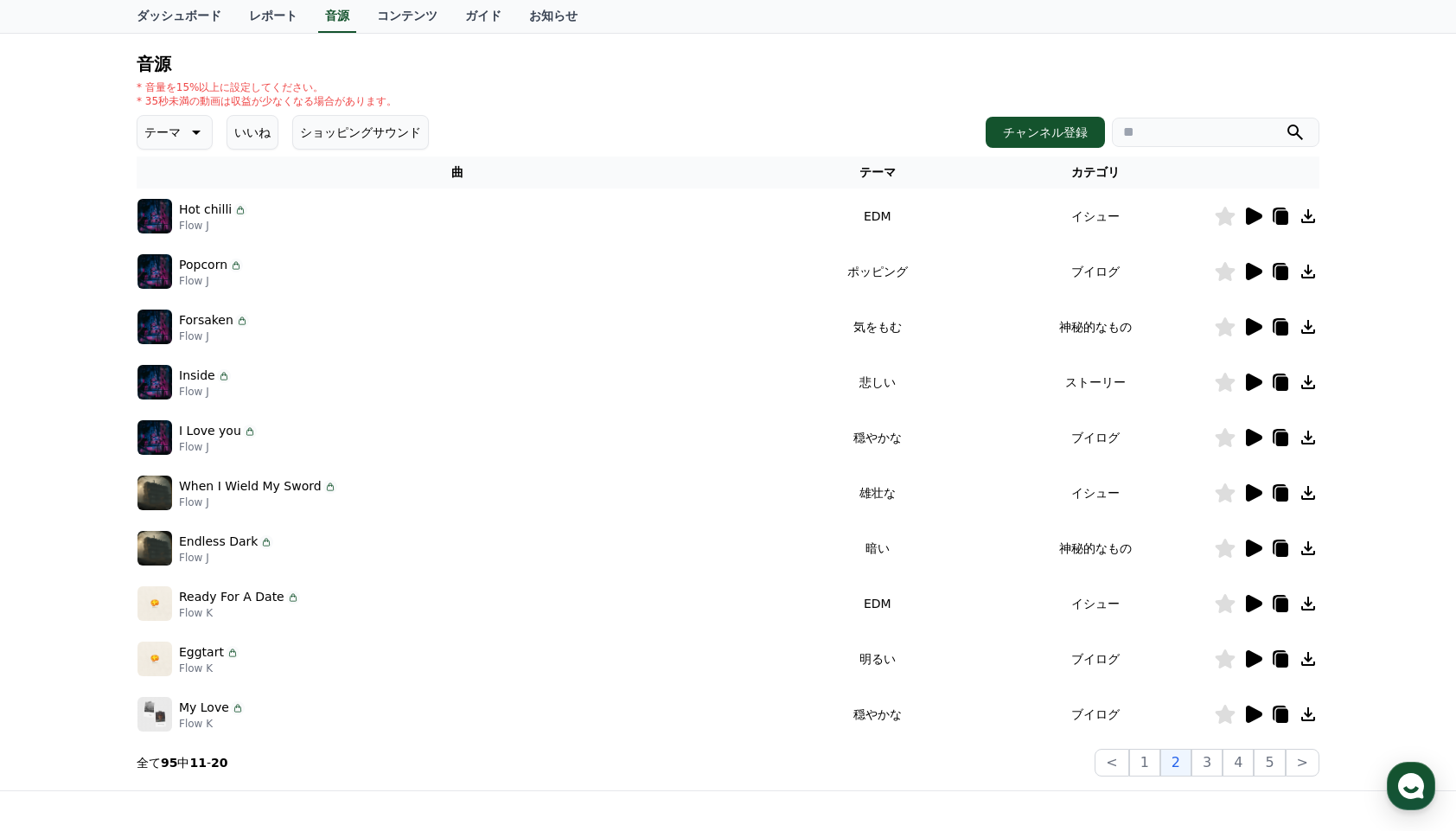
click at [1311, 660] on icon at bounding box center [1308, 659] width 21 height 21
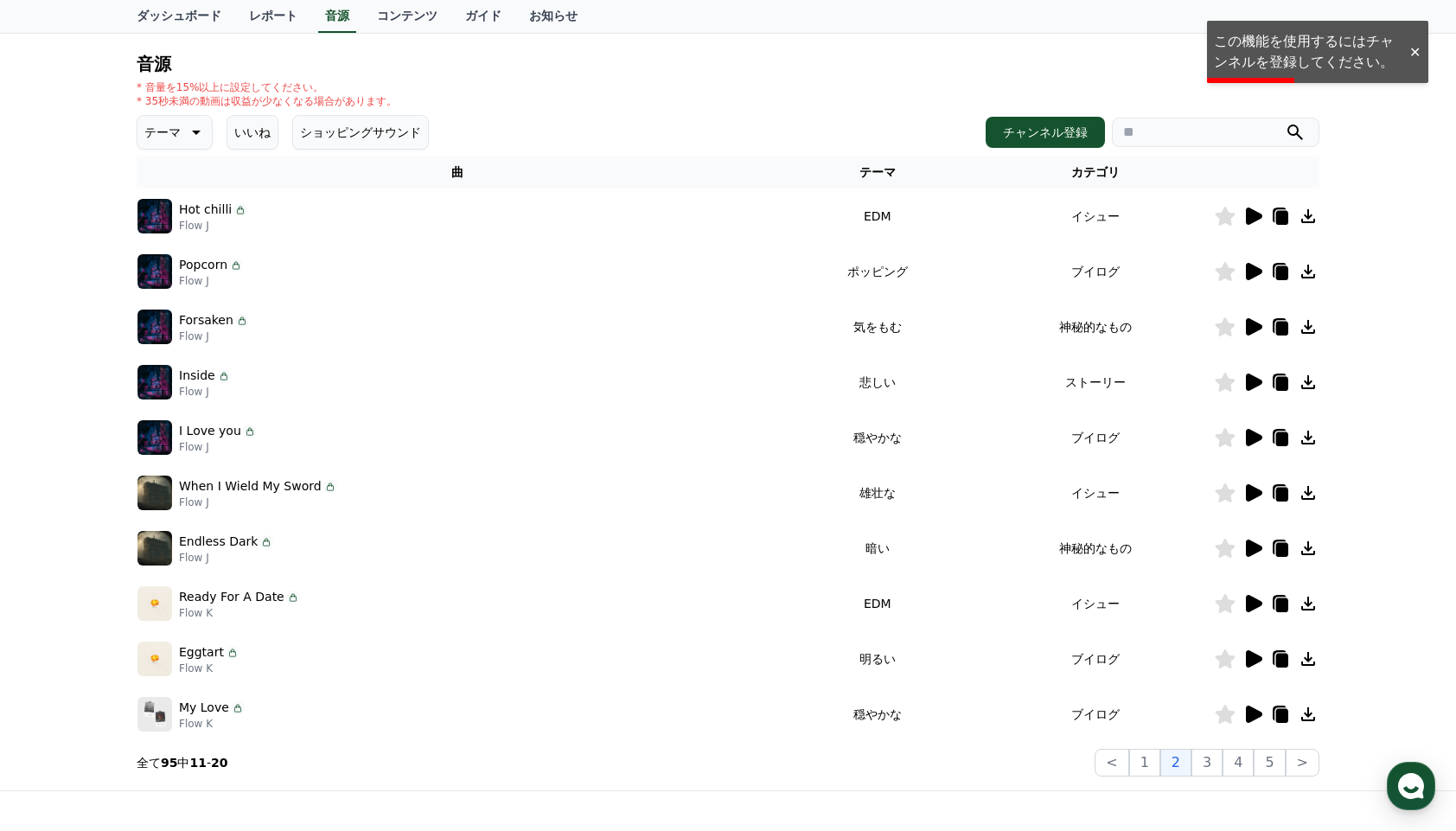
click at [1260, 658] on icon at bounding box center [1253, 659] width 16 height 17
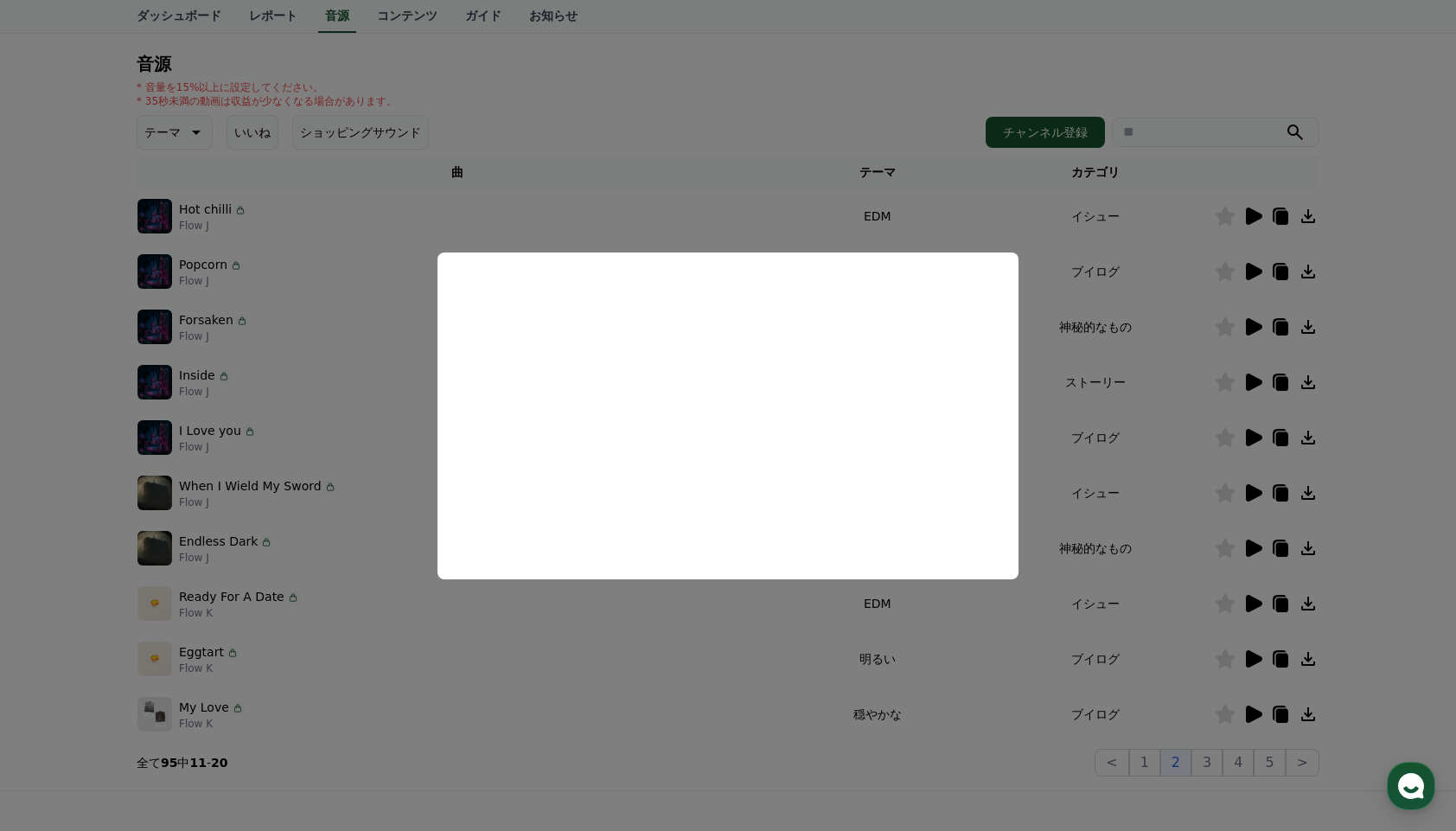
click at [1399, 612] on button "close modal" at bounding box center [728, 416] width 1456 height 831
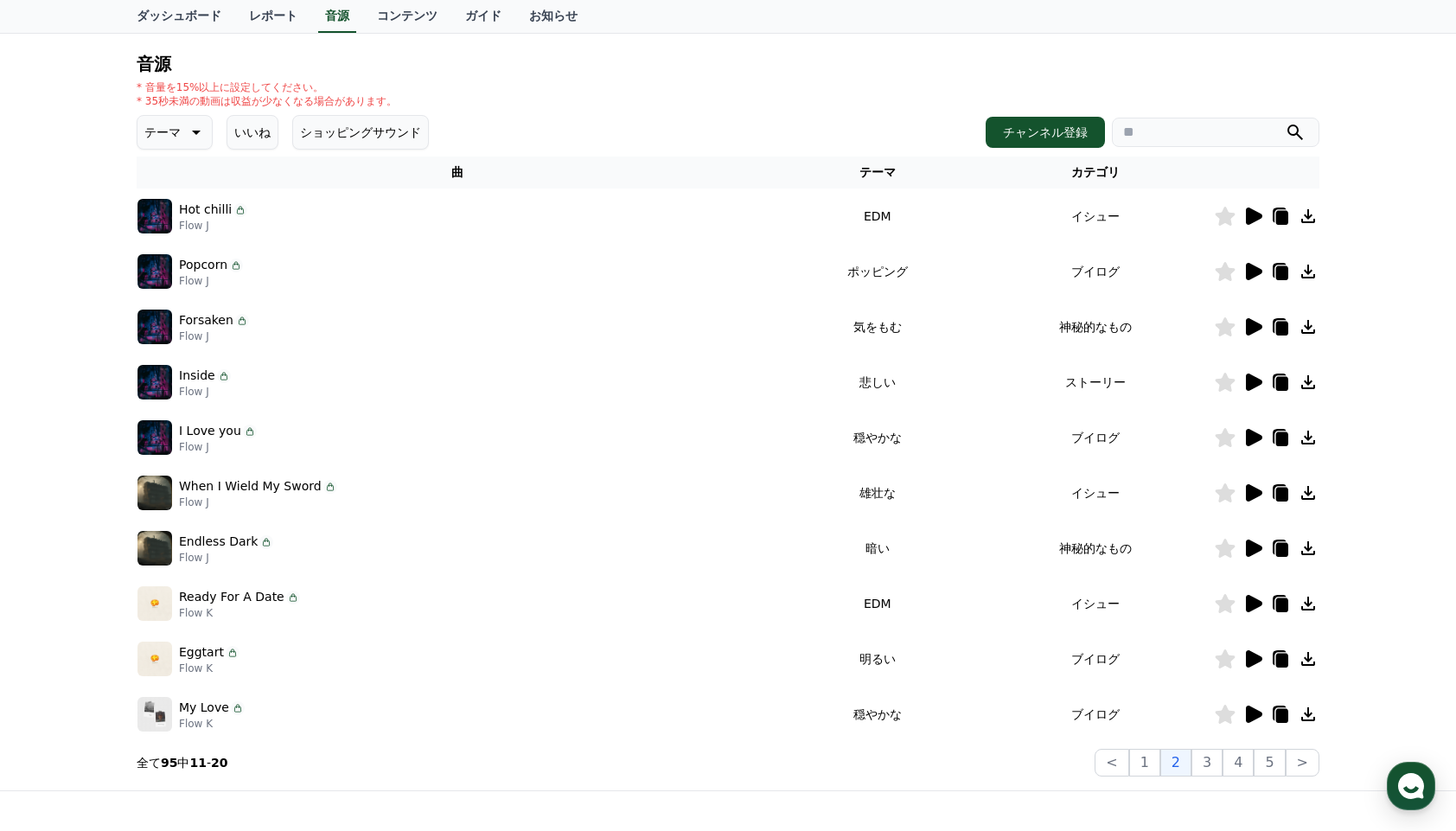
click at [1304, 663] on icon at bounding box center [1308, 659] width 21 height 21
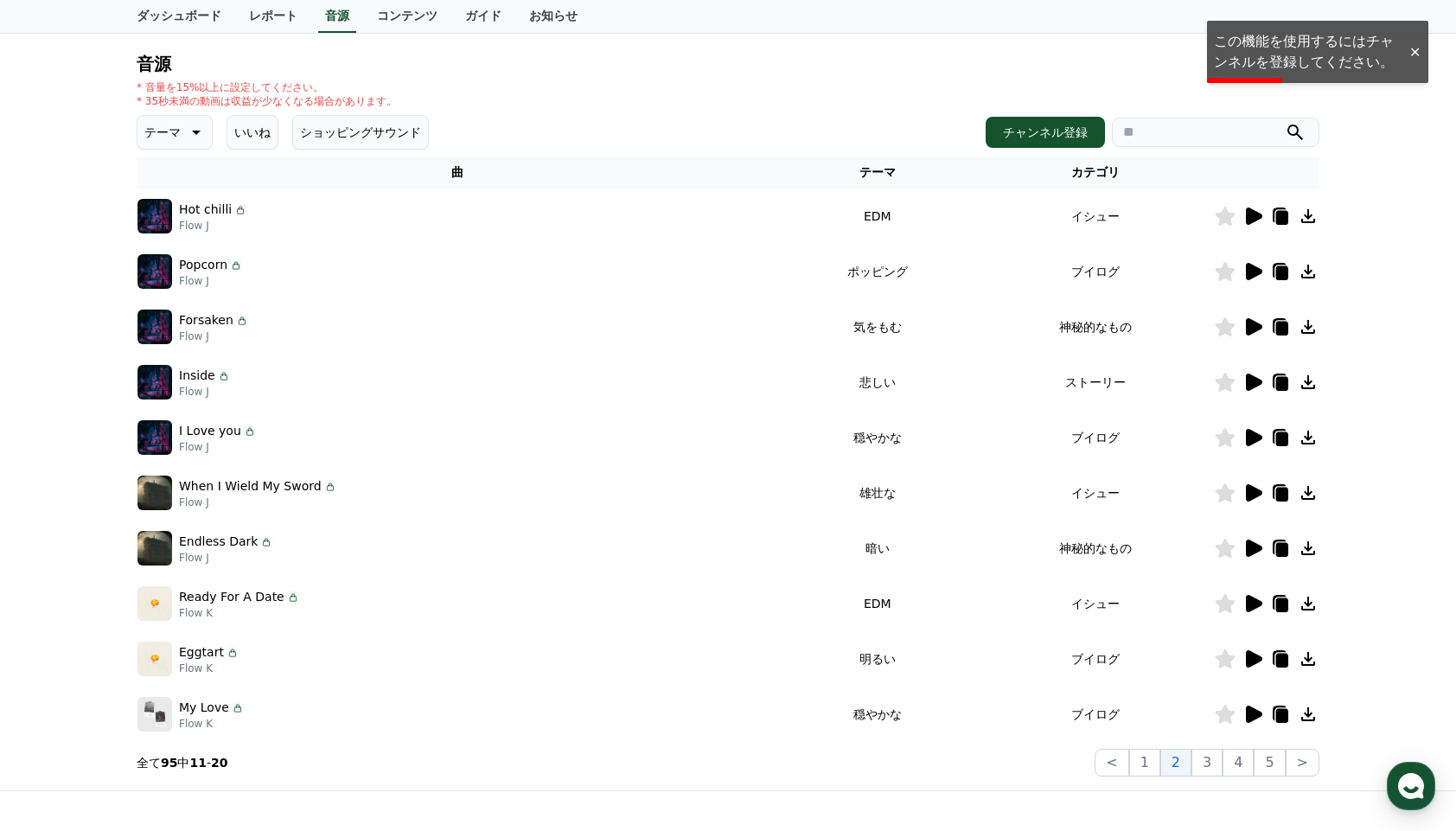
click at [1258, 660] on icon at bounding box center [1253, 659] width 16 height 17
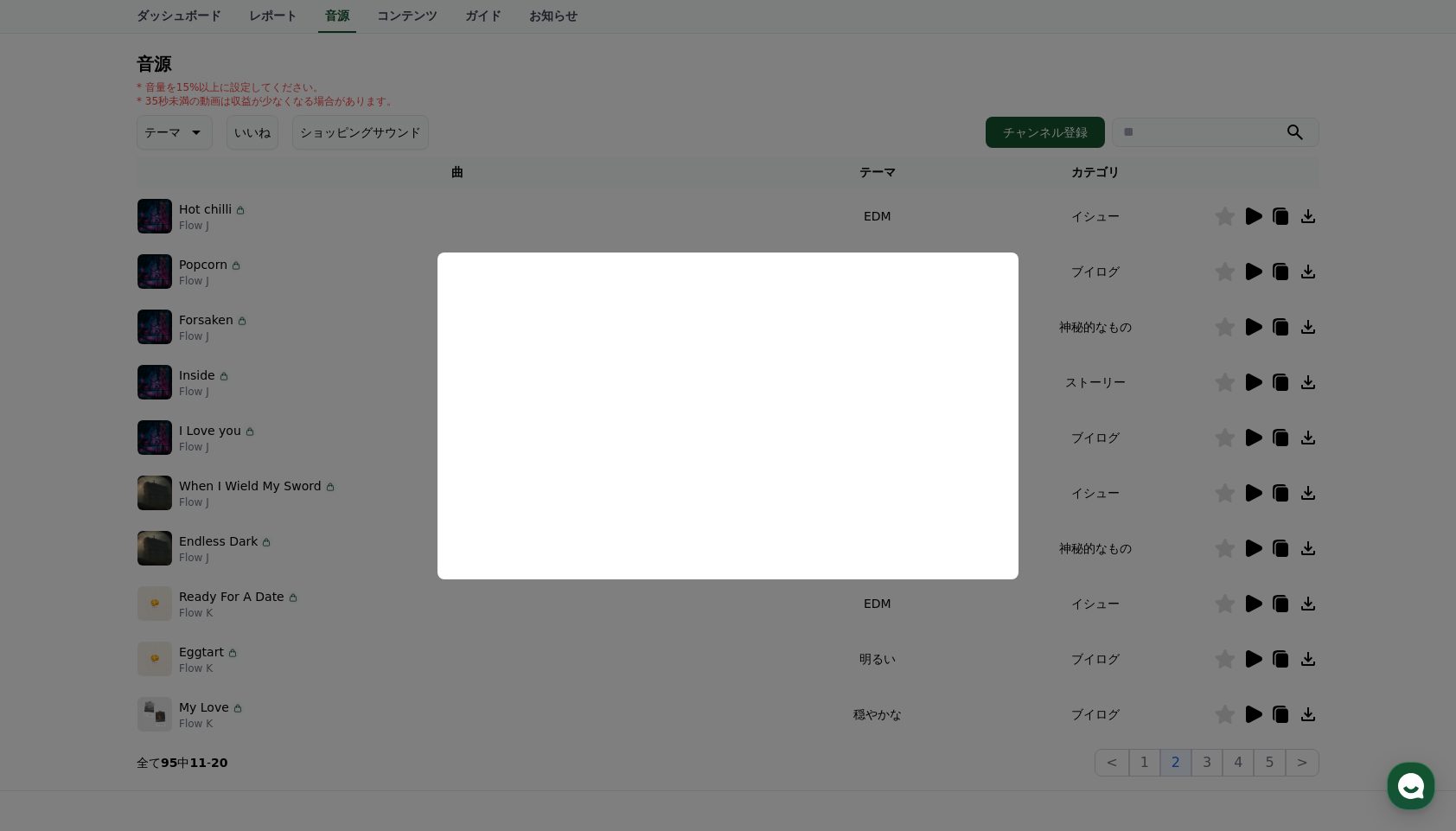
click at [1326, 621] on button "close modal" at bounding box center [728, 416] width 1456 height 831
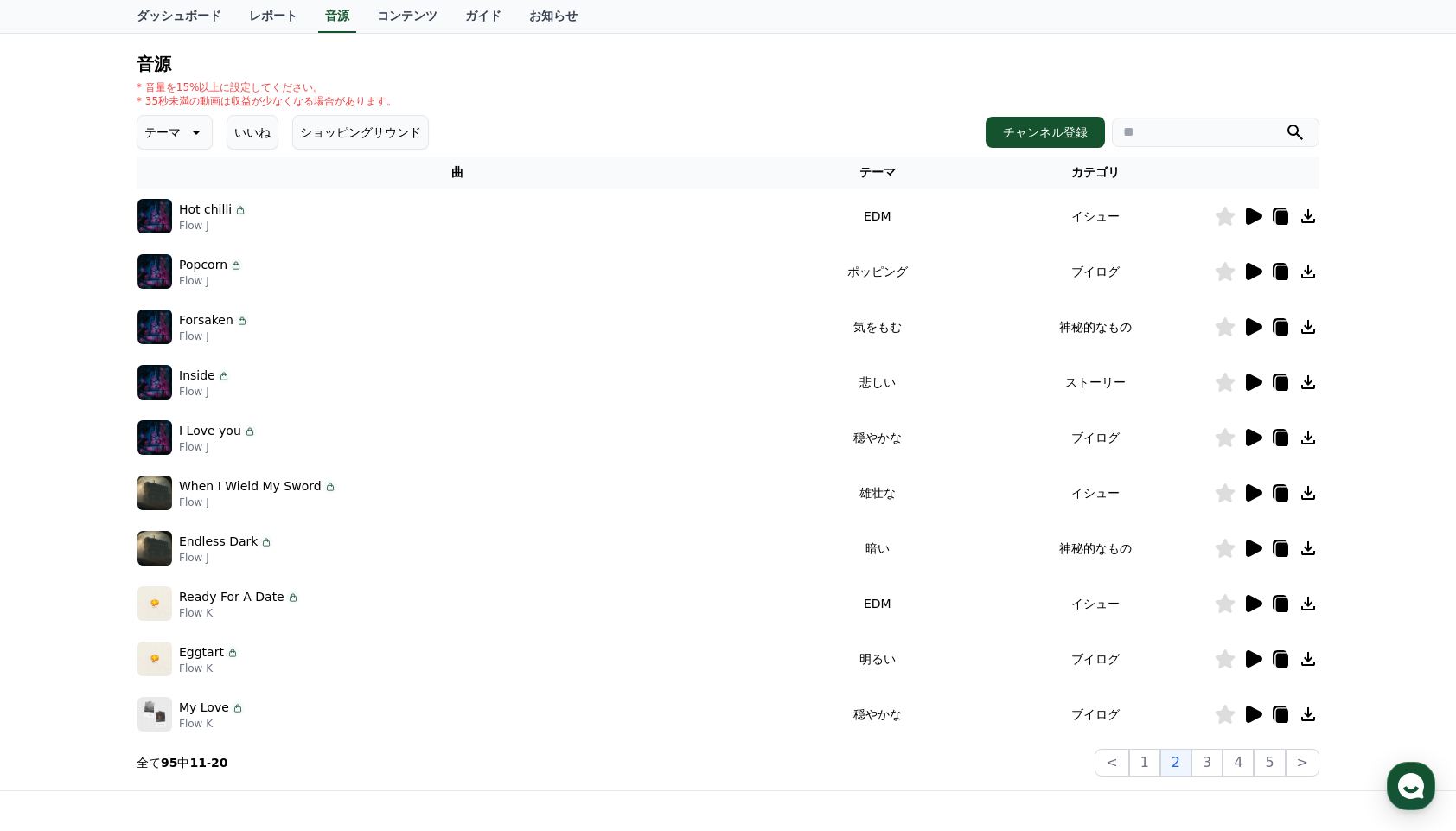
click at [1309, 657] on icon at bounding box center [1308, 659] width 21 height 21
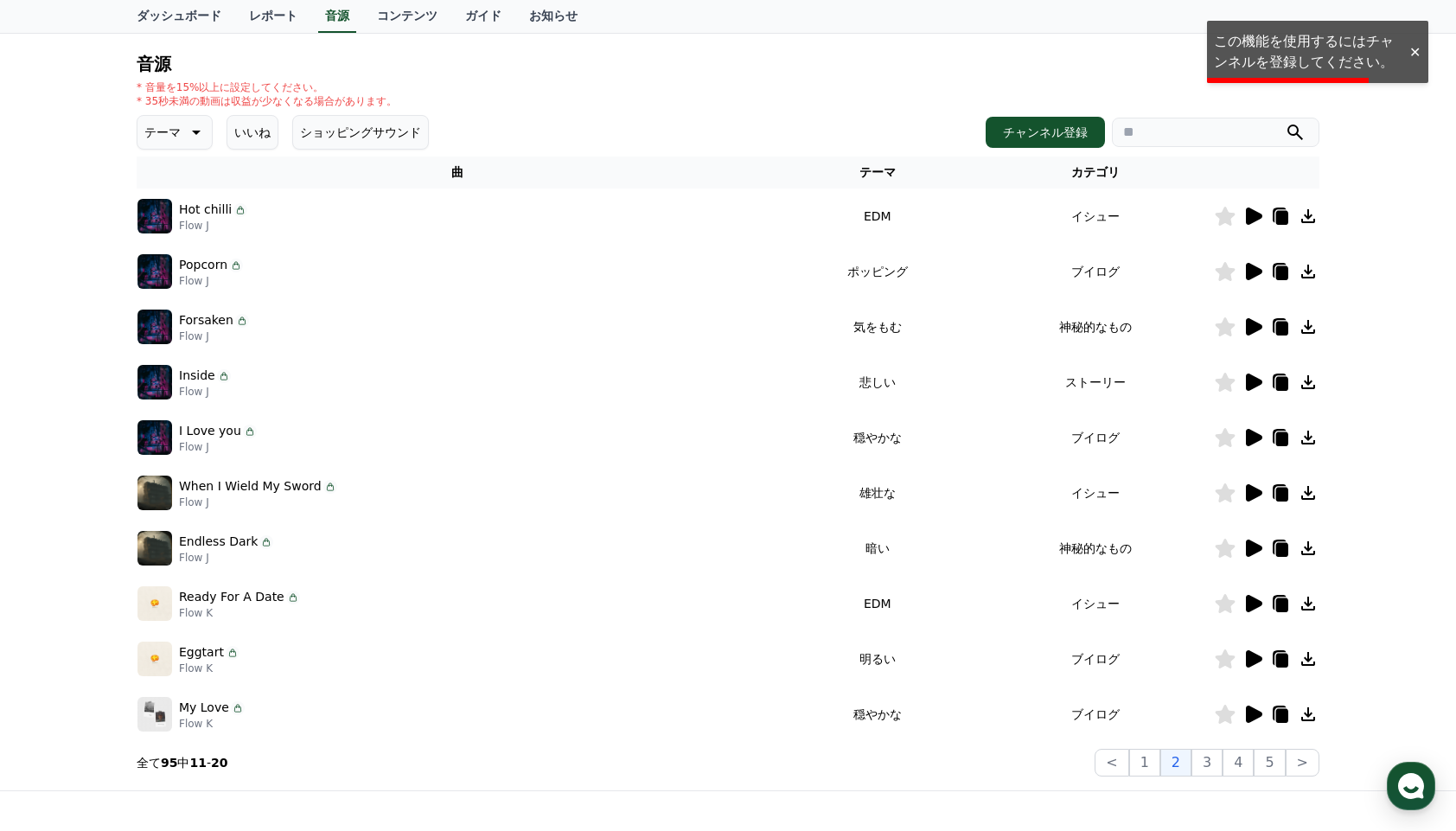
click at [1420, 57] on div at bounding box center [1414, 52] width 27 height 16
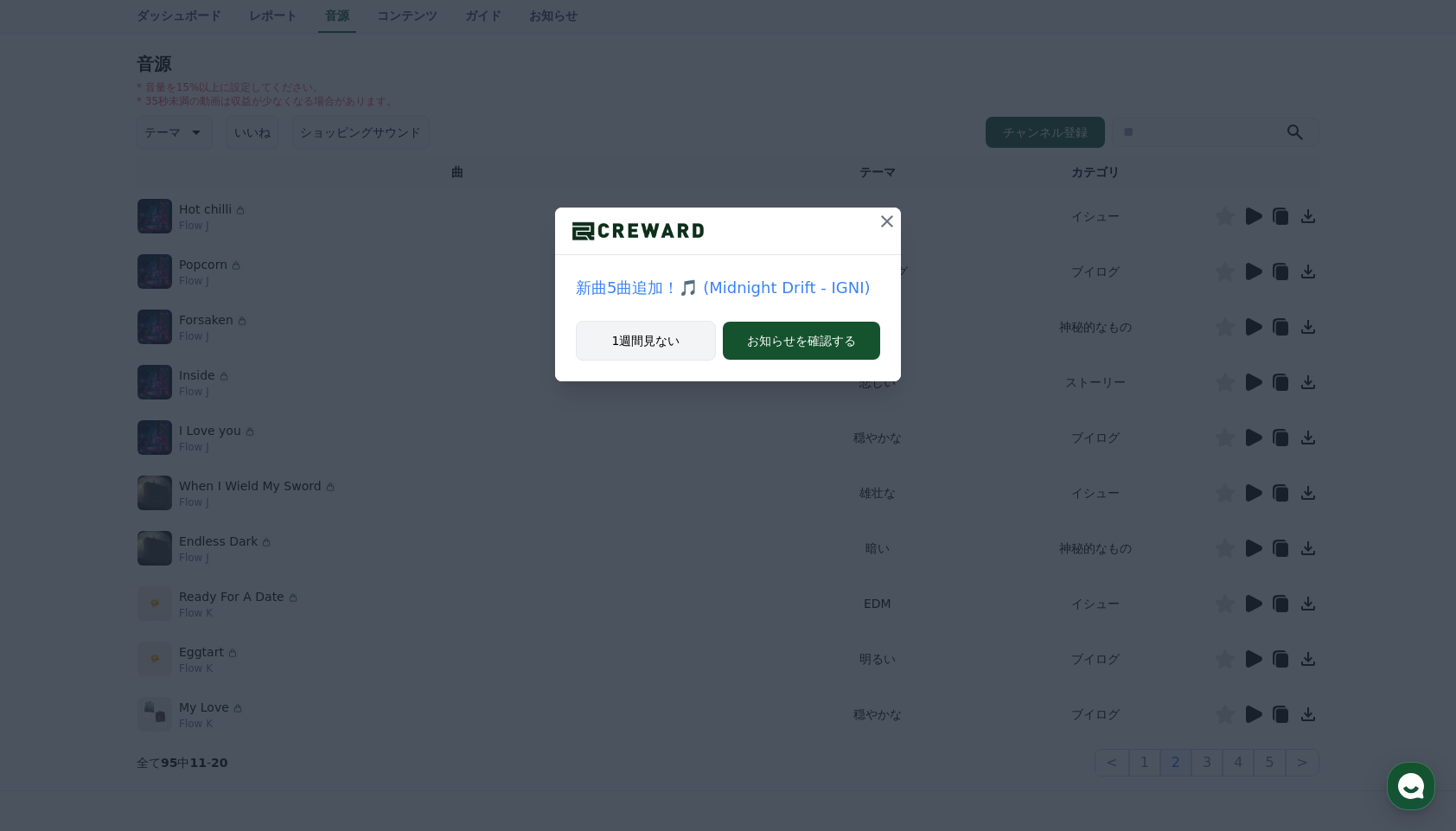
click at [634, 350] on button "1週間見ない" at bounding box center [646, 340] width 140 height 40
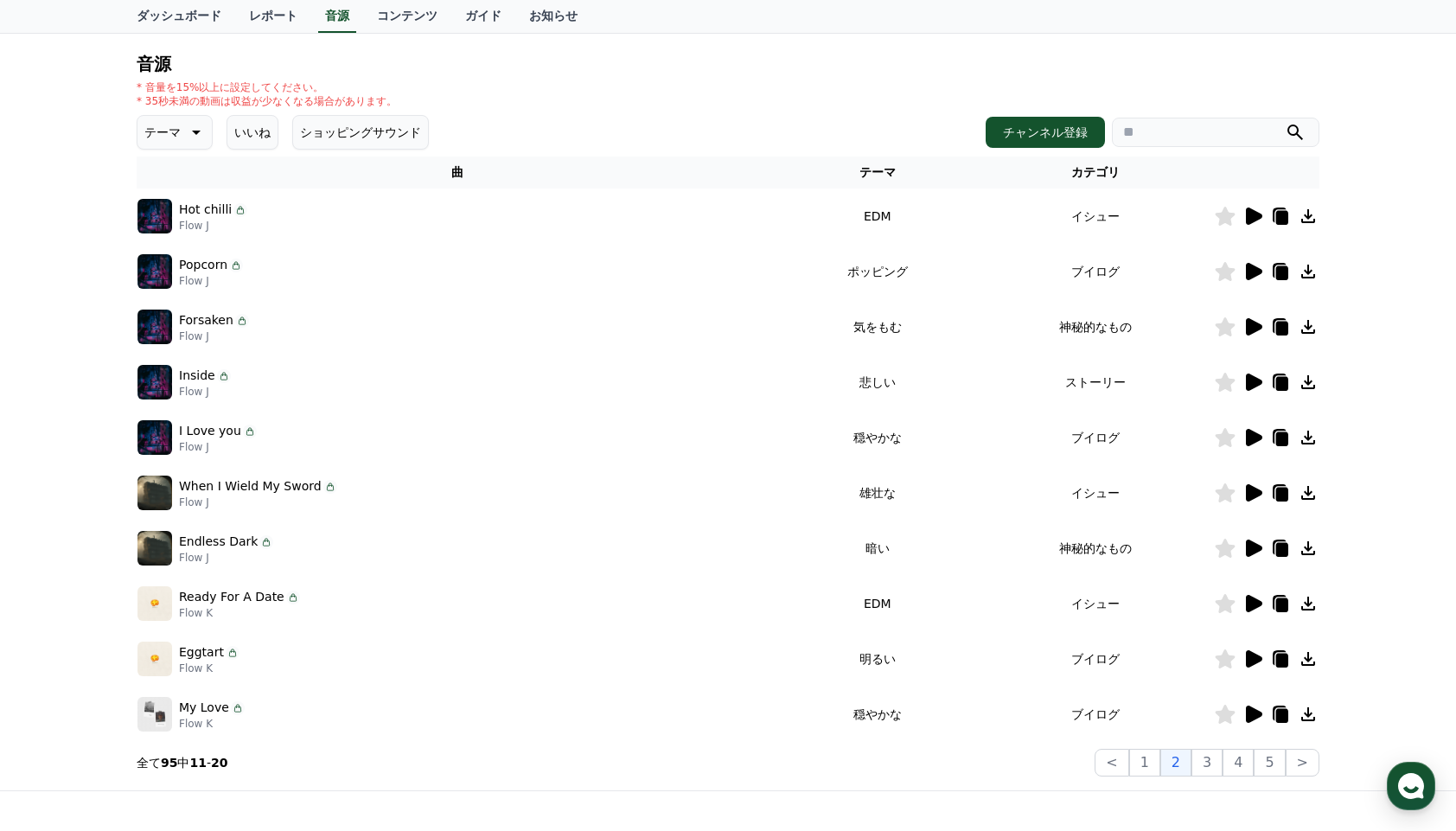
click at [1308, 660] on icon at bounding box center [1308, 659] width 14 height 14
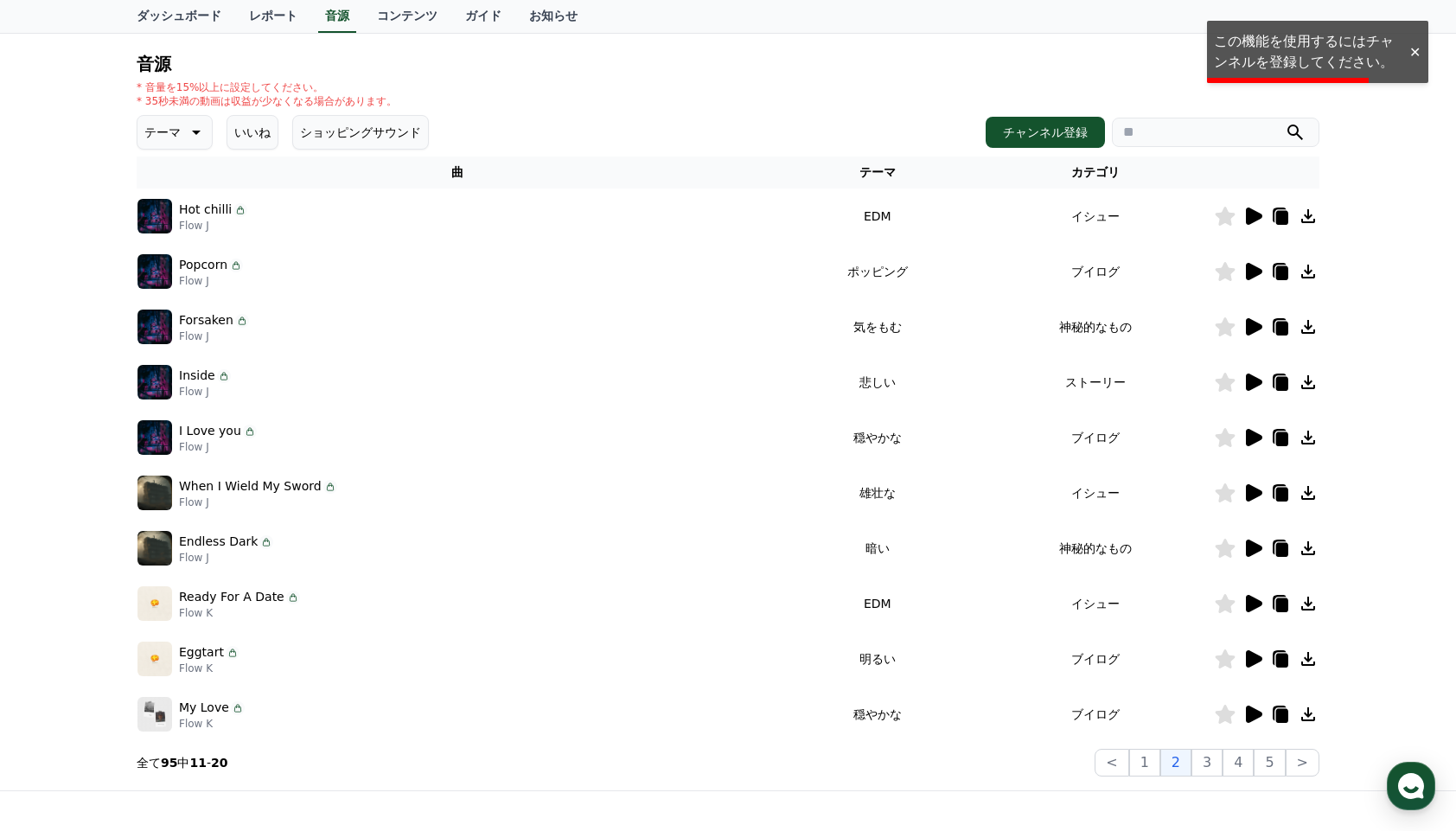
click at [1337, 47] on div "CReward音源サービス利用時の注意事項 音源 * 音量を15%以上に設定してください。 * 35秒未満の動画は収益が少なくなる場合があります。 テーマ い…" at bounding box center [728, 371] width 1456 height 836
click at [1407, 53] on div at bounding box center [1414, 52] width 27 height 16
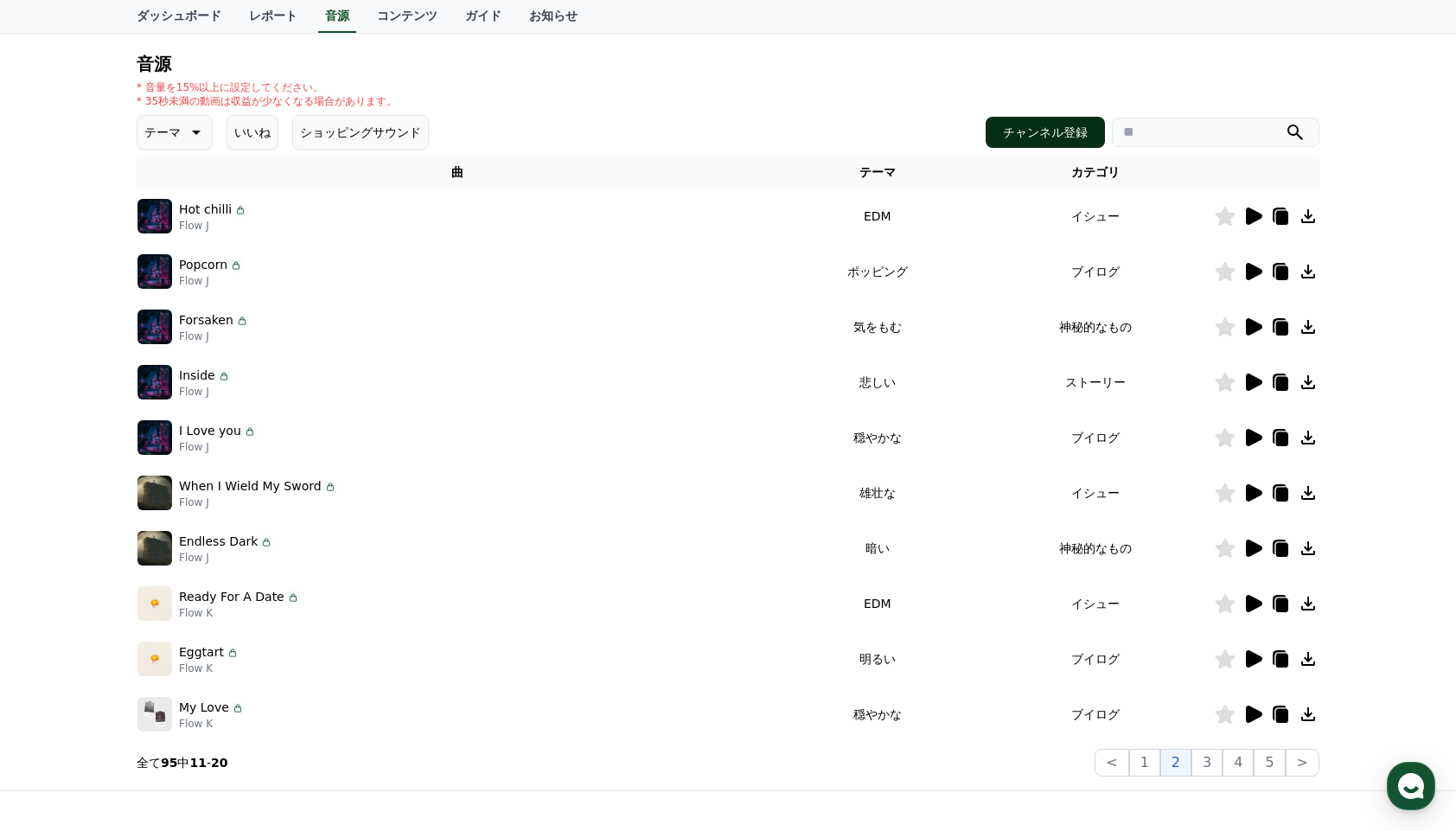
click at [1065, 133] on button "チャンネル登録" at bounding box center [1045, 132] width 120 height 31
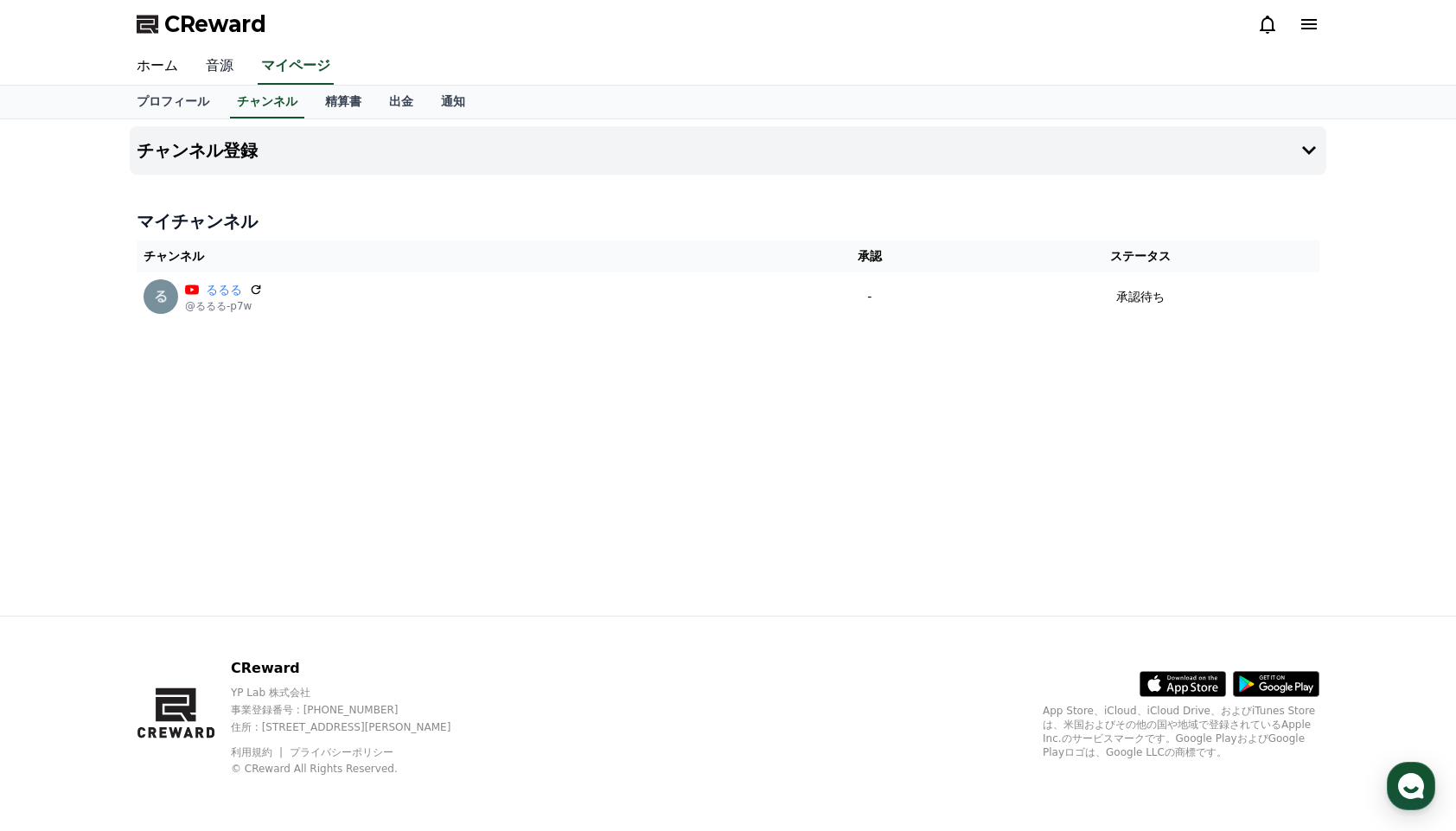
click at [223, 69] on link "音源" at bounding box center [220, 66] width 56 height 37
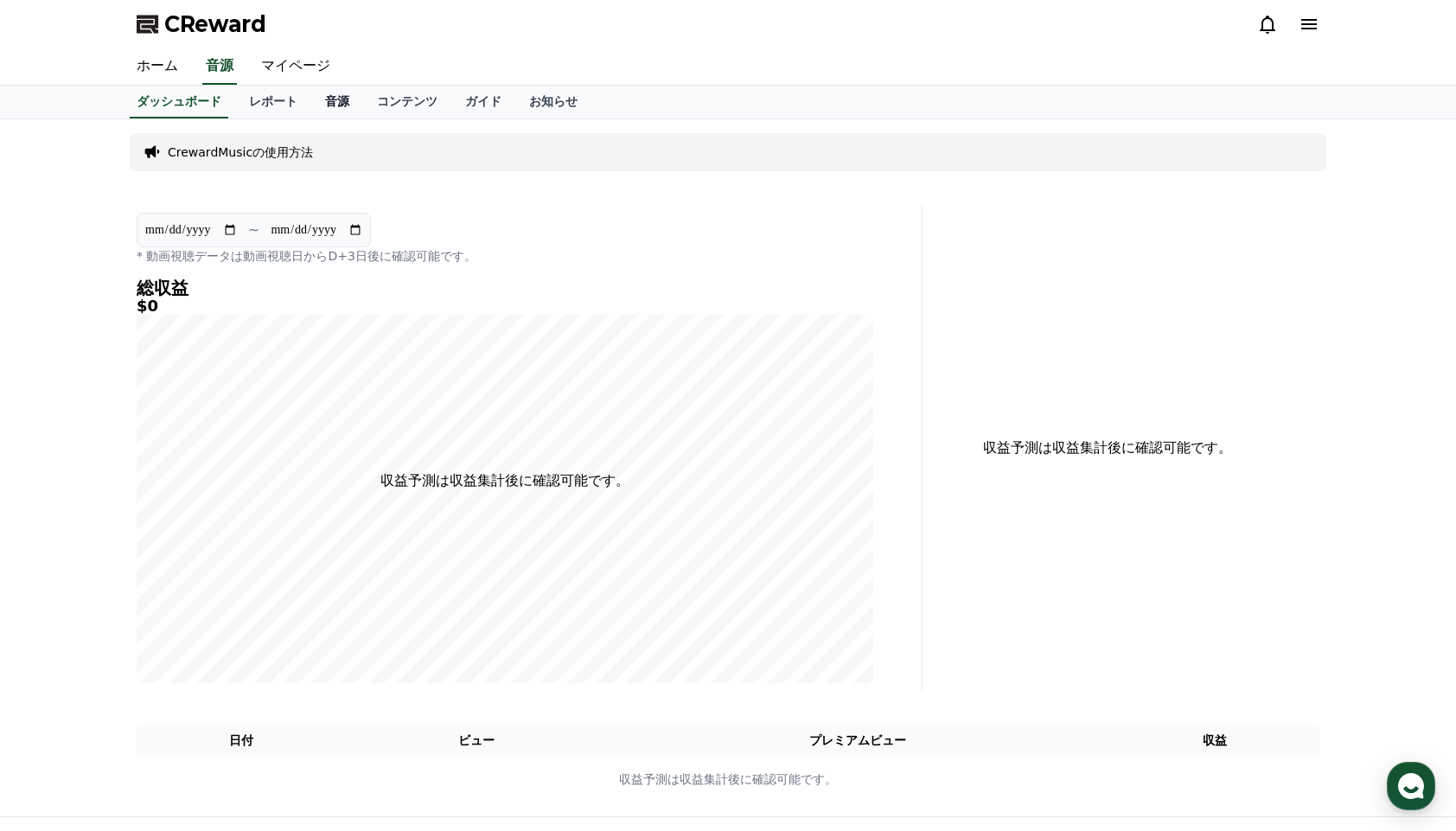
click at [337, 103] on link "音源" at bounding box center [336, 102] width 52 height 33
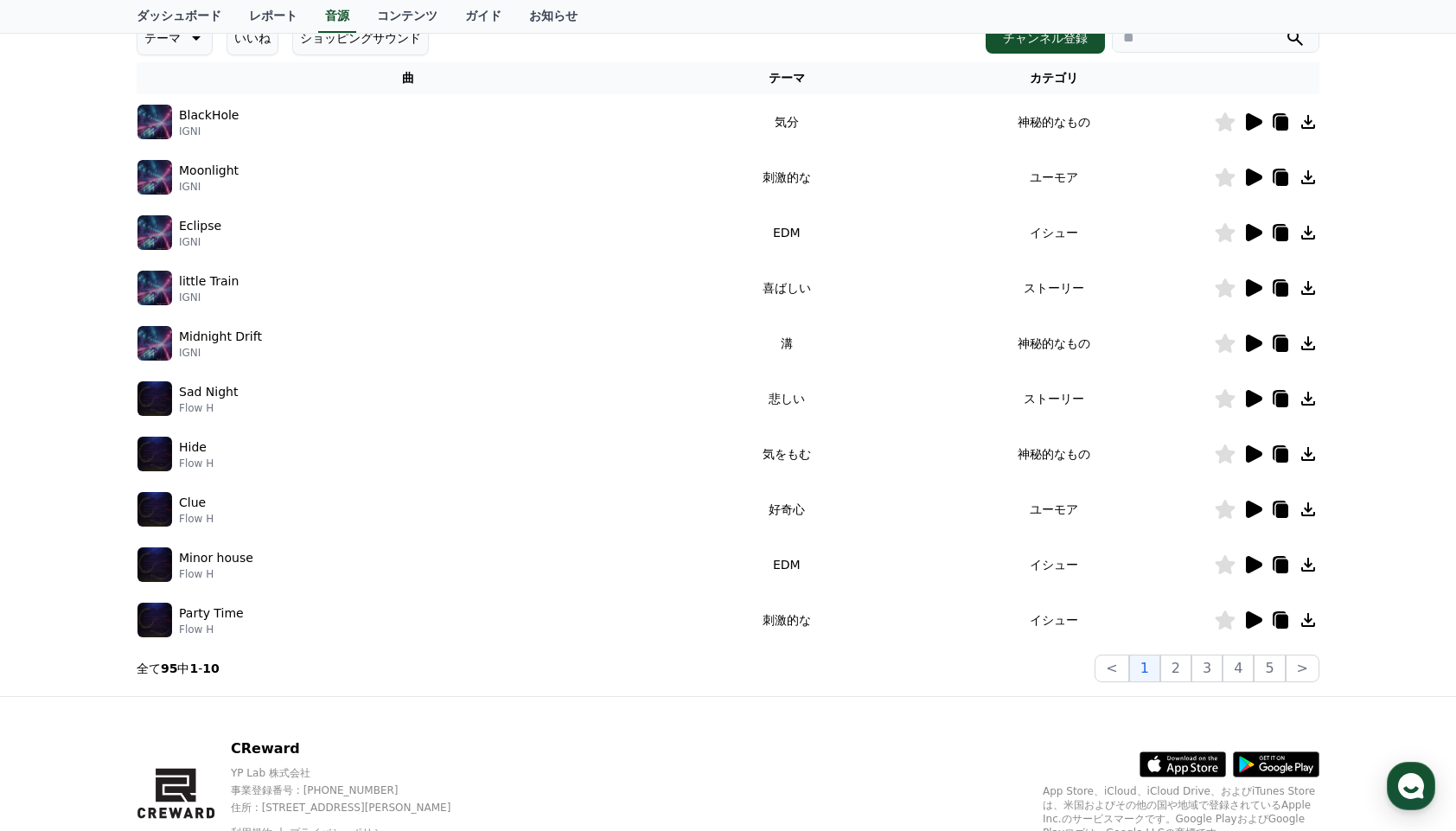
scroll to position [39, 0]
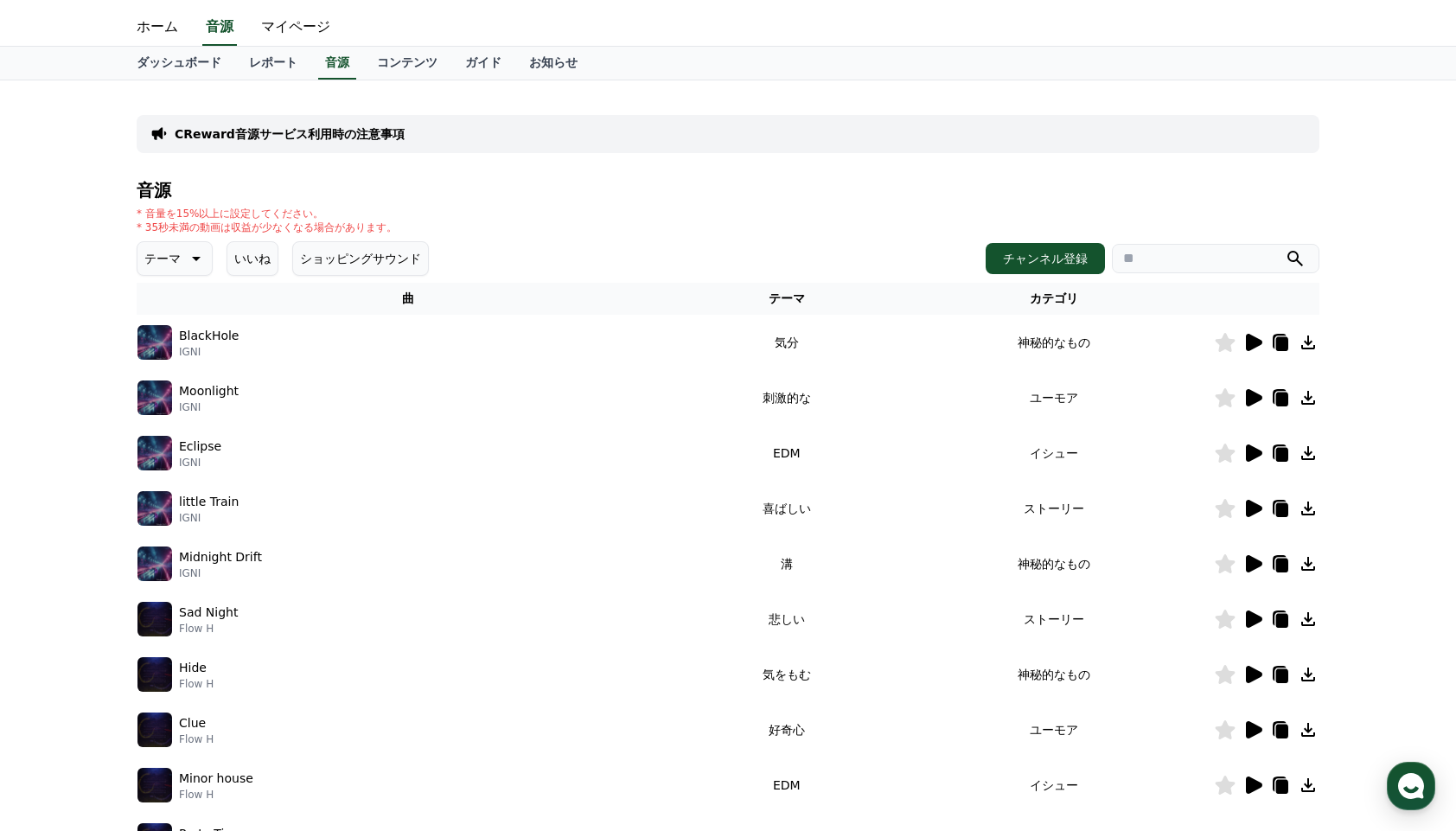
click at [210, 260] on button "テーマ" at bounding box center [174, 258] width 76 height 35
click at [243, 275] on button "いいね" at bounding box center [252, 258] width 52 height 35
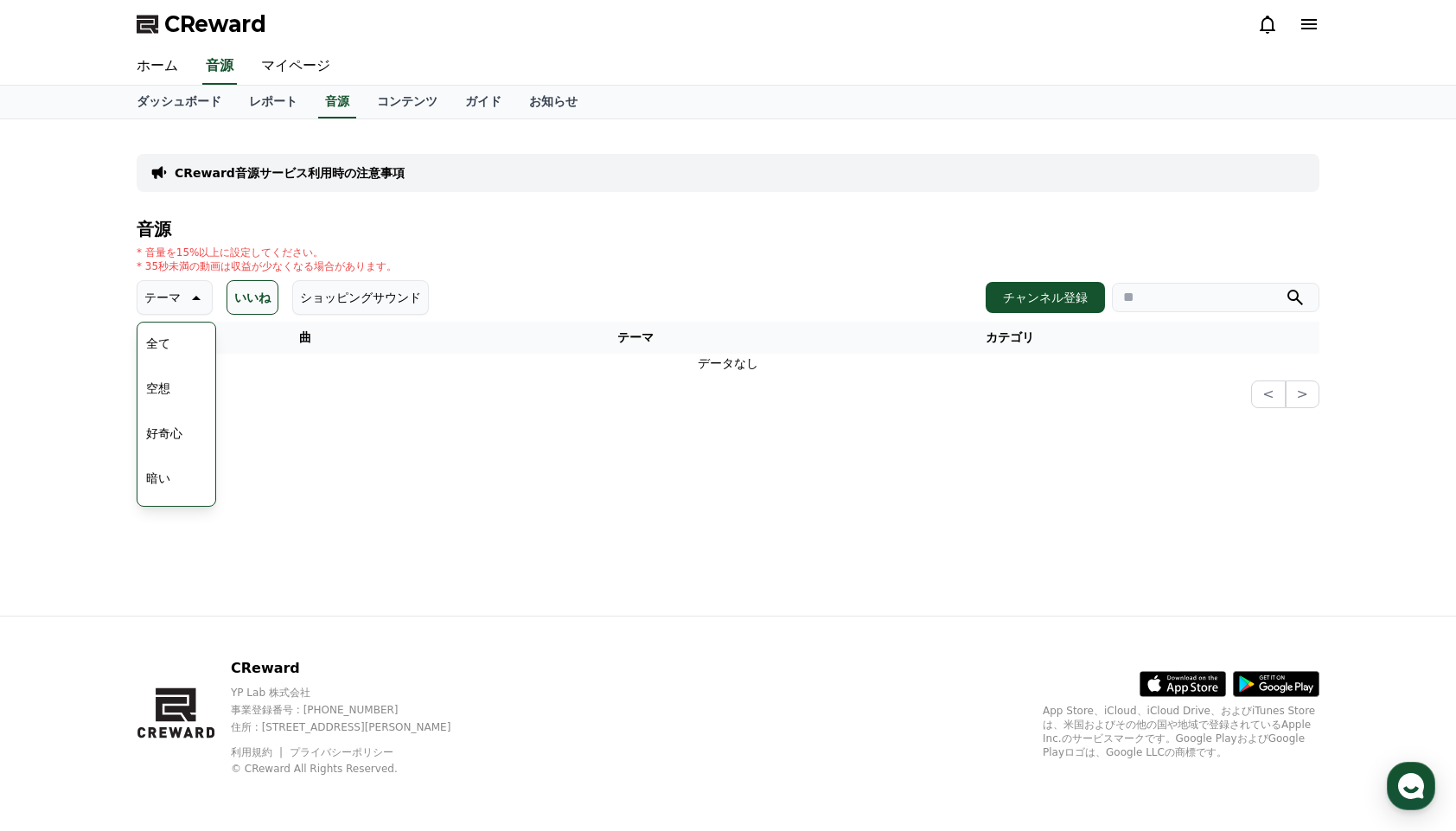
click at [353, 295] on button "ショッピングサウンド" at bounding box center [360, 297] width 137 height 35
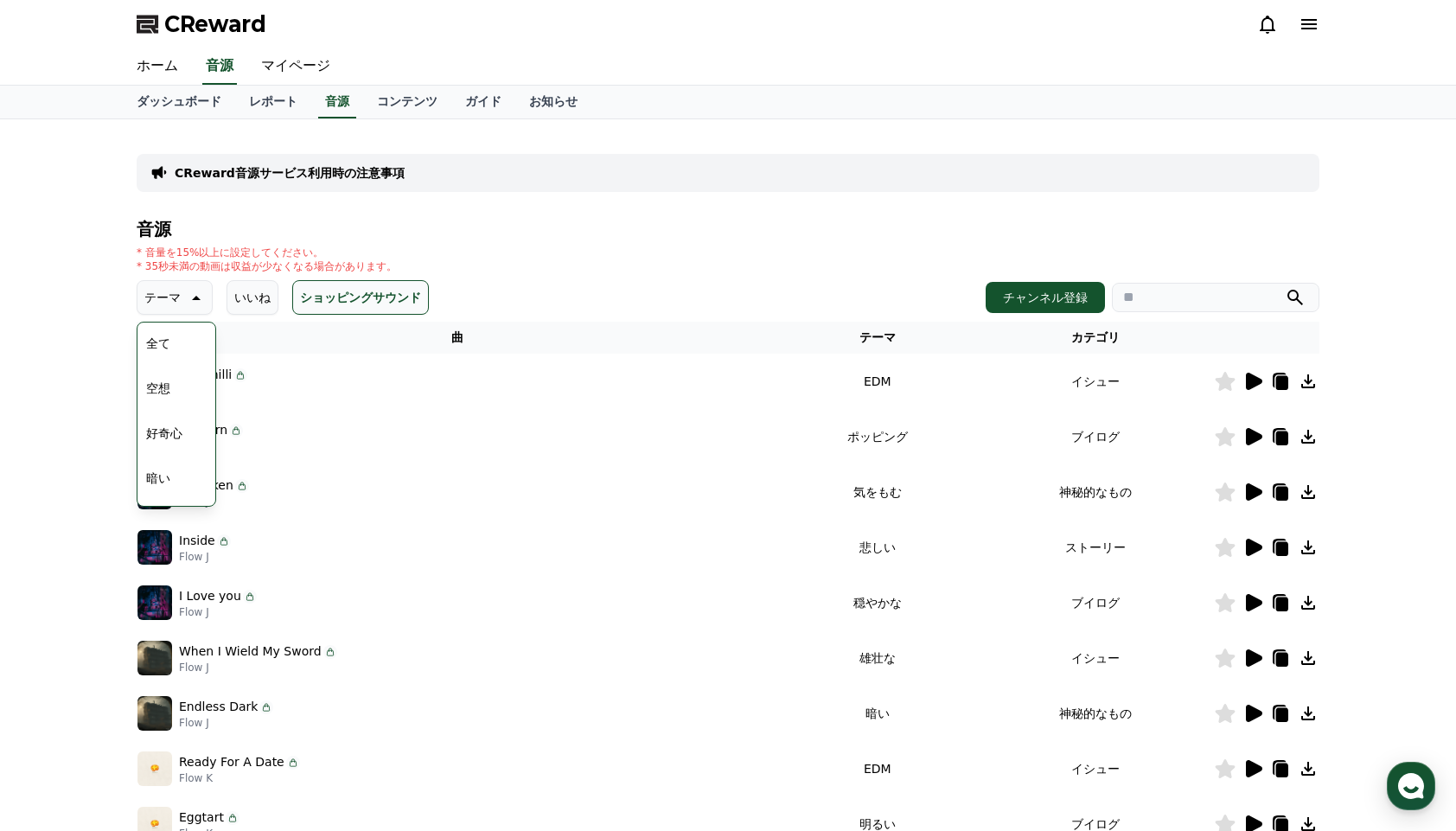
click at [177, 294] on p "テーマ" at bounding box center [162, 298] width 37 height 24
click at [636, 291] on div "テーマ いいね ショッピングサウンド チャンネル登録" at bounding box center [728, 297] width 1183 height 35
click at [161, 68] on link "ホーム" at bounding box center [156, 66] width 69 height 37
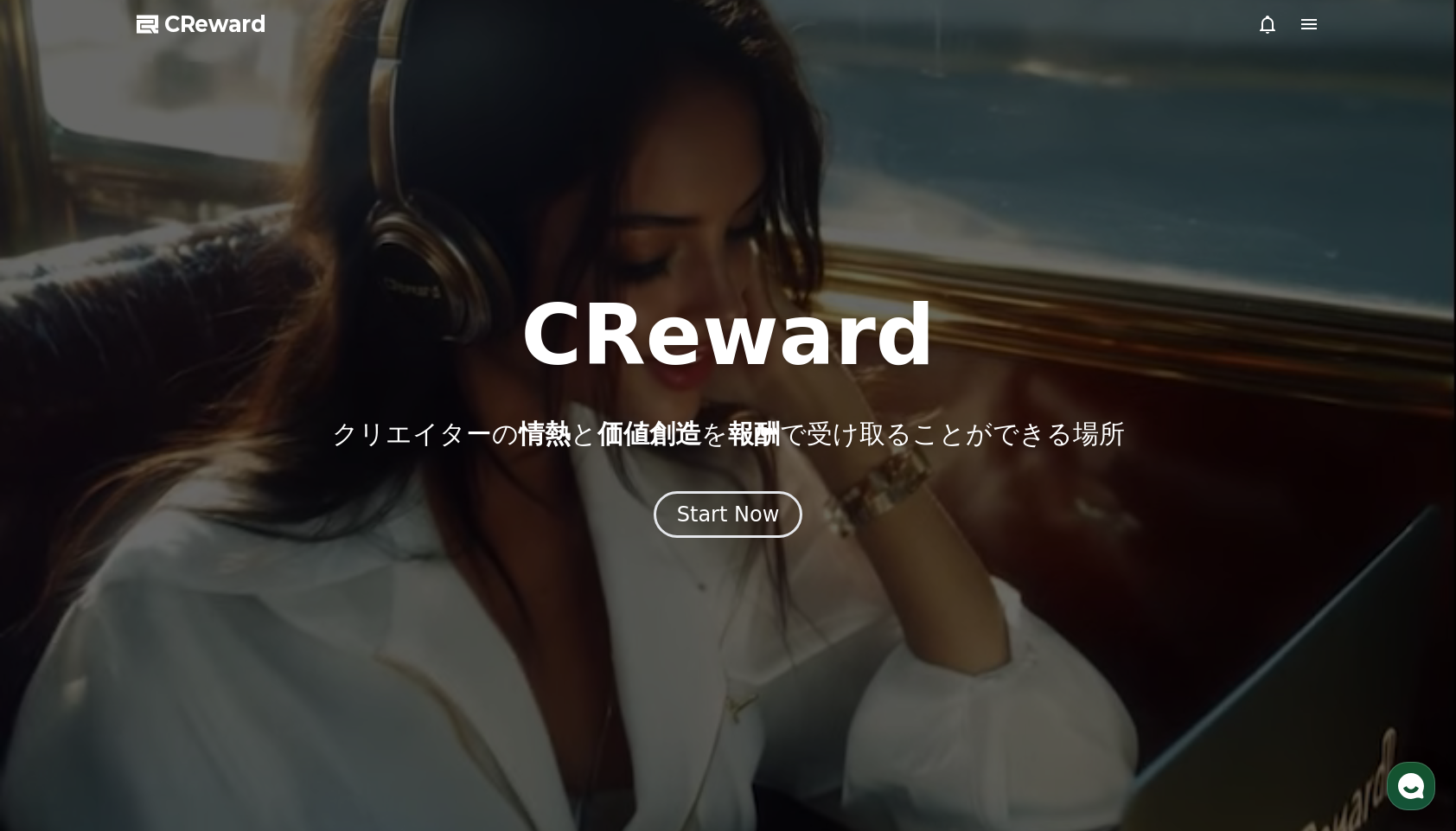
click at [1300, 25] on icon at bounding box center [1309, 24] width 21 height 21
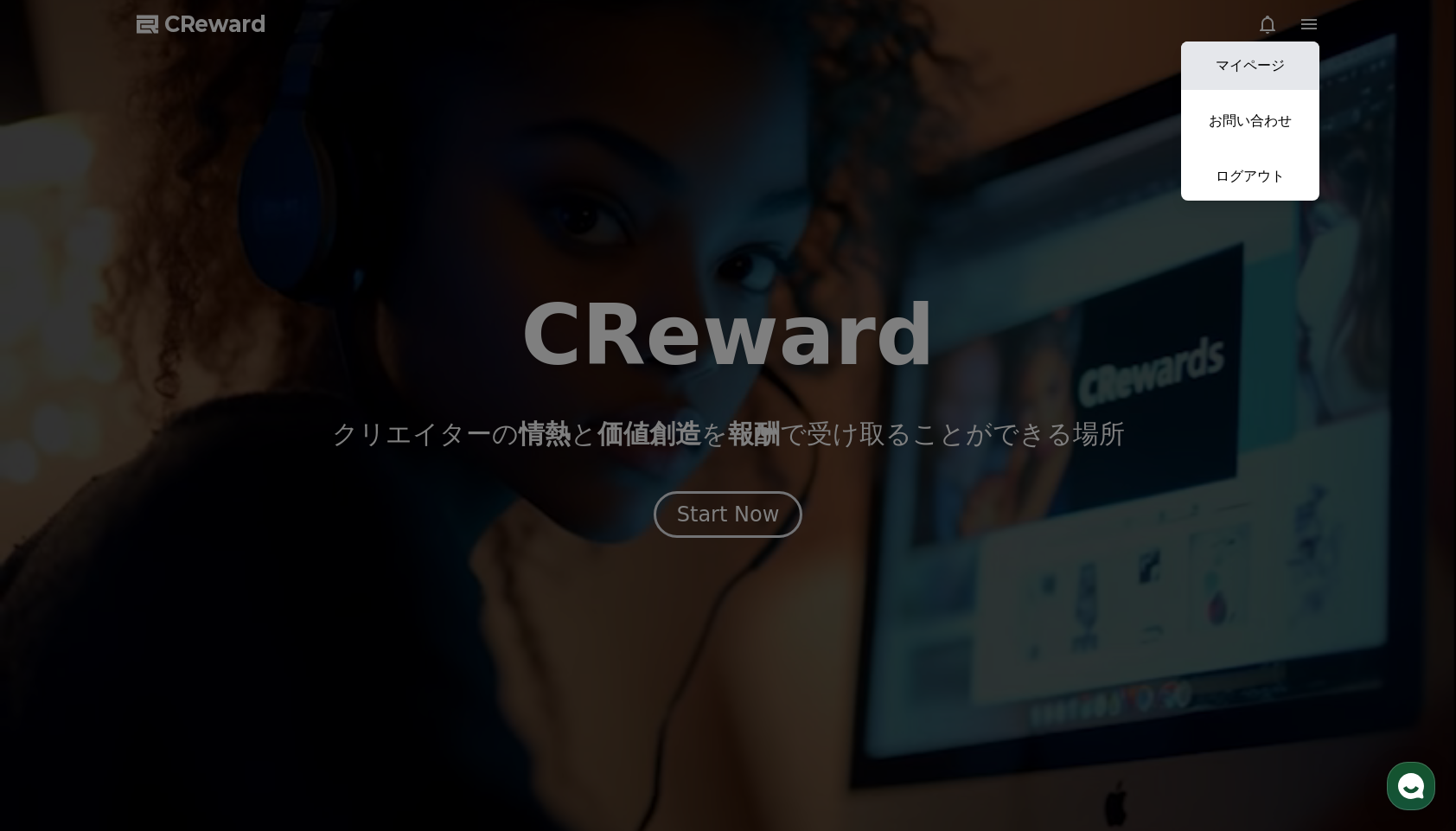
click at [1280, 57] on link "マイページ" at bounding box center [1250, 65] width 139 height 48
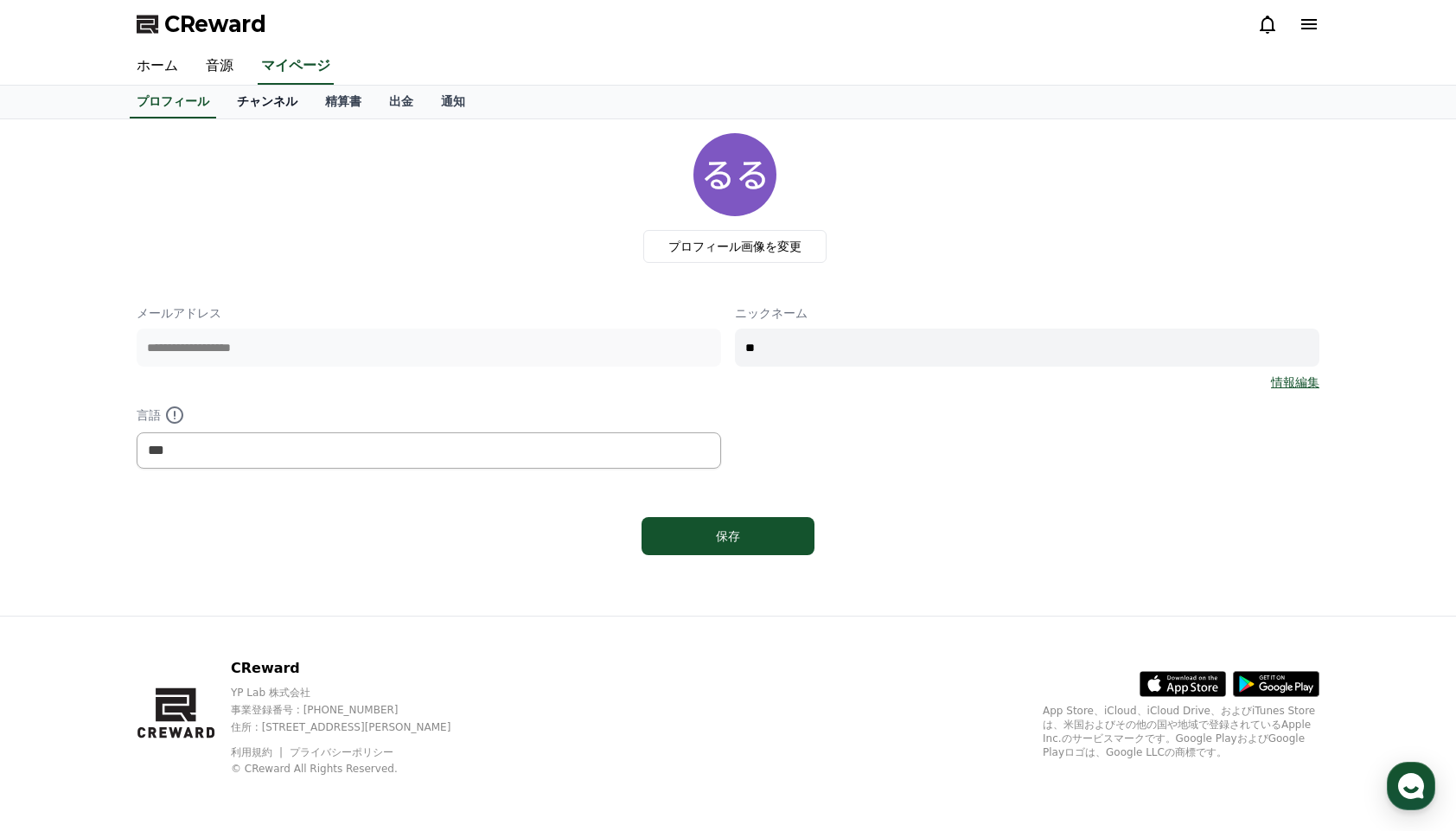
click at [264, 99] on link "チャンネル" at bounding box center [268, 102] width 89 height 33
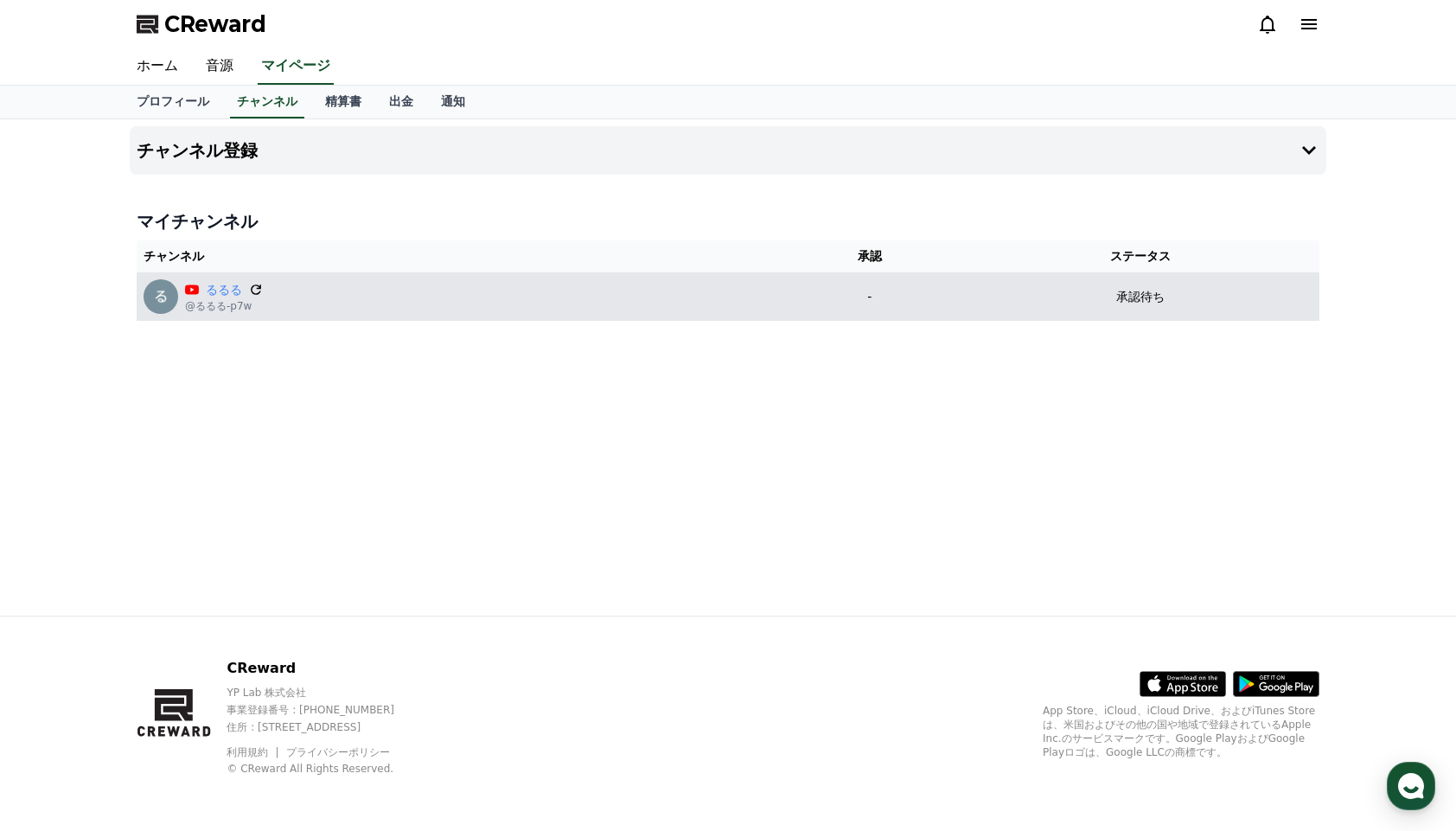
click at [259, 287] on icon at bounding box center [255, 289] width 10 height 10
click at [261, 293] on icon at bounding box center [255, 289] width 16 height 16
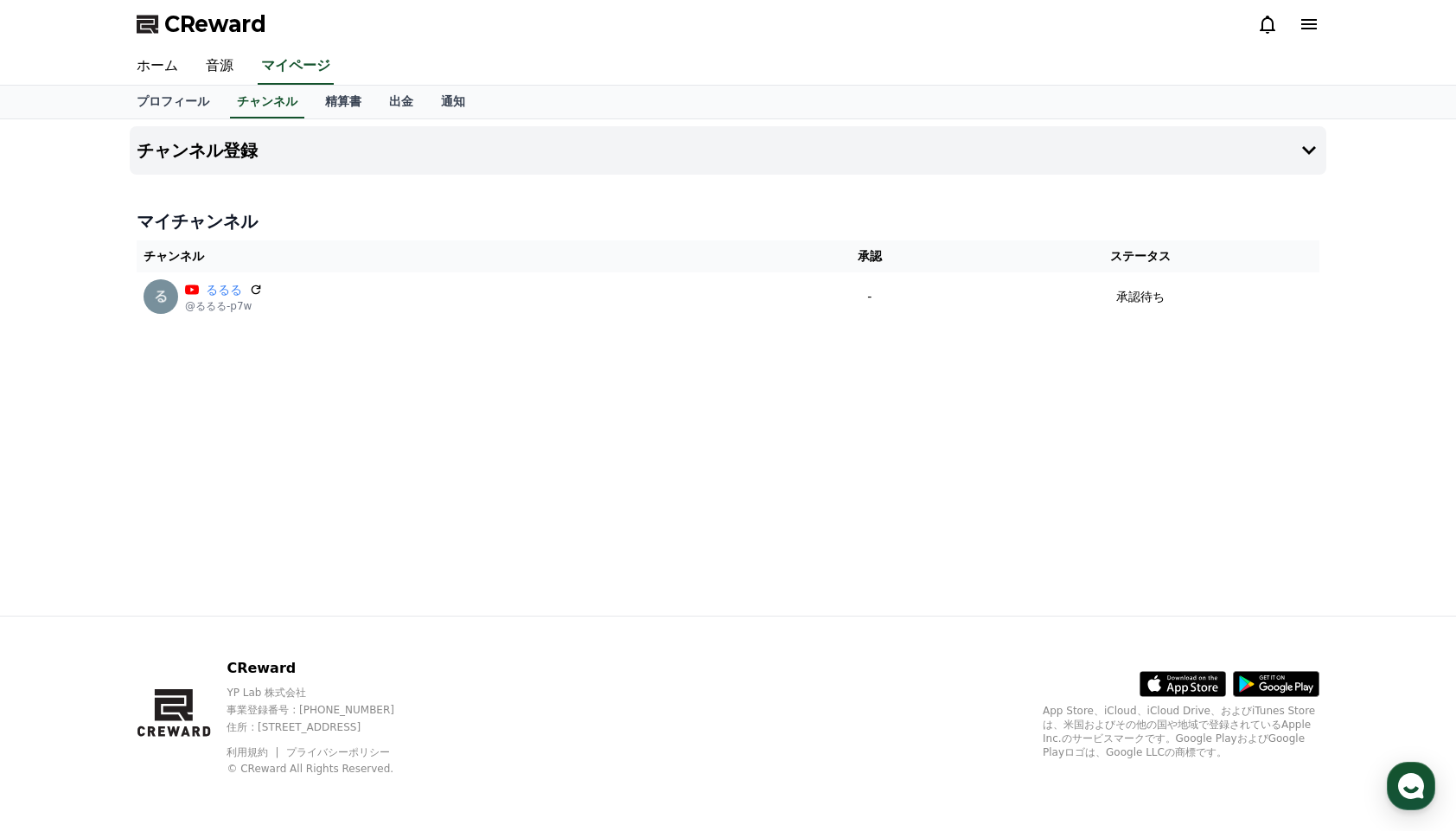
click at [1310, 17] on icon at bounding box center [1309, 24] width 21 height 21
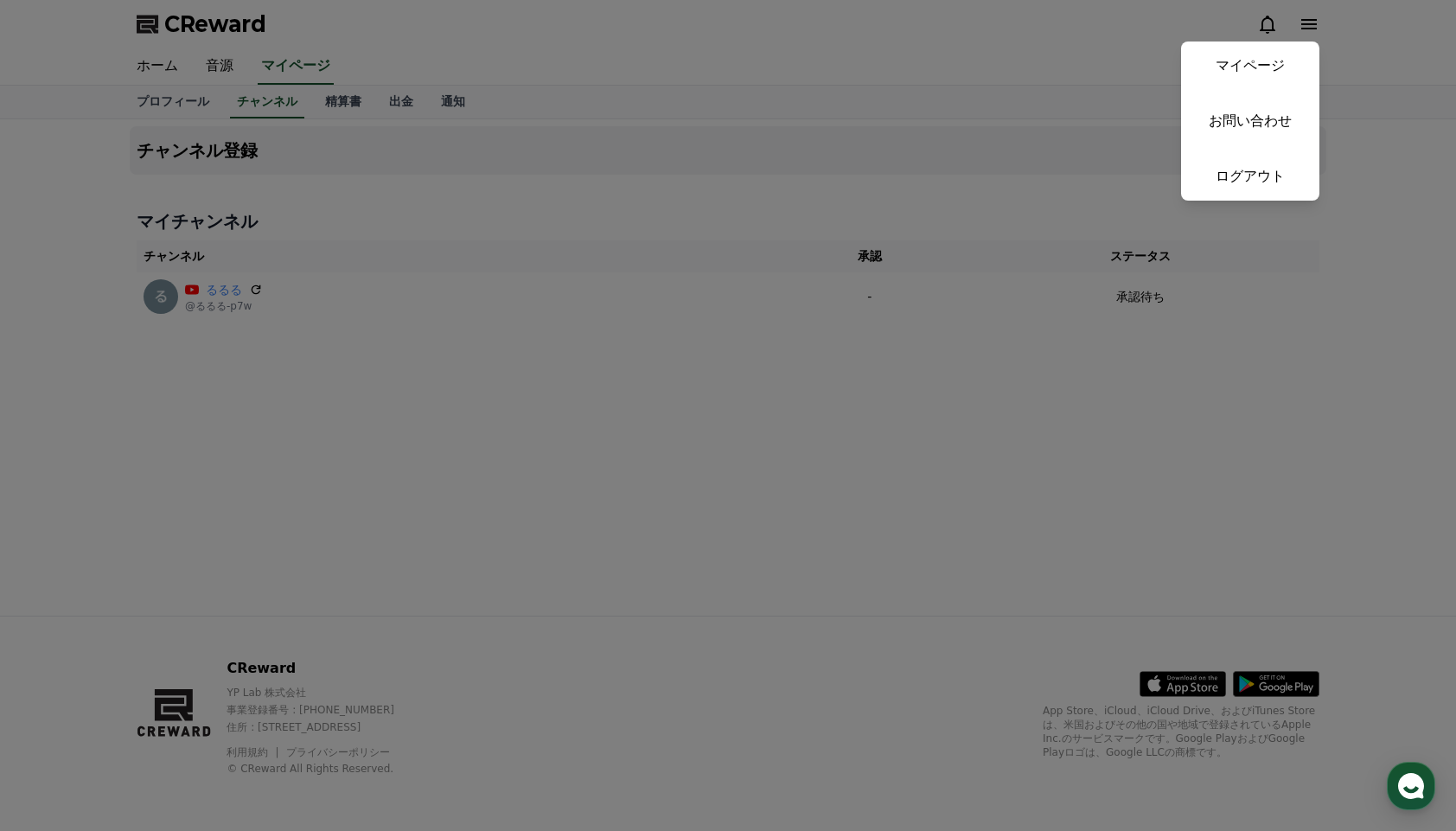
click at [1308, 17] on button "close" at bounding box center [728, 416] width 1456 height 831
